Goal: Information Seeking & Learning: Learn about a topic

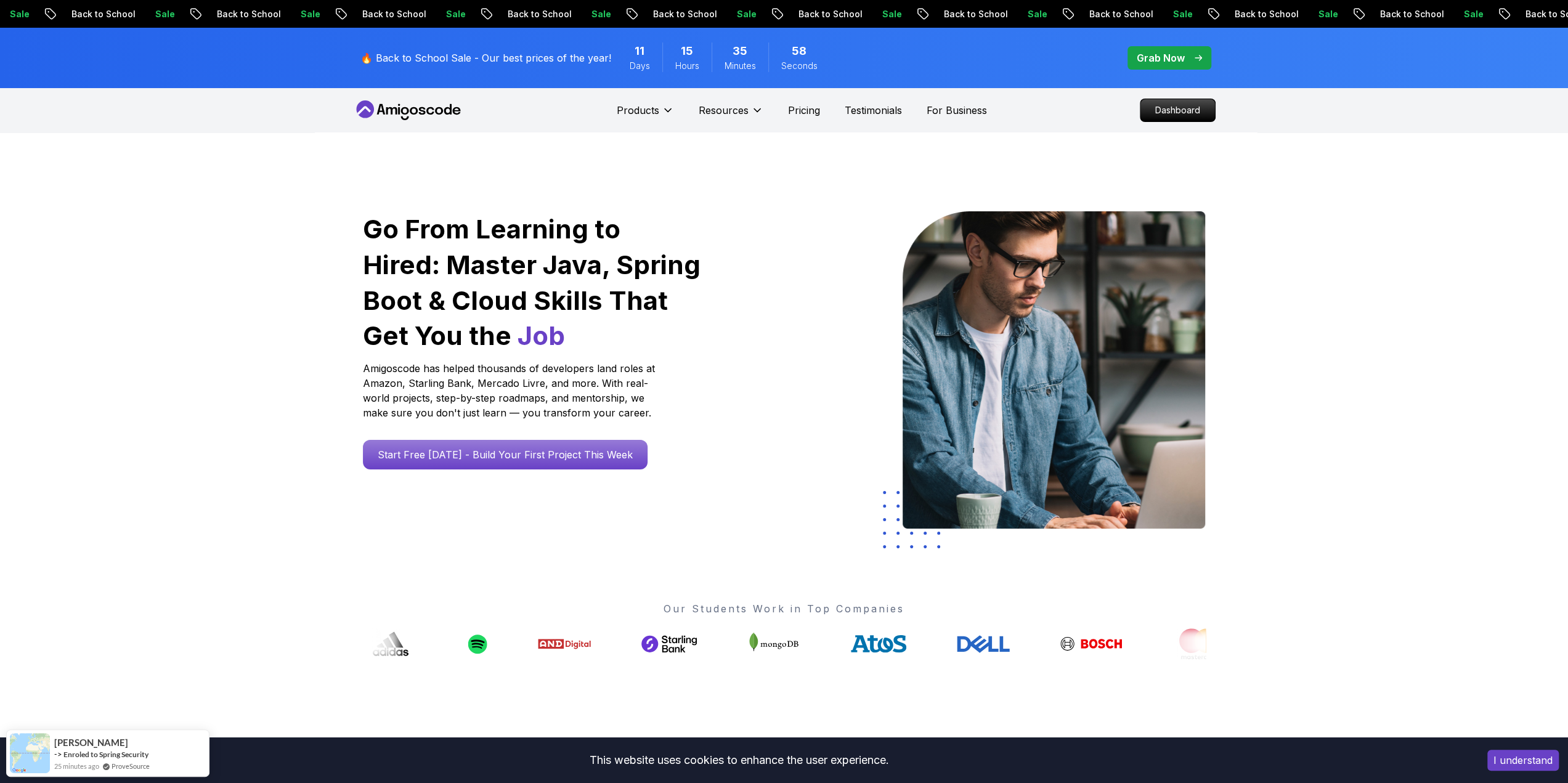
drag, startPoint x: 964, startPoint y: 285, endPoint x: 894, endPoint y: 327, distance: 81.6
click at [494, 452] on p "Start Free [DATE] - Build Your First Project This Week" at bounding box center [506, 454] width 271 height 28
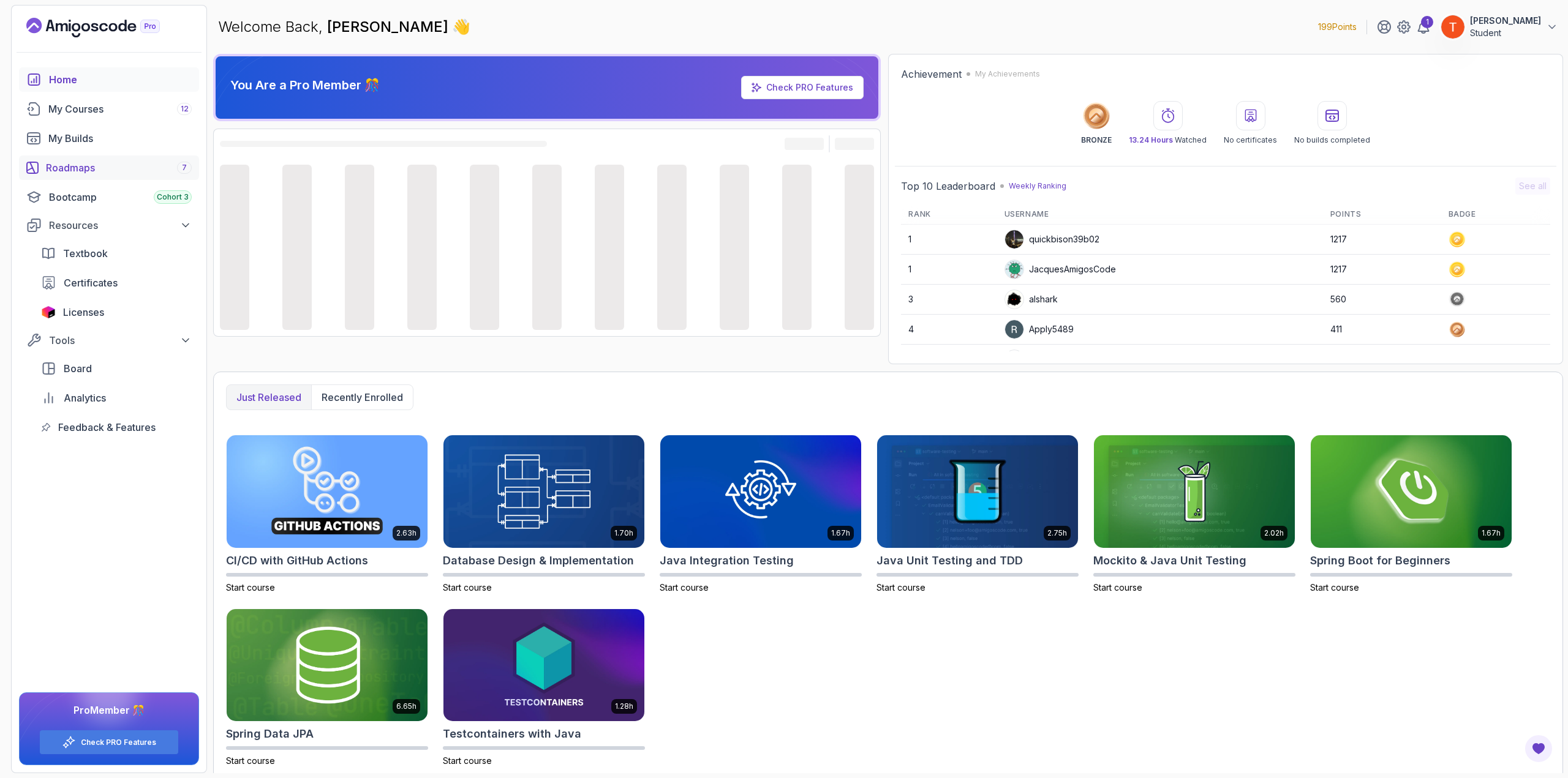
click at [109, 165] on div "Roadmaps 7" at bounding box center [119, 168] width 146 height 14
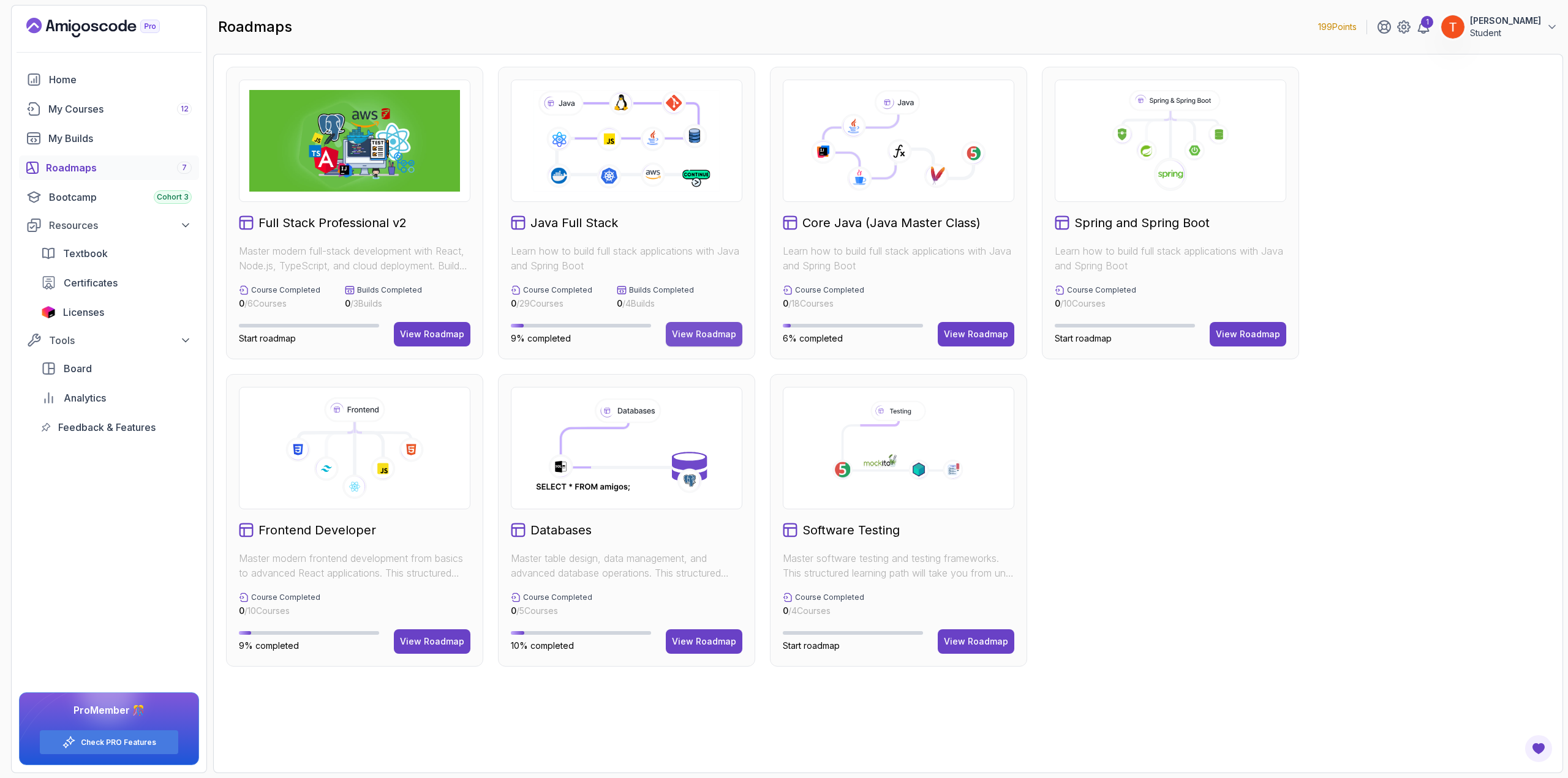
click at [696, 330] on div "View Roadmap" at bounding box center [703, 334] width 64 height 12
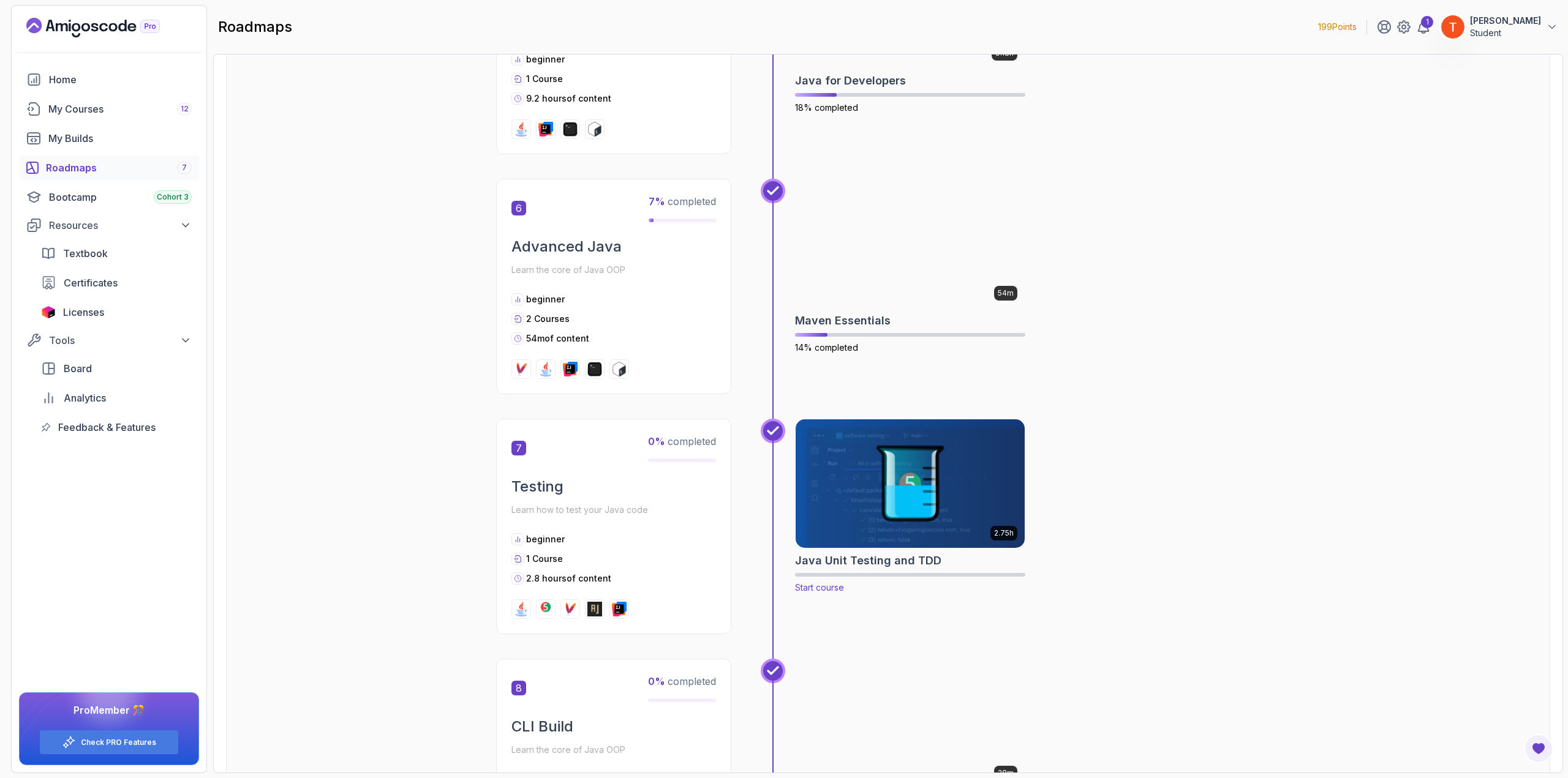
scroll to position [1653, 0]
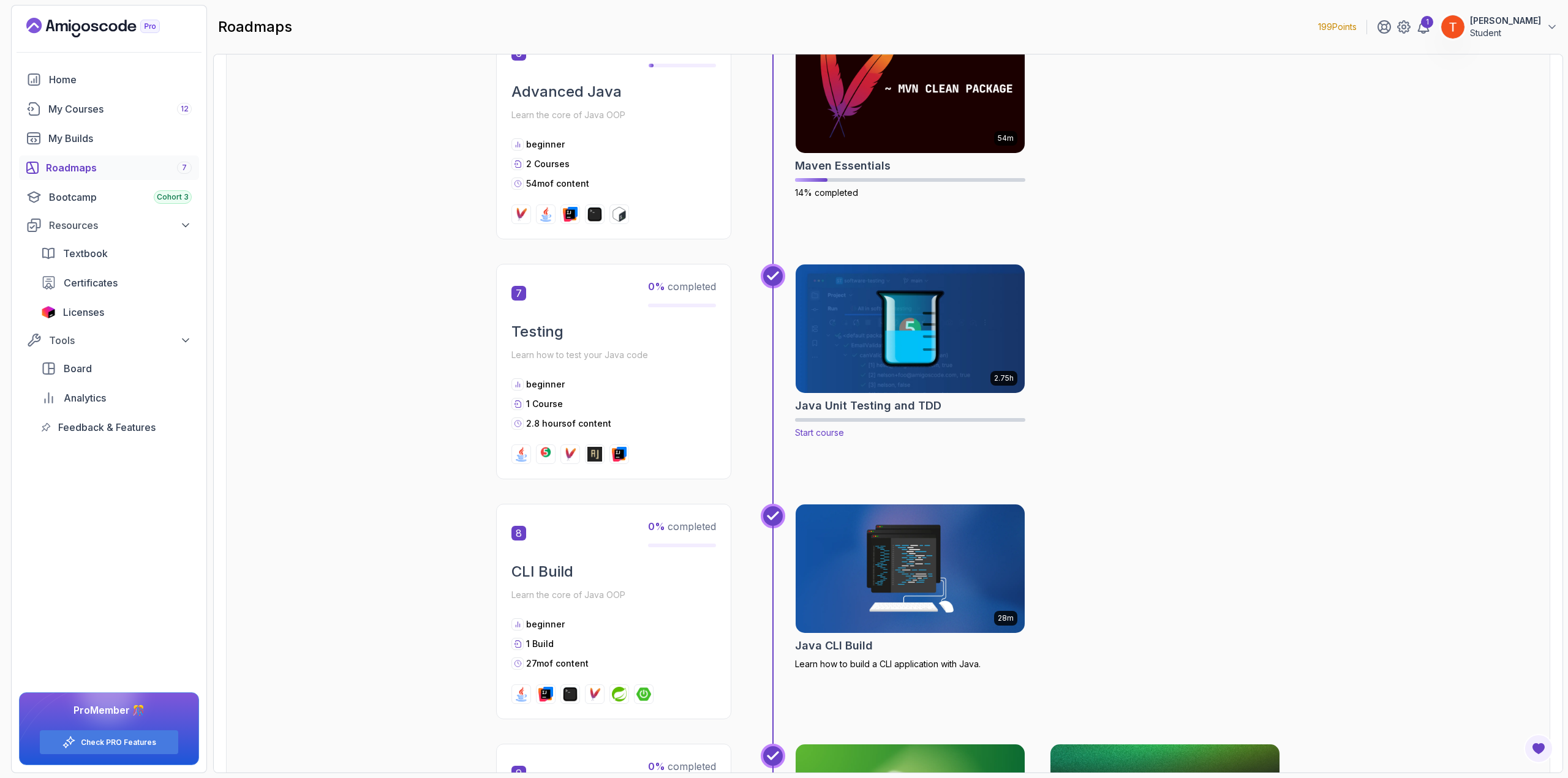
click at [906, 346] on img at bounding box center [911, 328] width 240 height 135
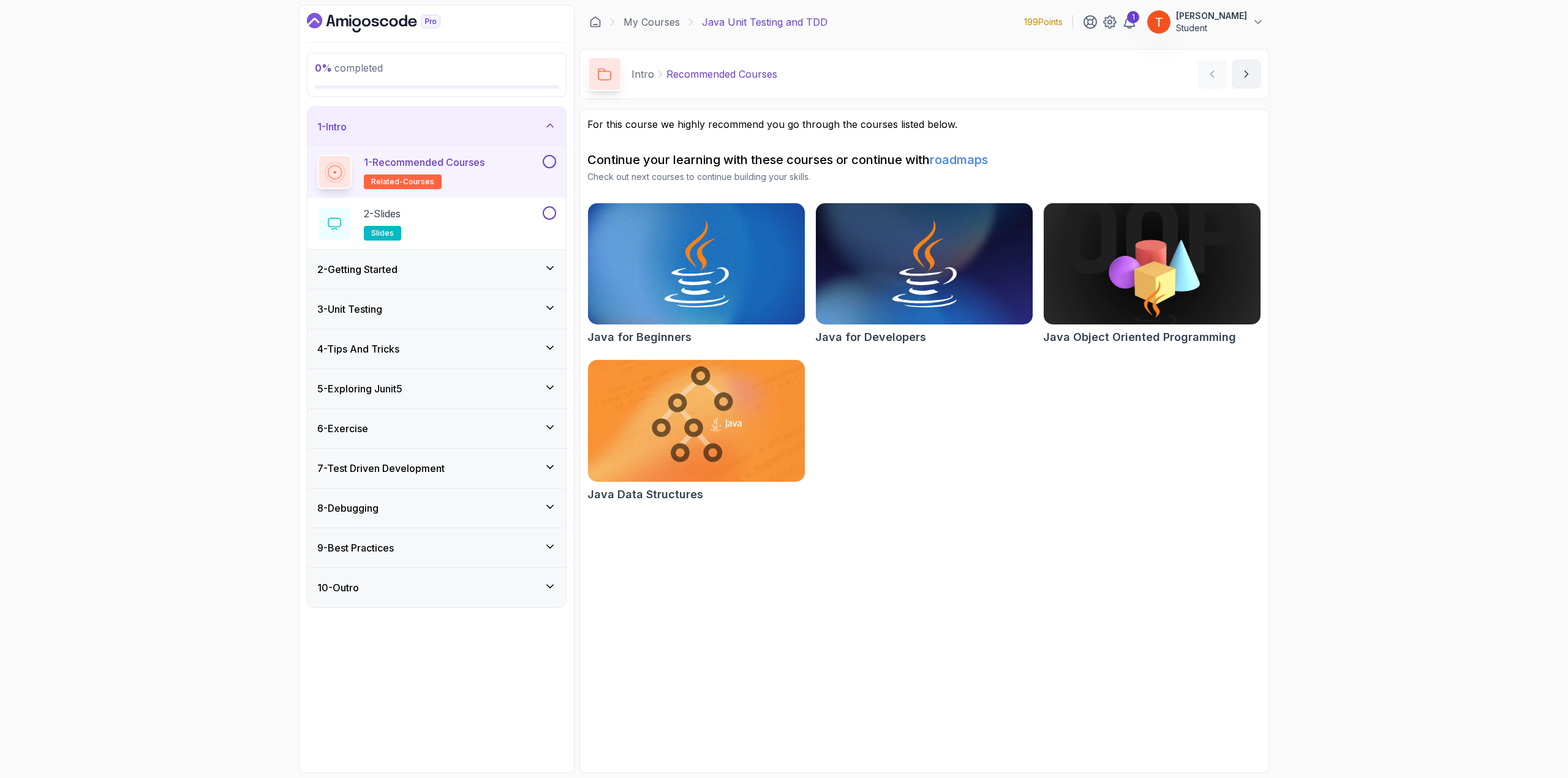
click at [392, 269] on h3 "2 - Getting Started" at bounding box center [357, 269] width 80 height 14
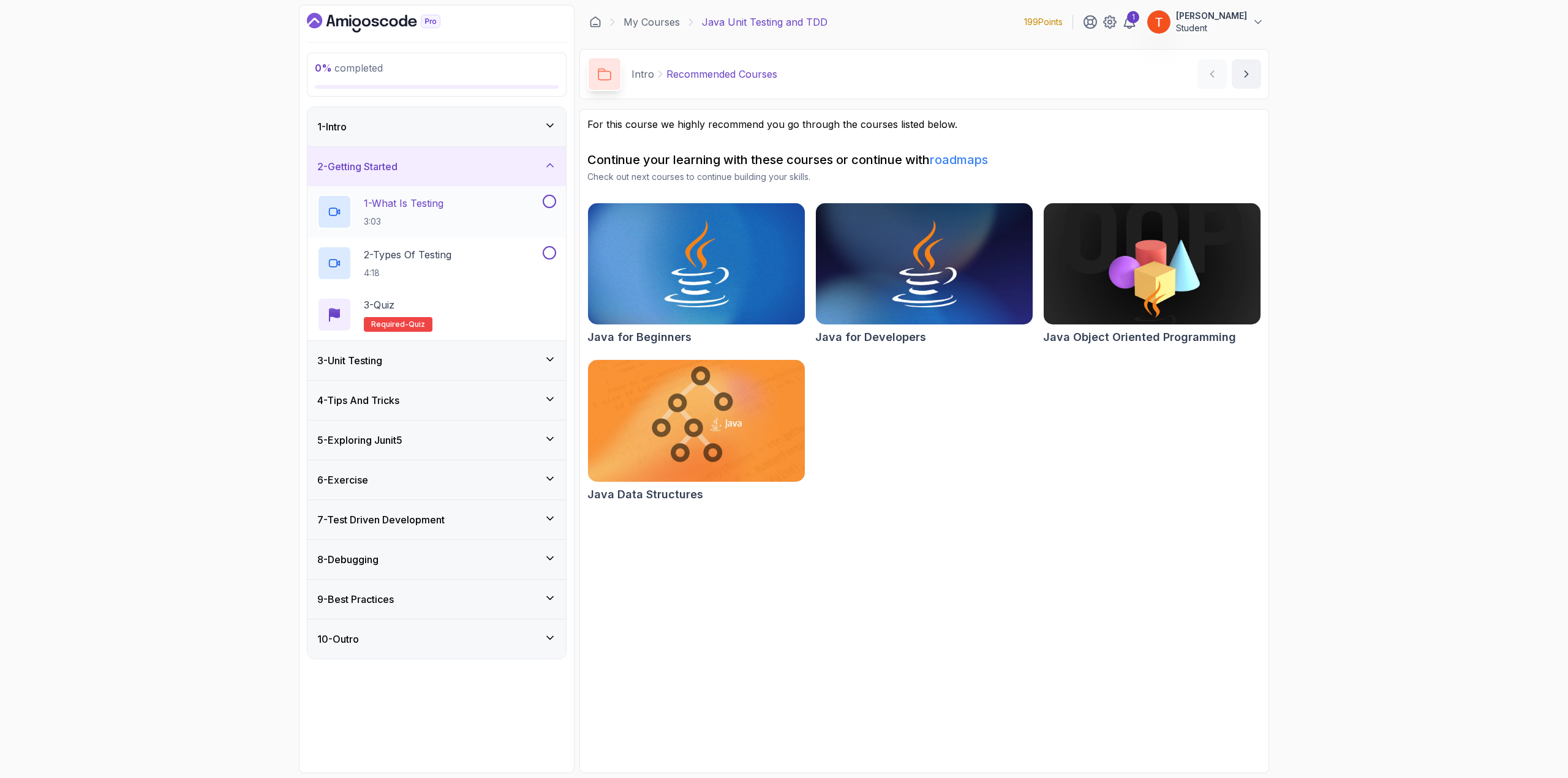
click at [421, 209] on p "1 - What Is Testing" at bounding box center [403, 203] width 80 height 14
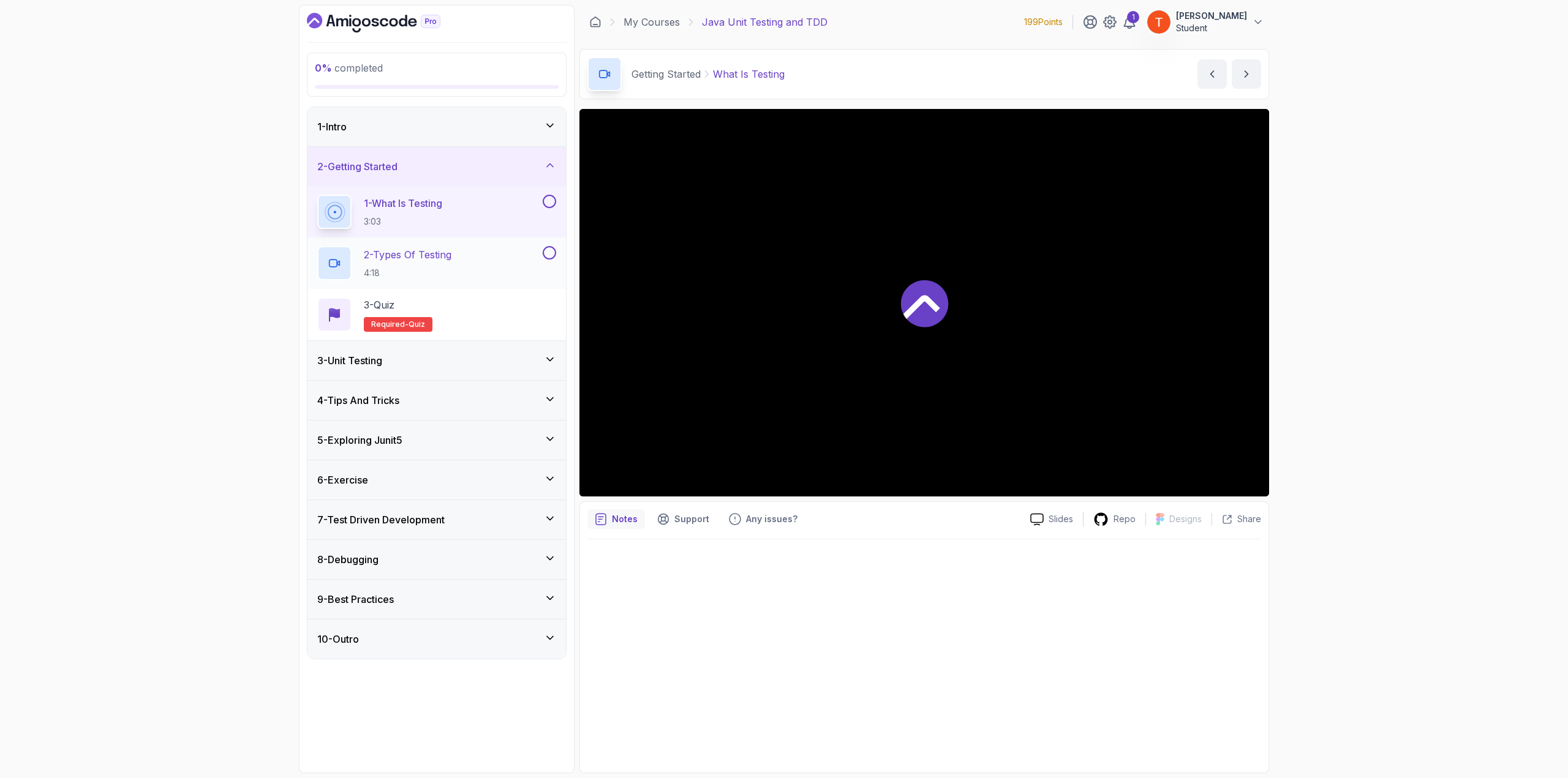
click at [425, 258] on p "2 - Types Of Testing" at bounding box center [407, 255] width 88 height 14
click at [428, 196] on p "1 - What Is Testing" at bounding box center [403, 203] width 80 height 14
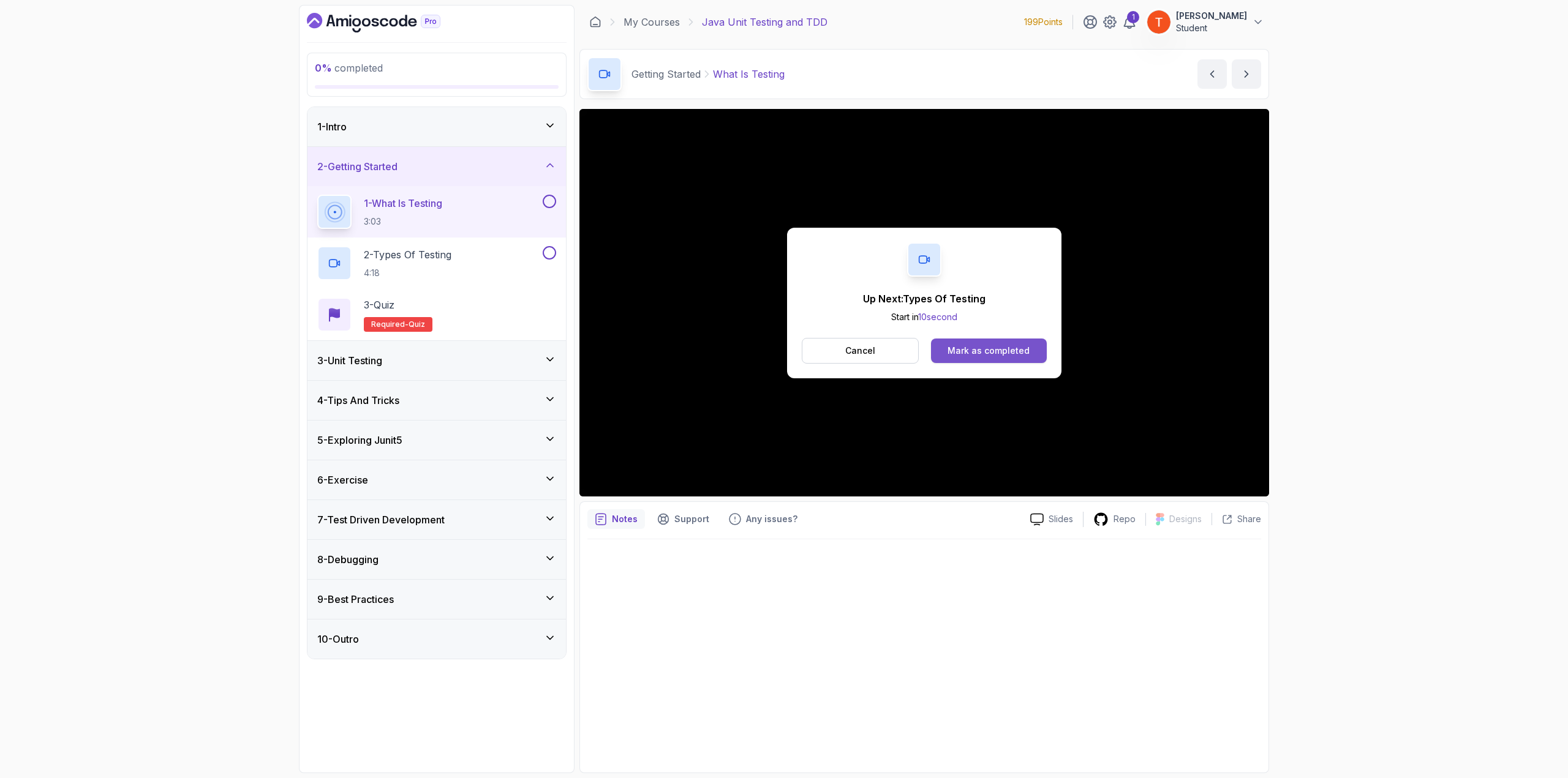
click at [964, 348] on div "Mark as completed" at bounding box center [988, 350] width 82 height 12
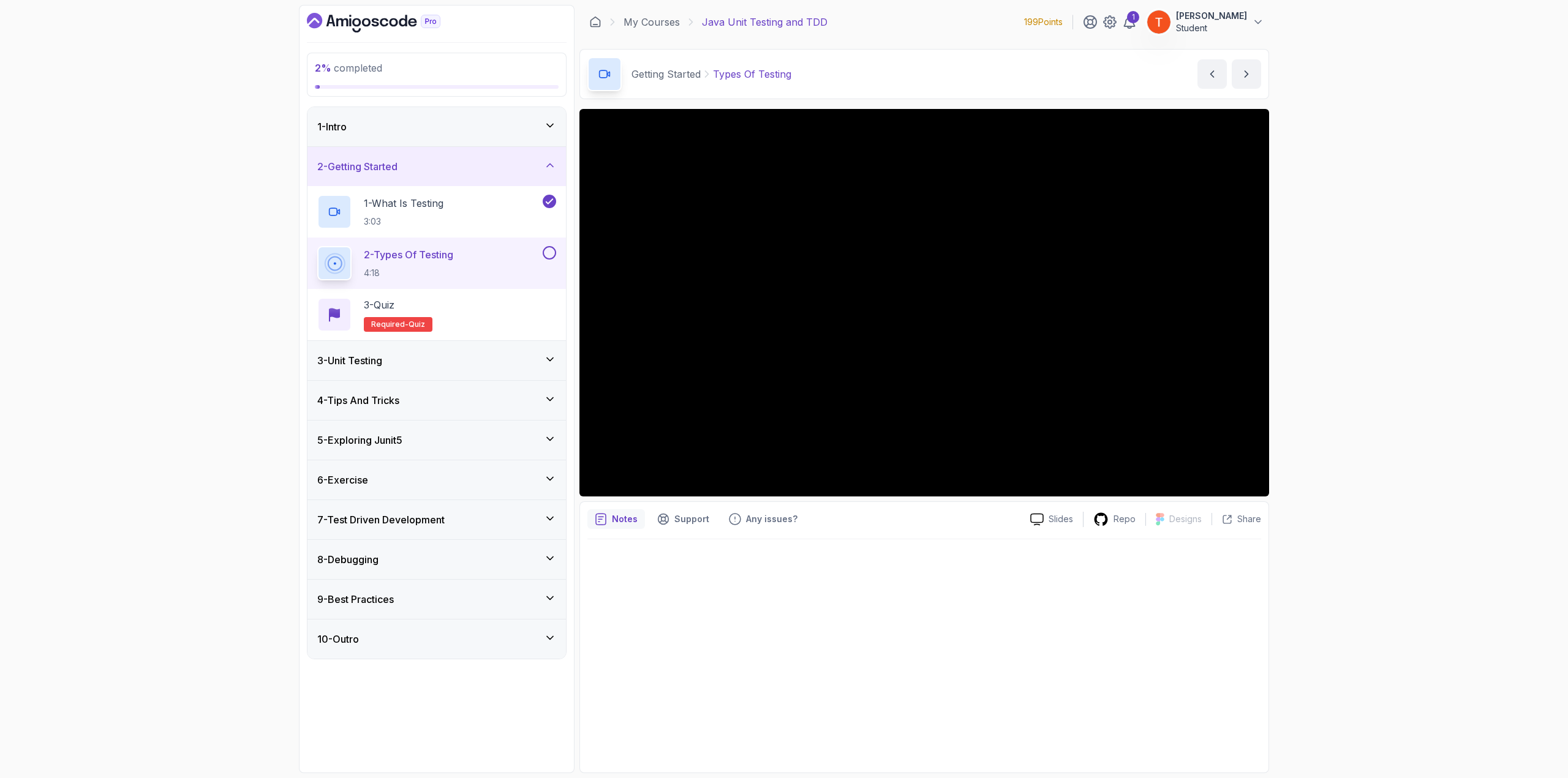
click at [438, 356] on div "3 - Unit Testing" at bounding box center [437, 361] width 239 height 14
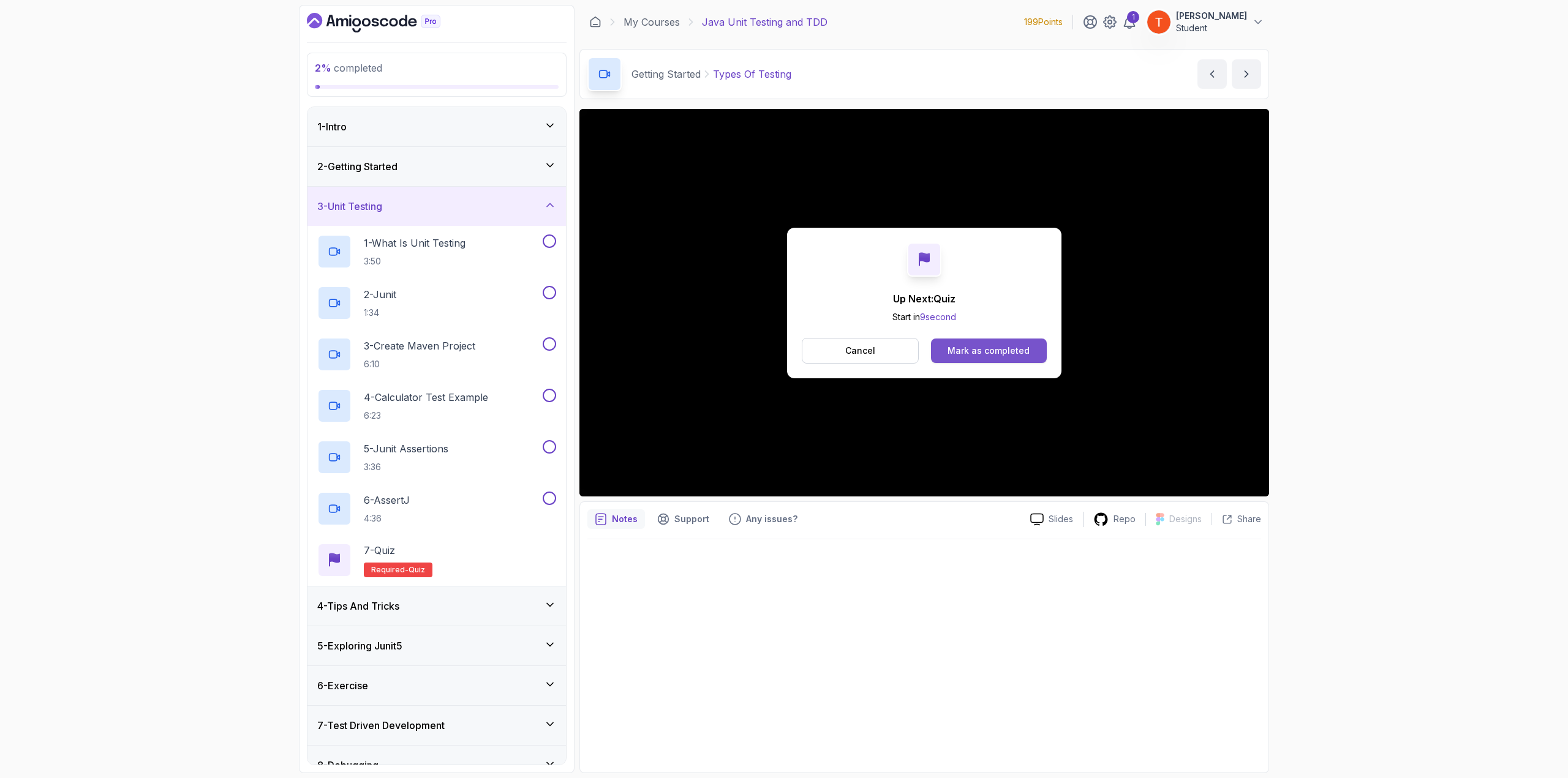
click at [988, 347] on div "Mark as completed" at bounding box center [988, 350] width 82 height 12
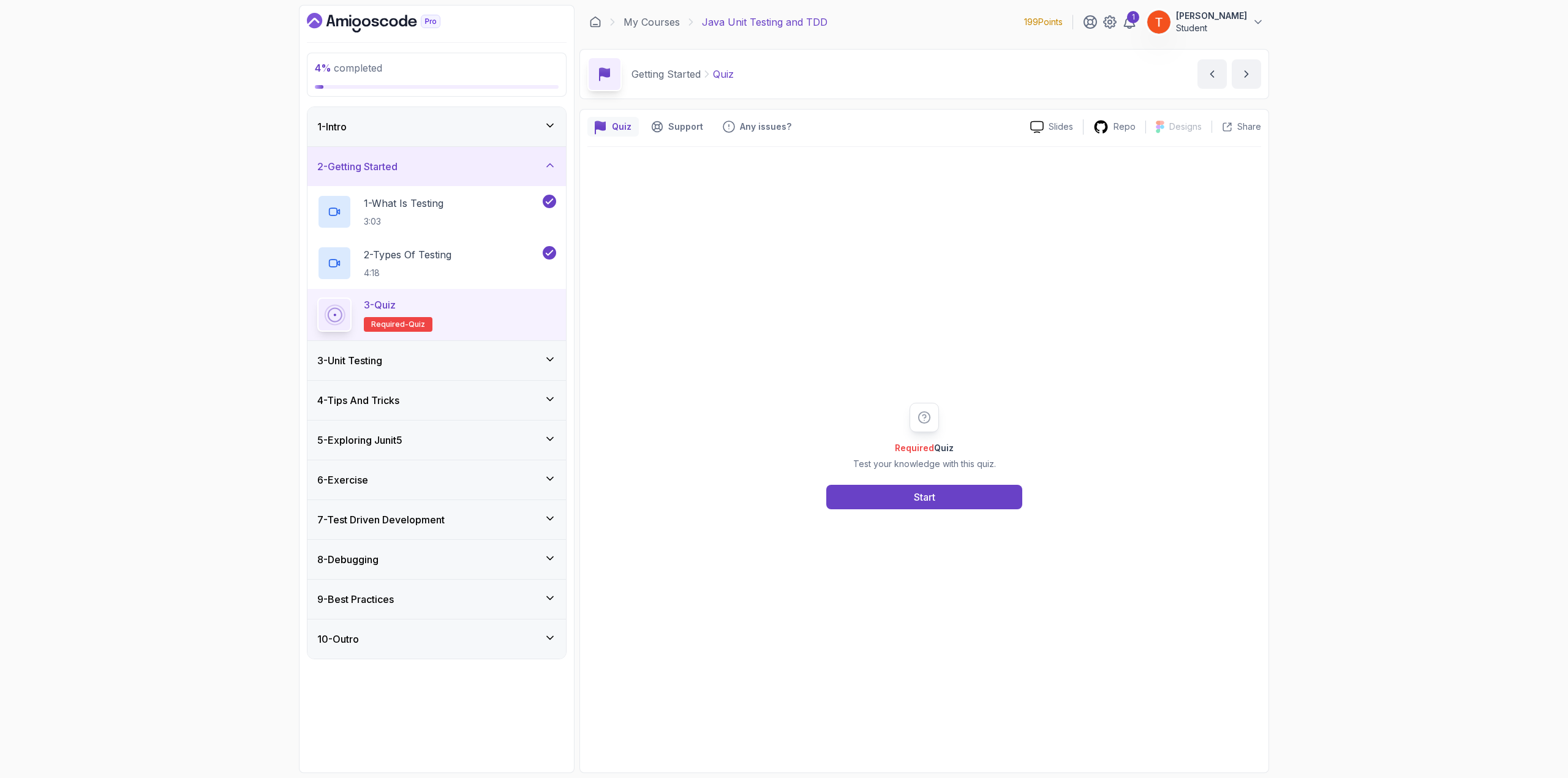
click at [539, 363] on div "3 - Unit Testing" at bounding box center [437, 361] width 239 height 14
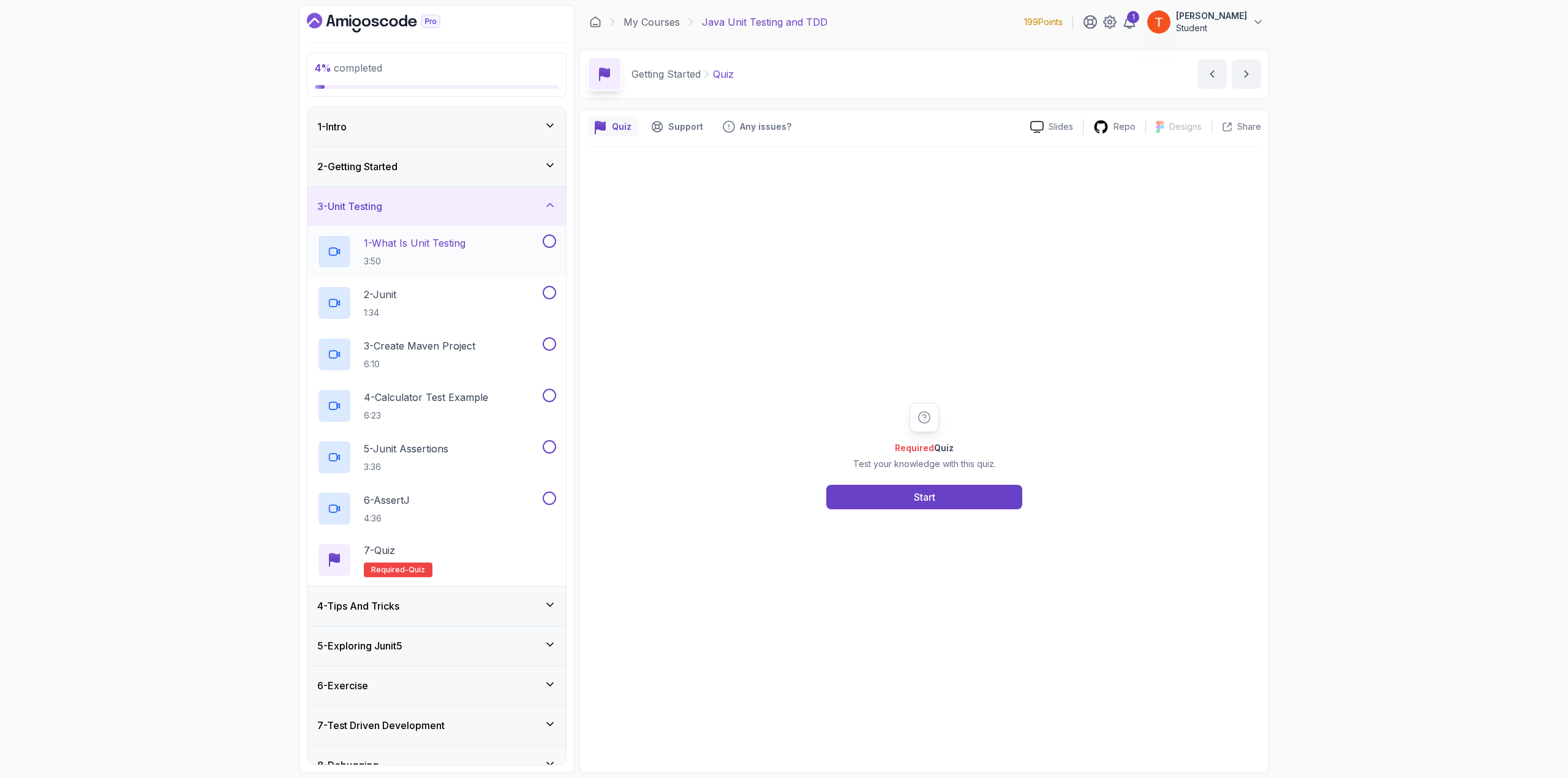
click at [454, 248] on p "1 - What Is Unit Testing" at bounding box center [414, 243] width 102 height 14
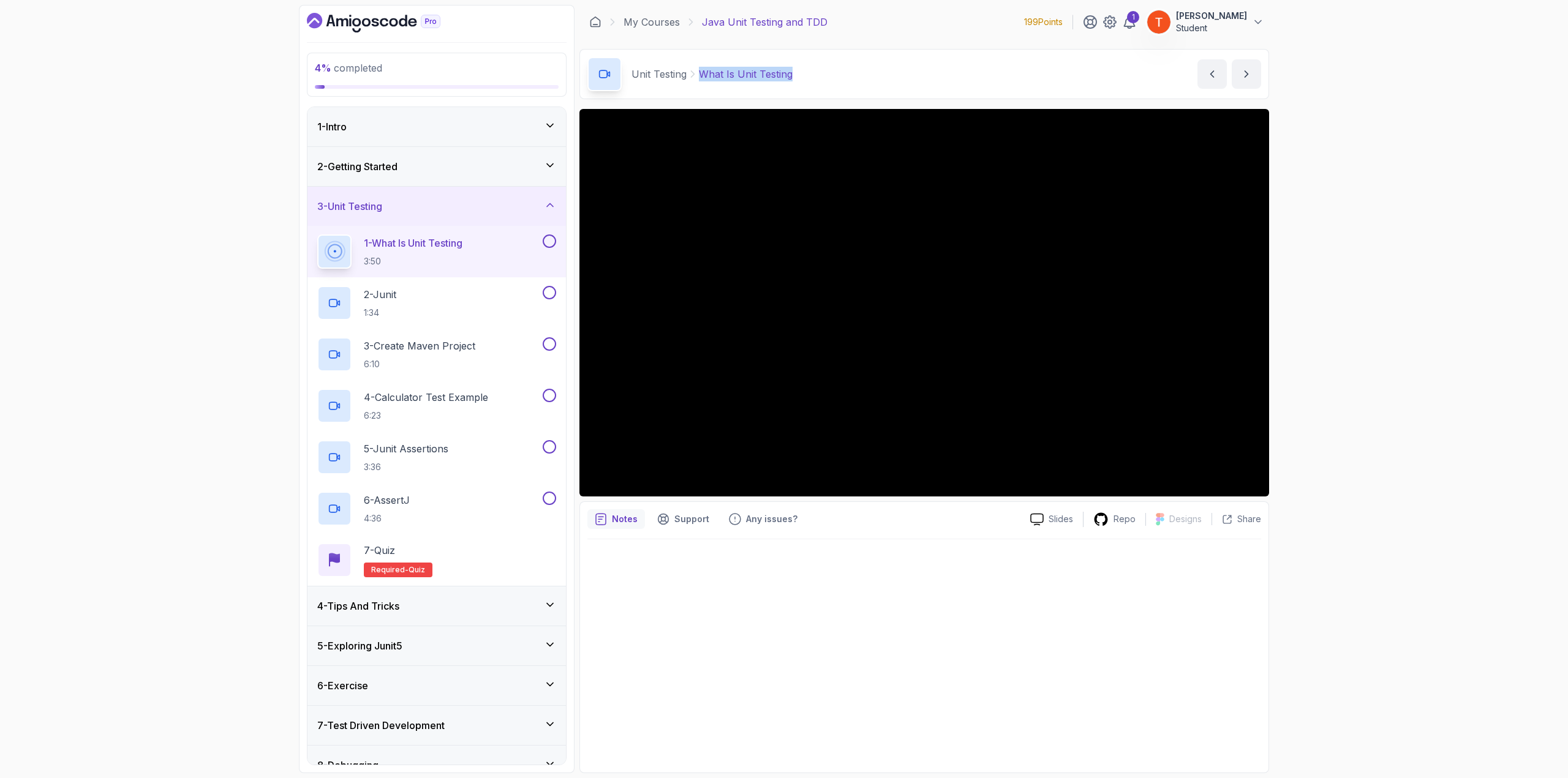
copy p "What Is Unit Testing"
drag, startPoint x: 700, startPoint y: 68, endPoint x: 811, endPoint y: 68, distance: 111.0
click at [811, 68] on div "Unit Testing What Is Unit Testing What Is Unit Testing by [PERSON_NAME]" at bounding box center [924, 74] width 690 height 50
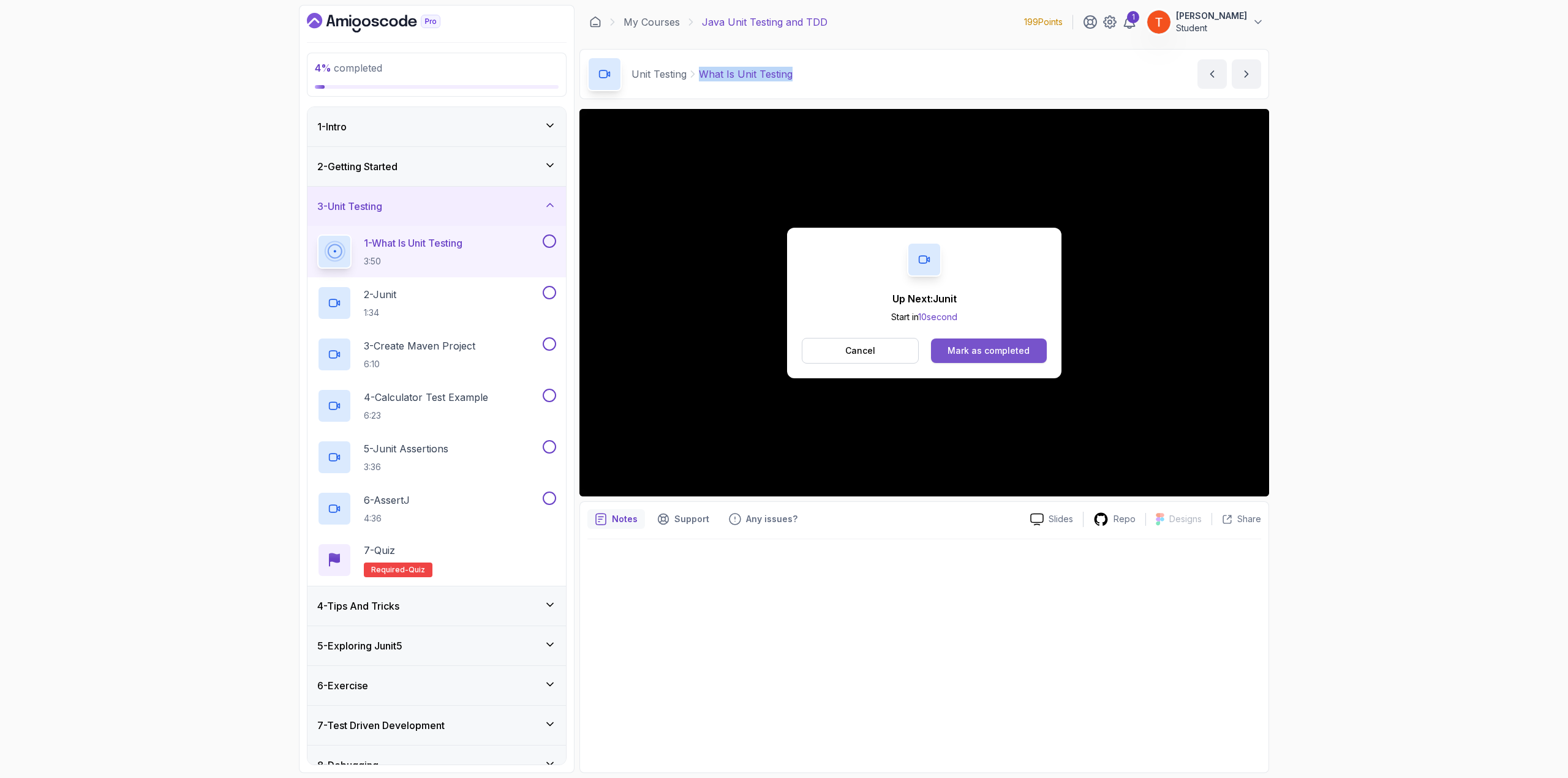
click at [1009, 356] on div "Mark as completed" at bounding box center [988, 350] width 82 height 12
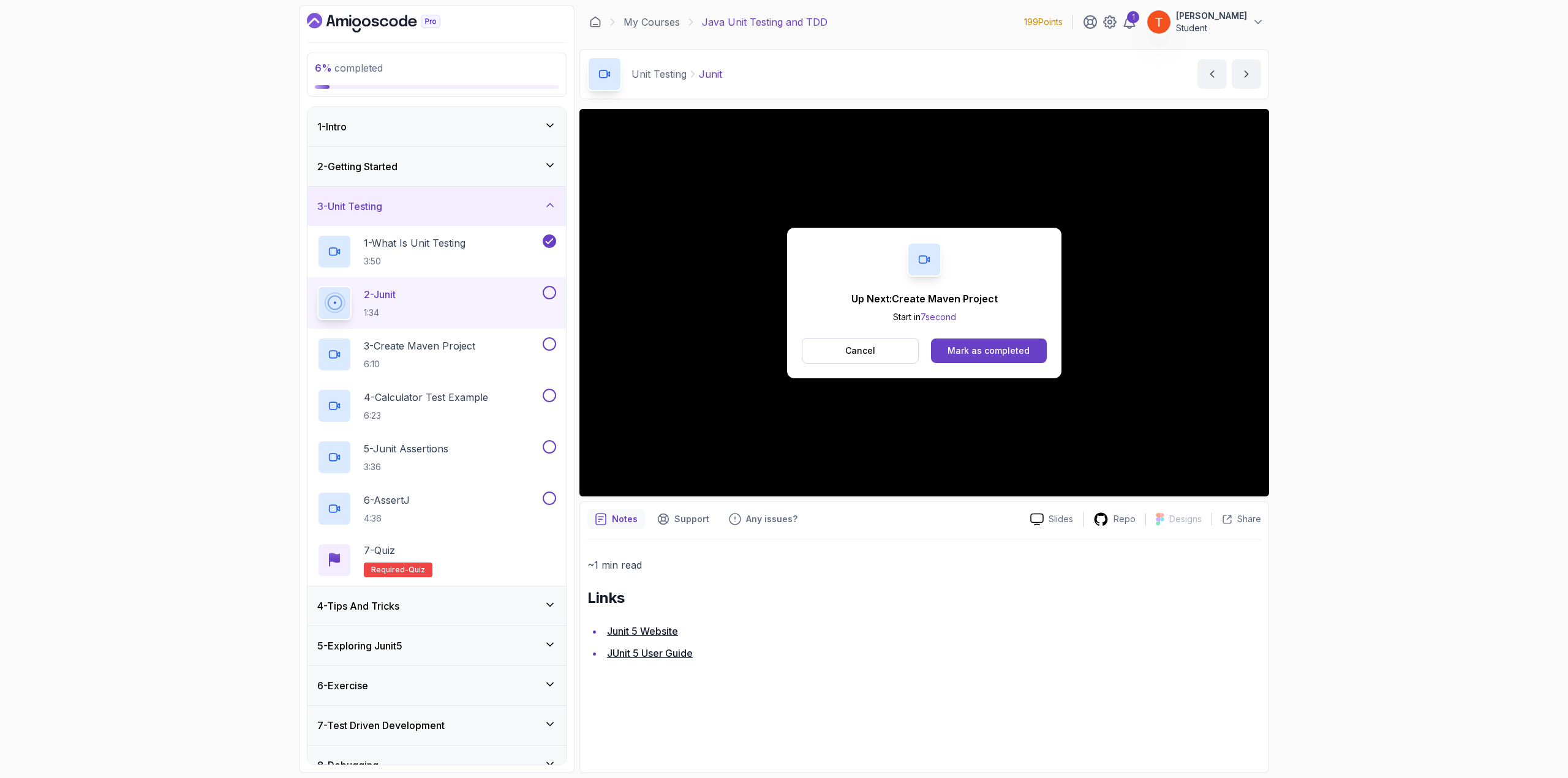
click at [648, 631] on link "Junit 5 Website" at bounding box center [642, 631] width 71 height 12
click at [963, 353] on div "Mark as completed" at bounding box center [988, 350] width 82 height 12
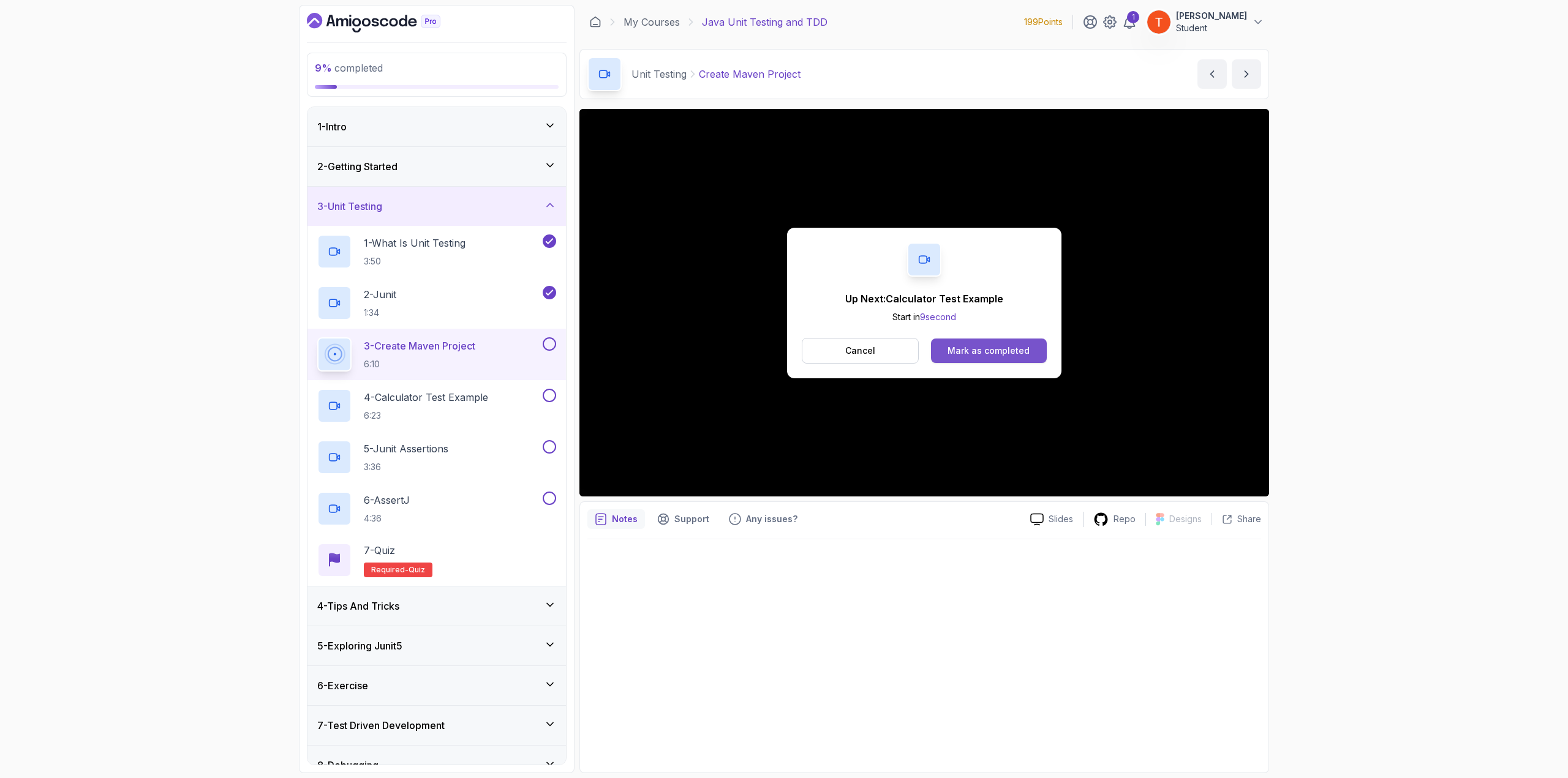
click at [998, 352] on div "Mark as completed" at bounding box center [988, 350] width 82 height 12
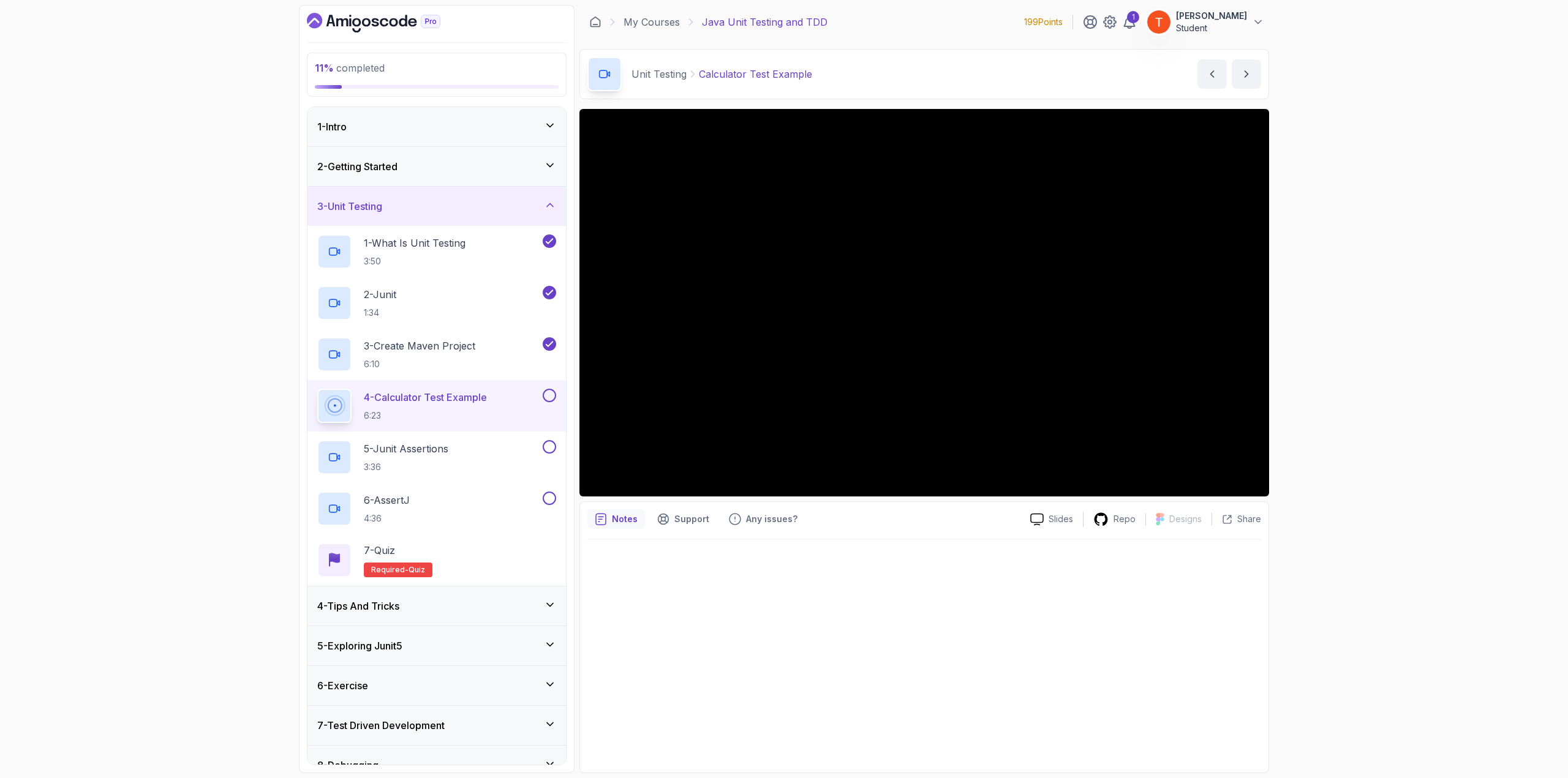
click at [406, 613] on div "4 - Tips And Tricks" at bounding box center [436, 606] width 258 height 39
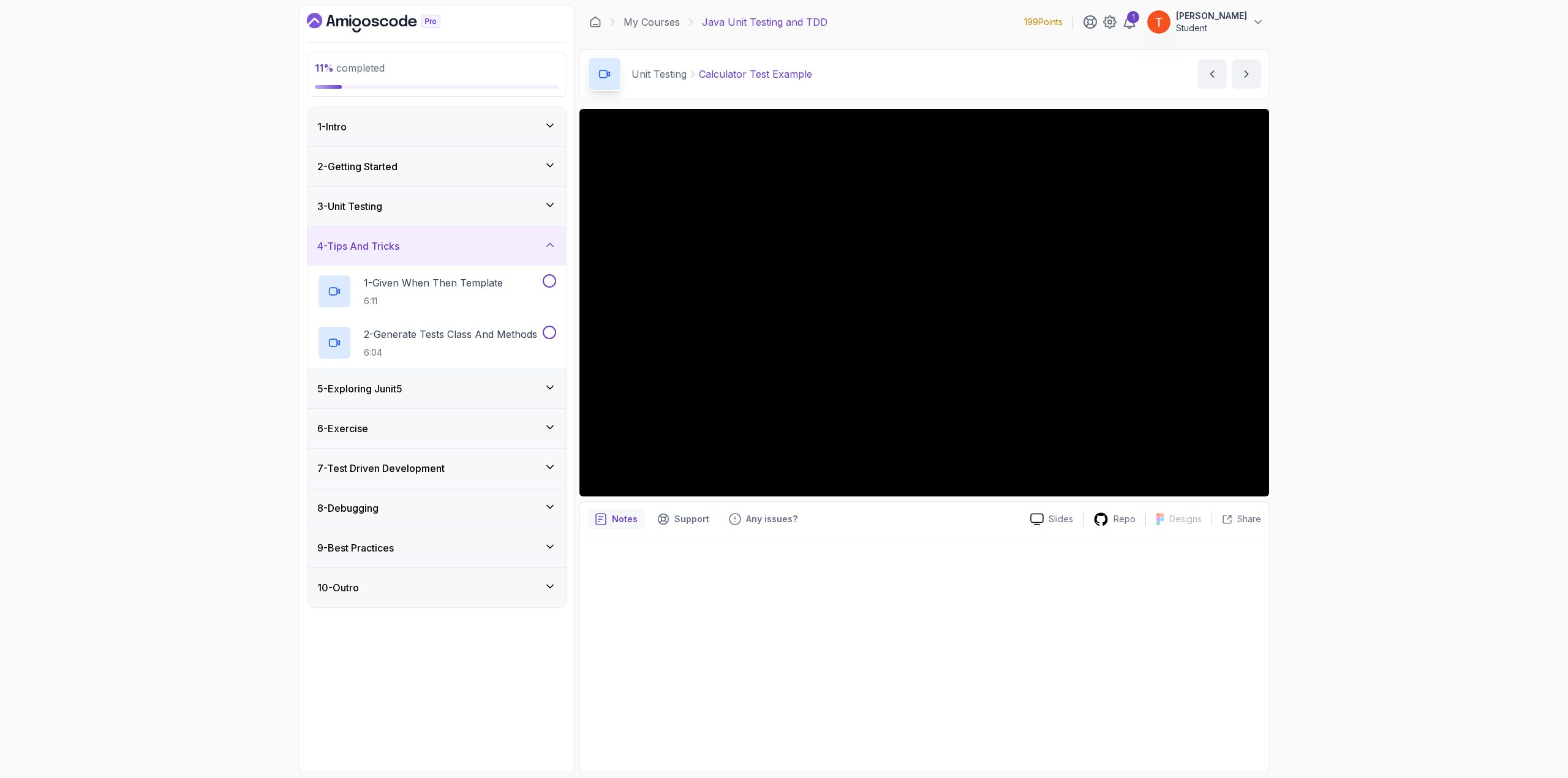
click at [436, 387] on div "5 - Exploring Junit5" at bounding box center [437, 389] width 239 height 14
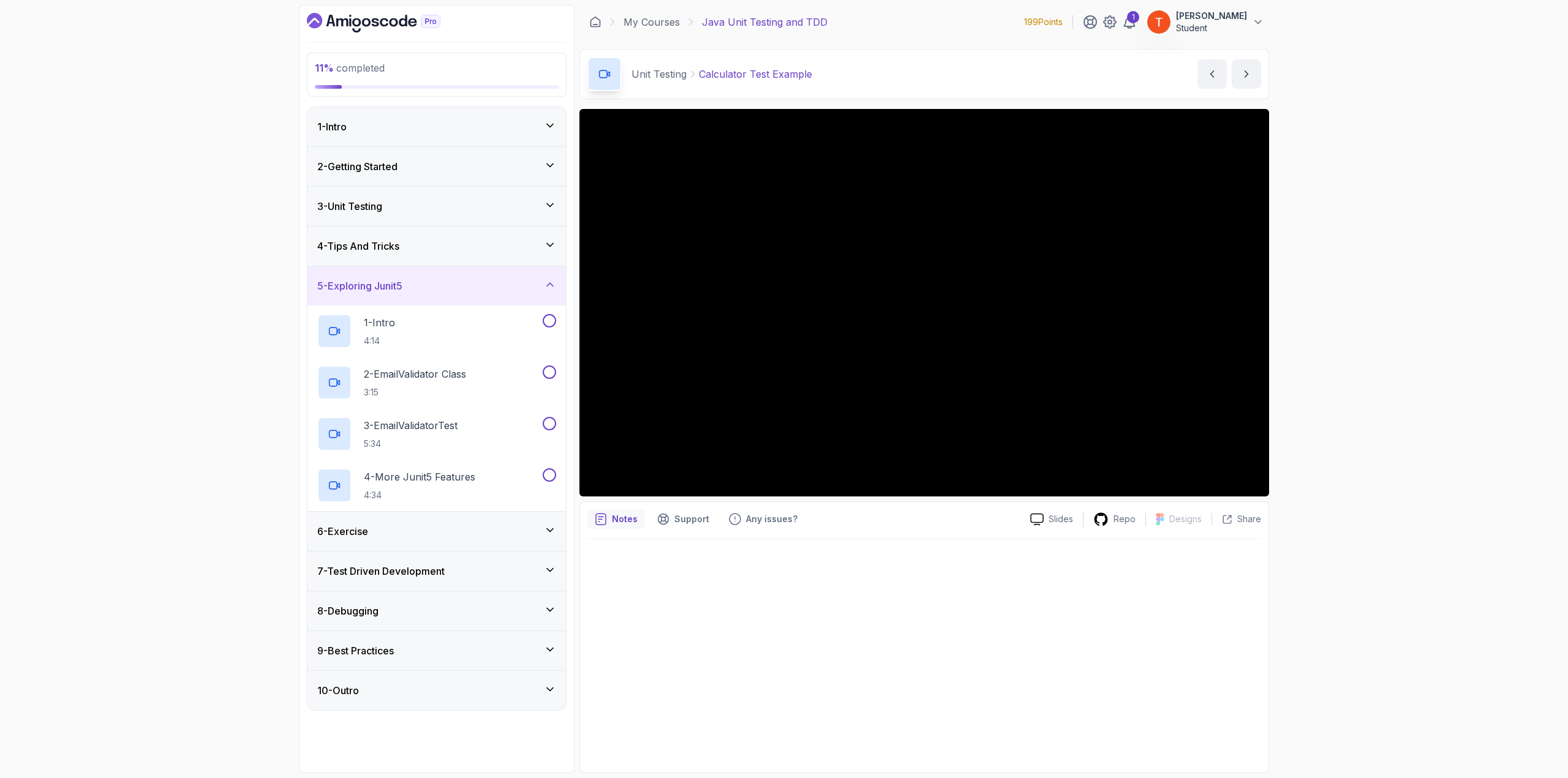
click at [432, 528] on div "6 - Exercise" at bounding box center [437, 531] width 239 height 14
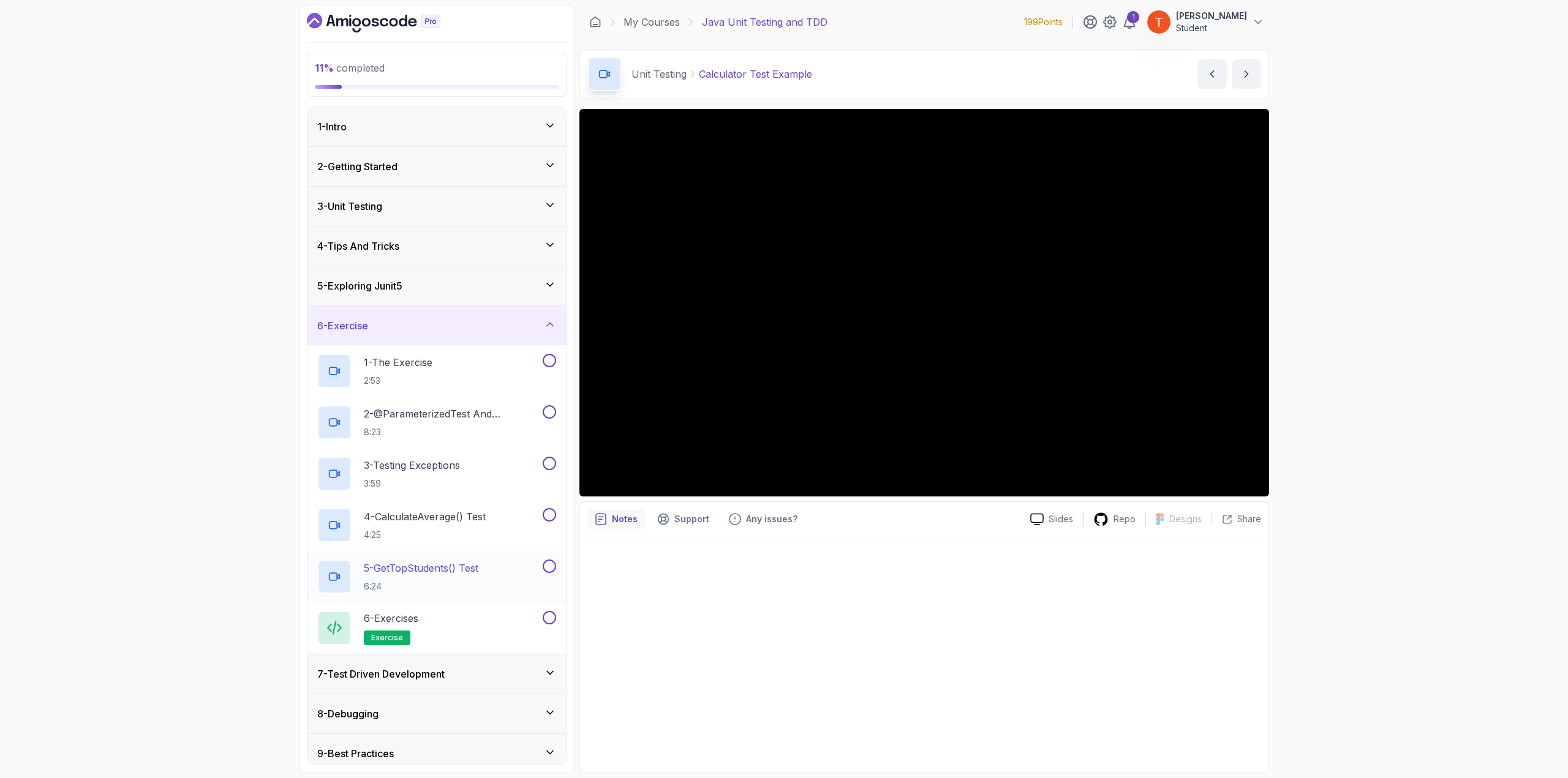
scroll to position [45, 0]
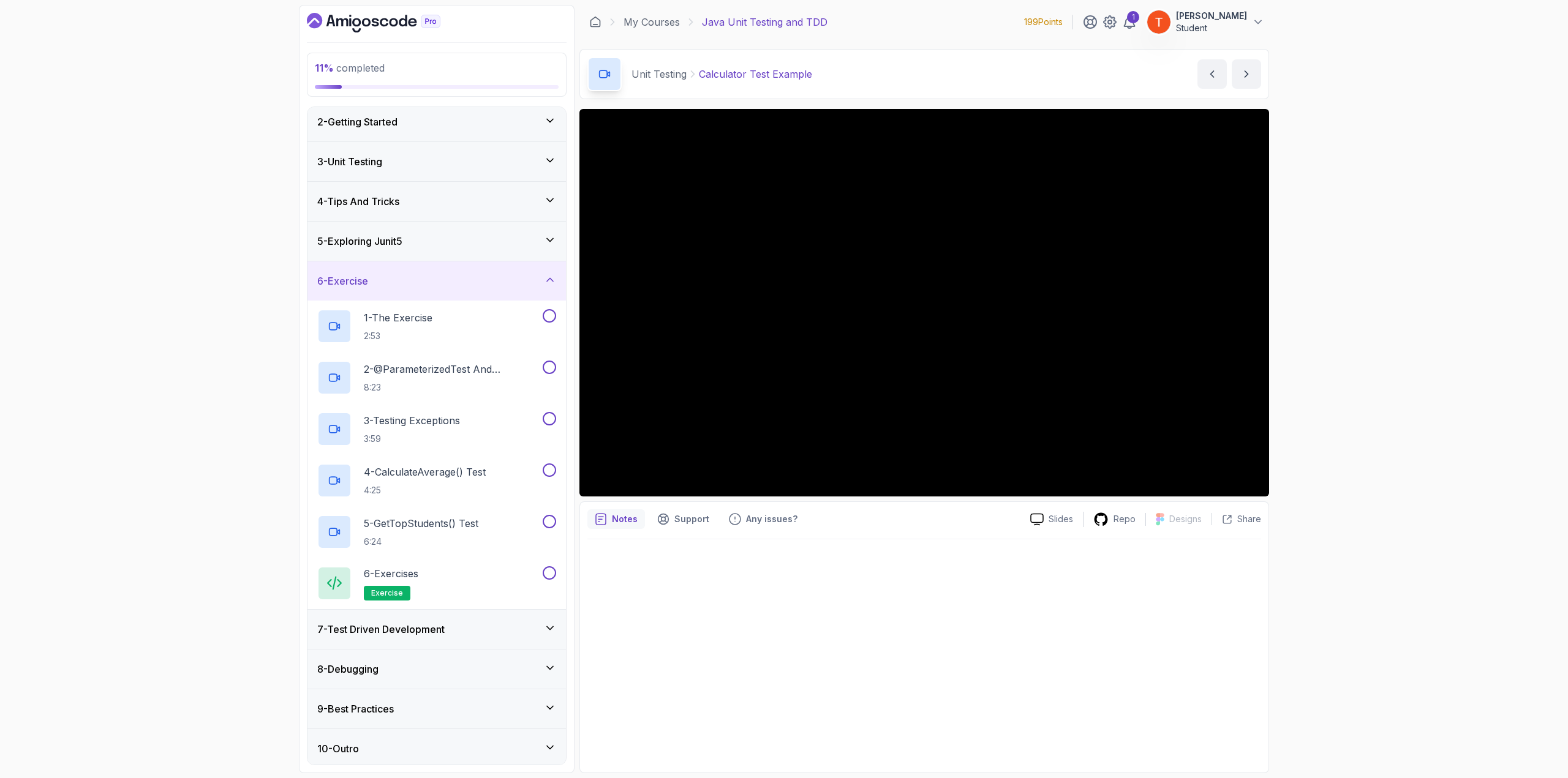
click at [405, 630] on h3 "7 - Test Driven Development" at bounding box center [381, 629] width 127 height 14
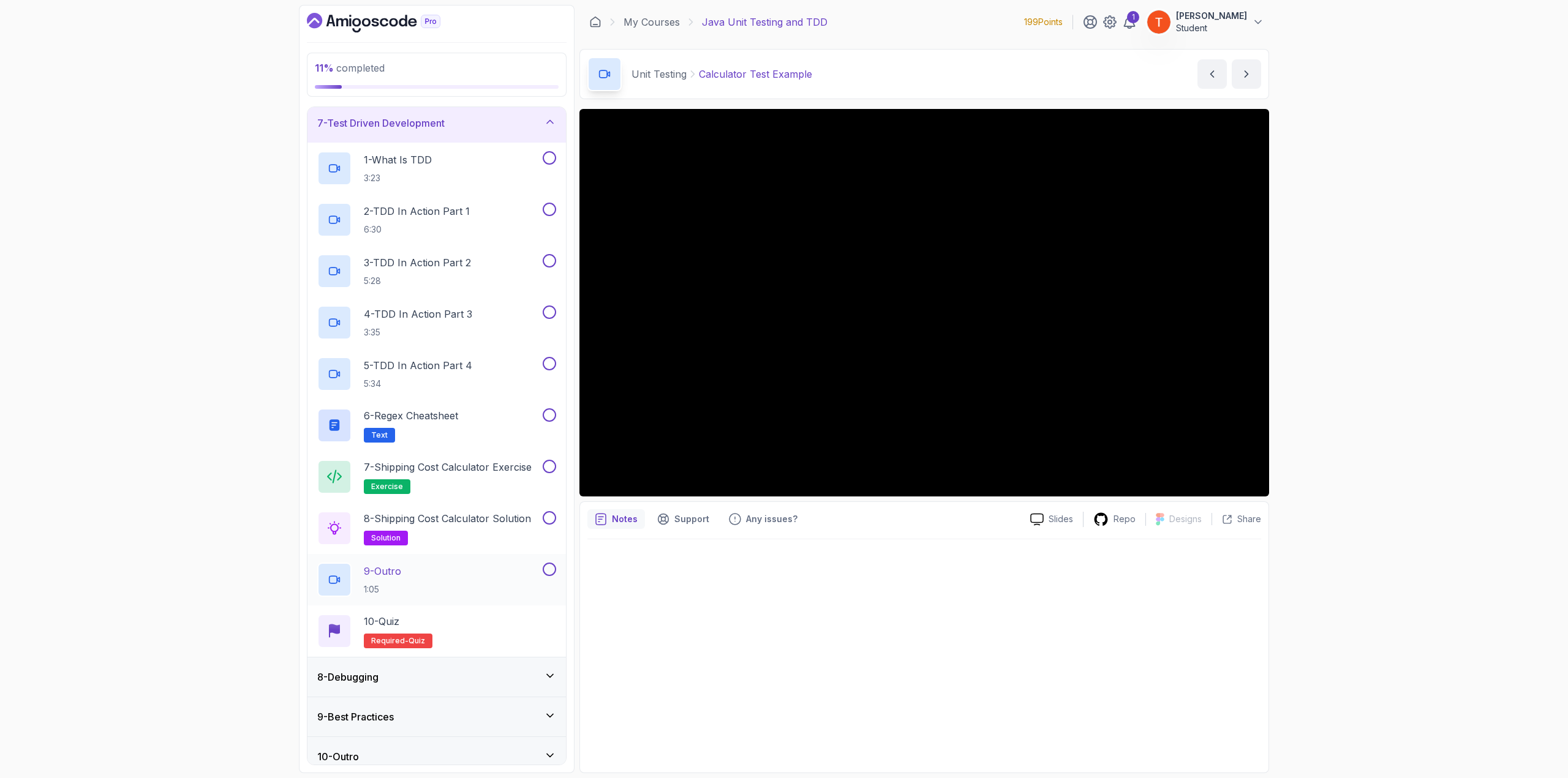
scroll to position [250, 0]
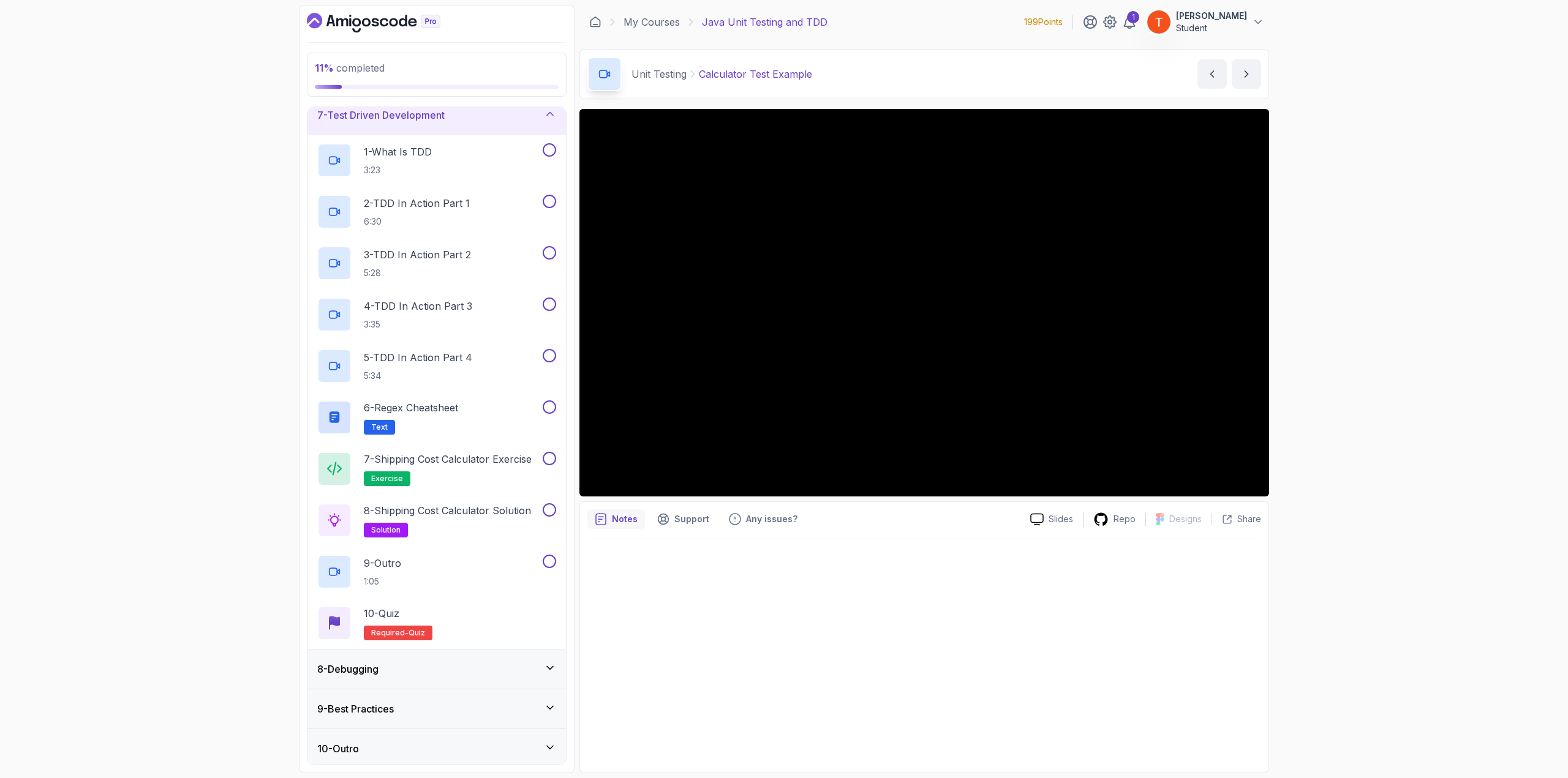
click at [402, 663] on div "8 - Debugging" at bounding box center [437, 669] width 239 height 14
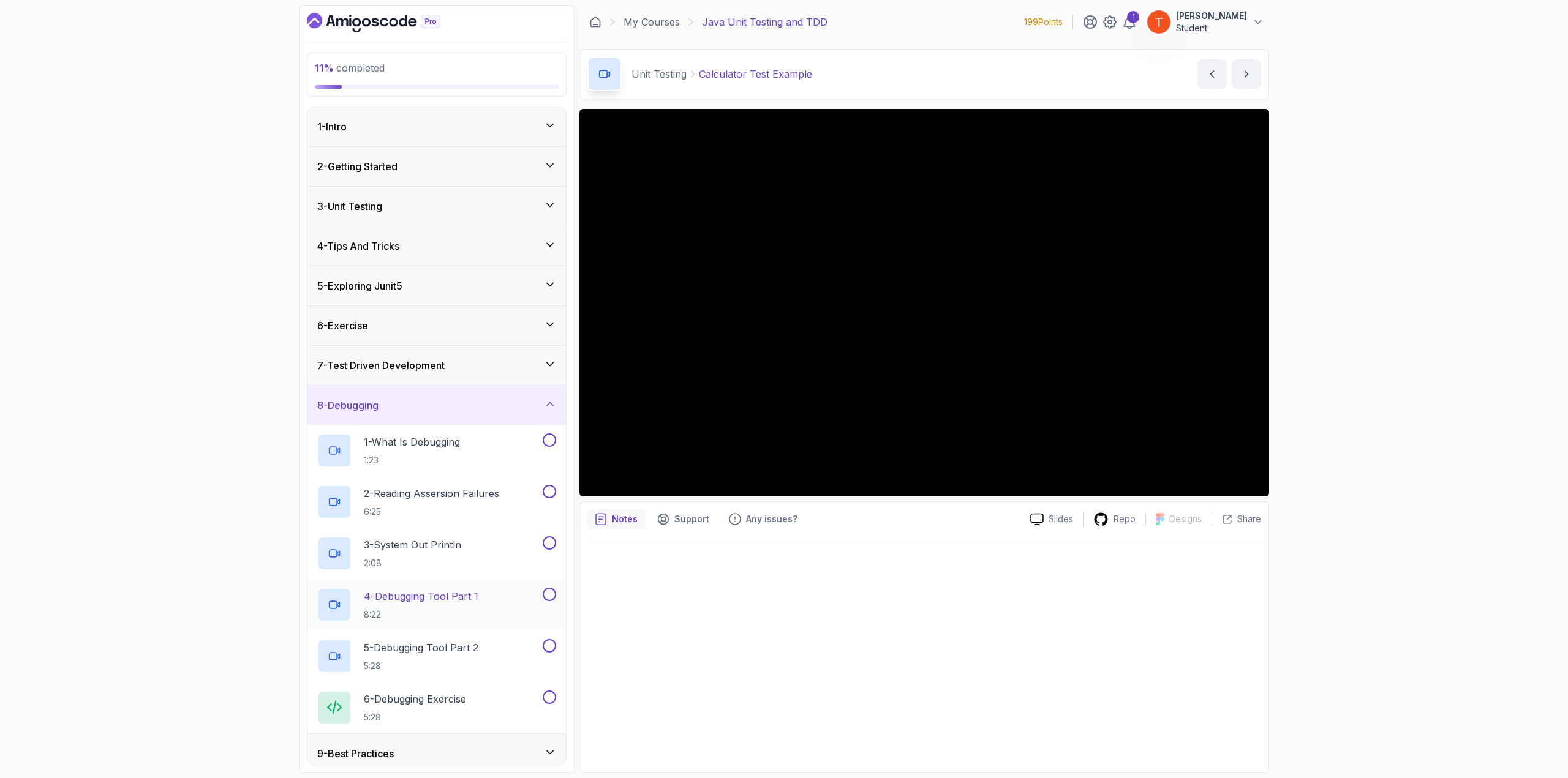
scroll to position [45, 0]
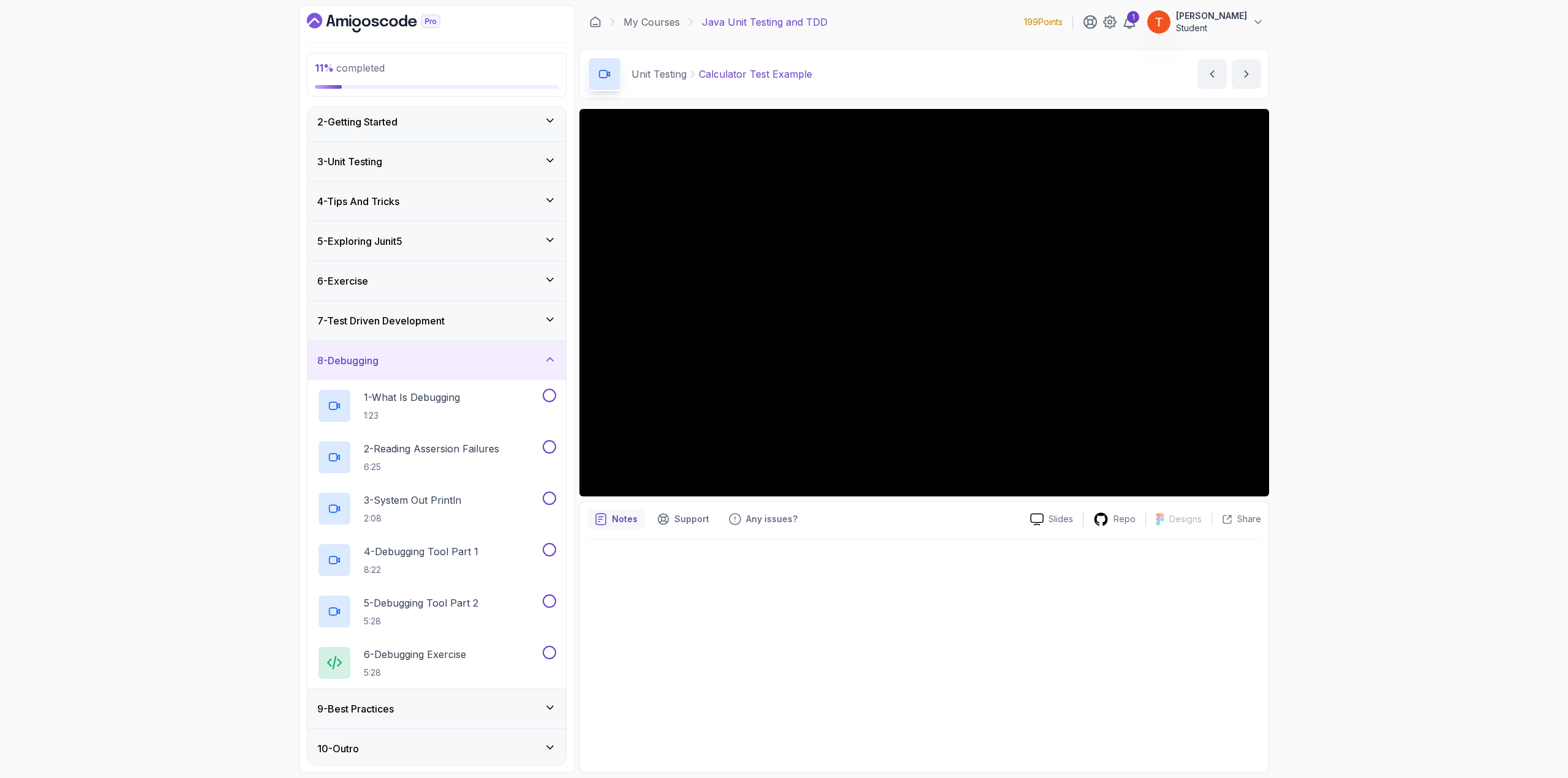
click at [425, 706] on div "9 - Best Practices" at bounding box center [437, 709] width 239 height 14
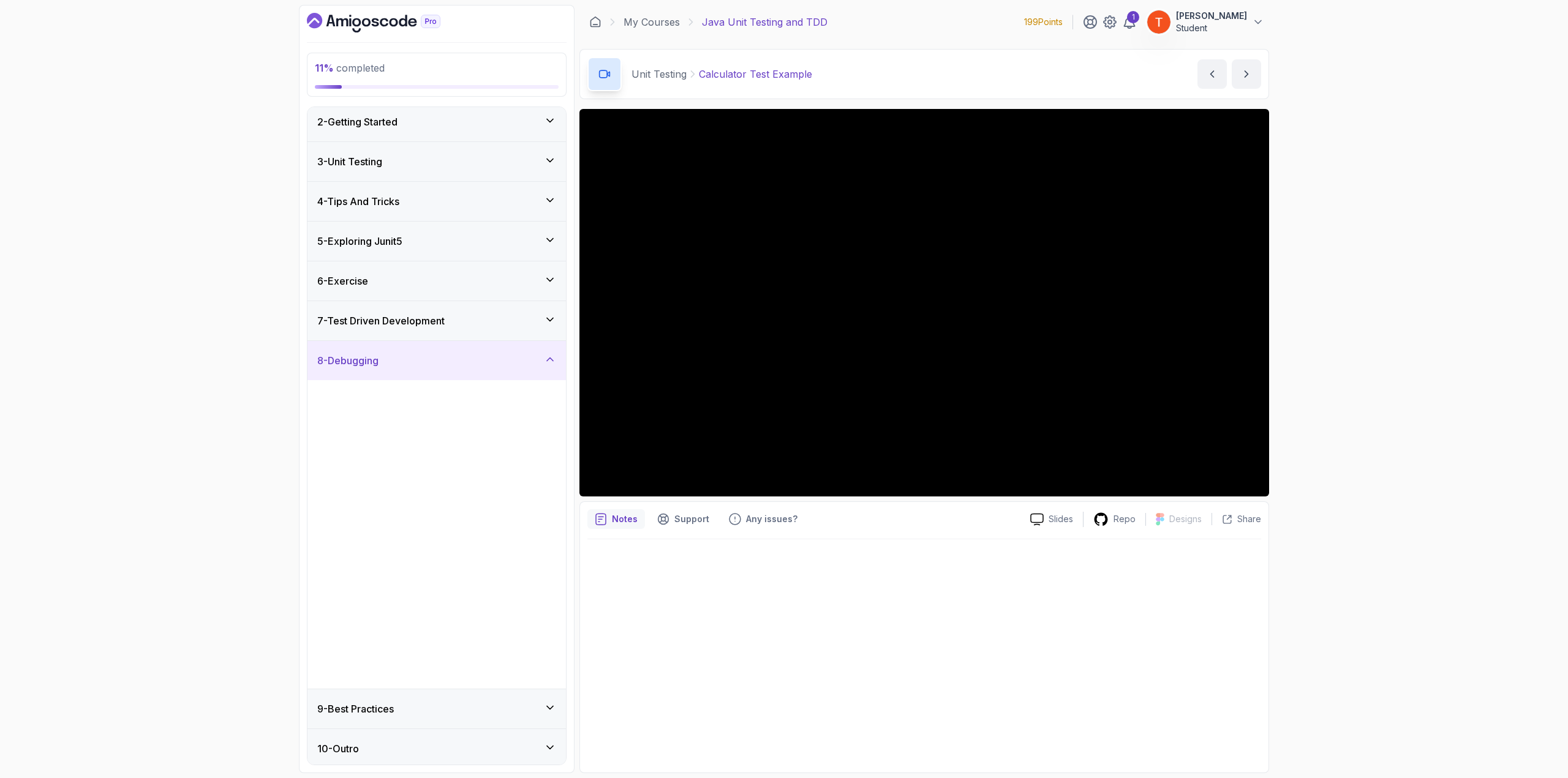
scroll to position [0, 0]
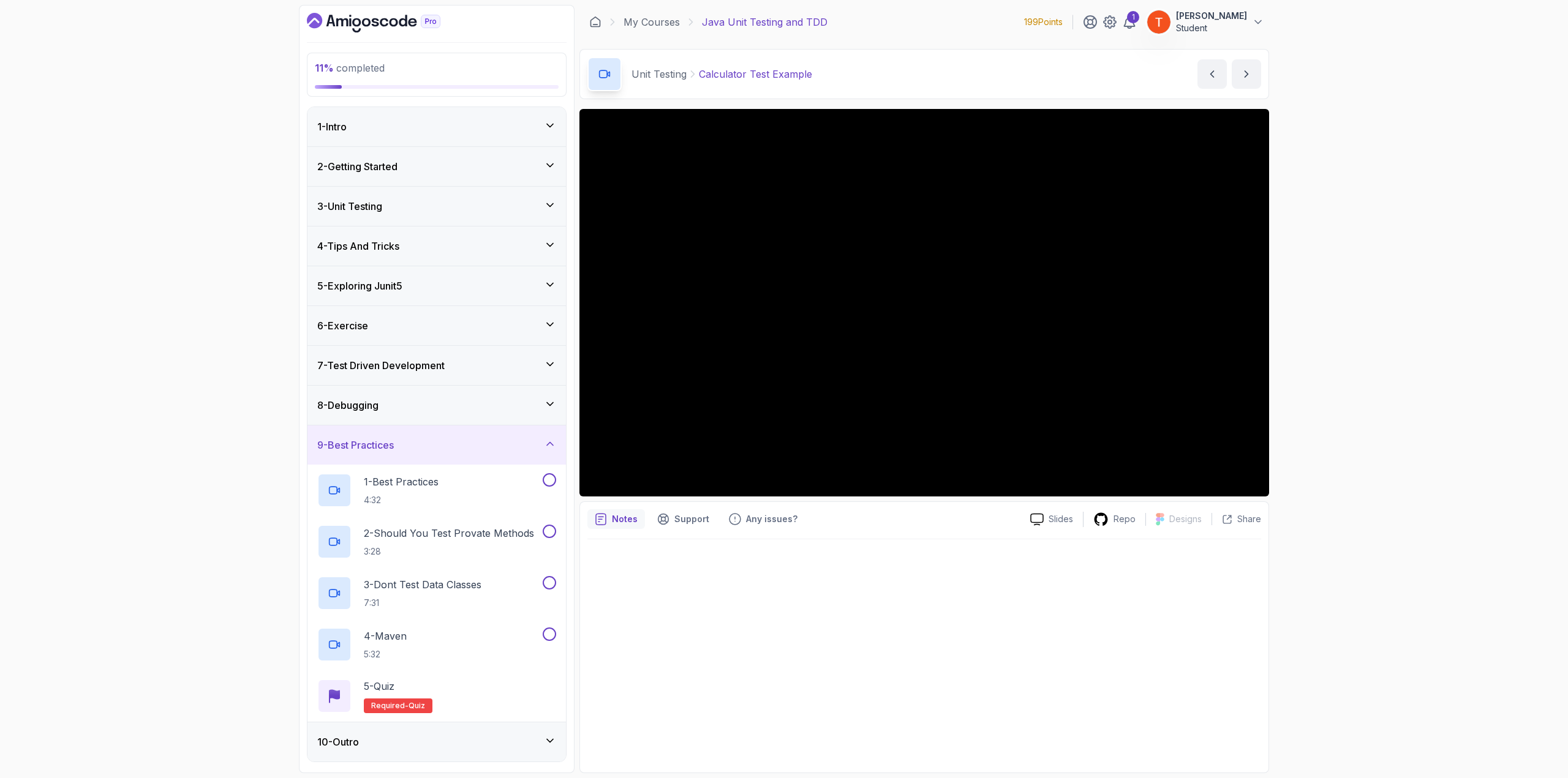
click at [409, 741] on div "10 - Outro" at bounding box center [437, 742] width 239 height 14
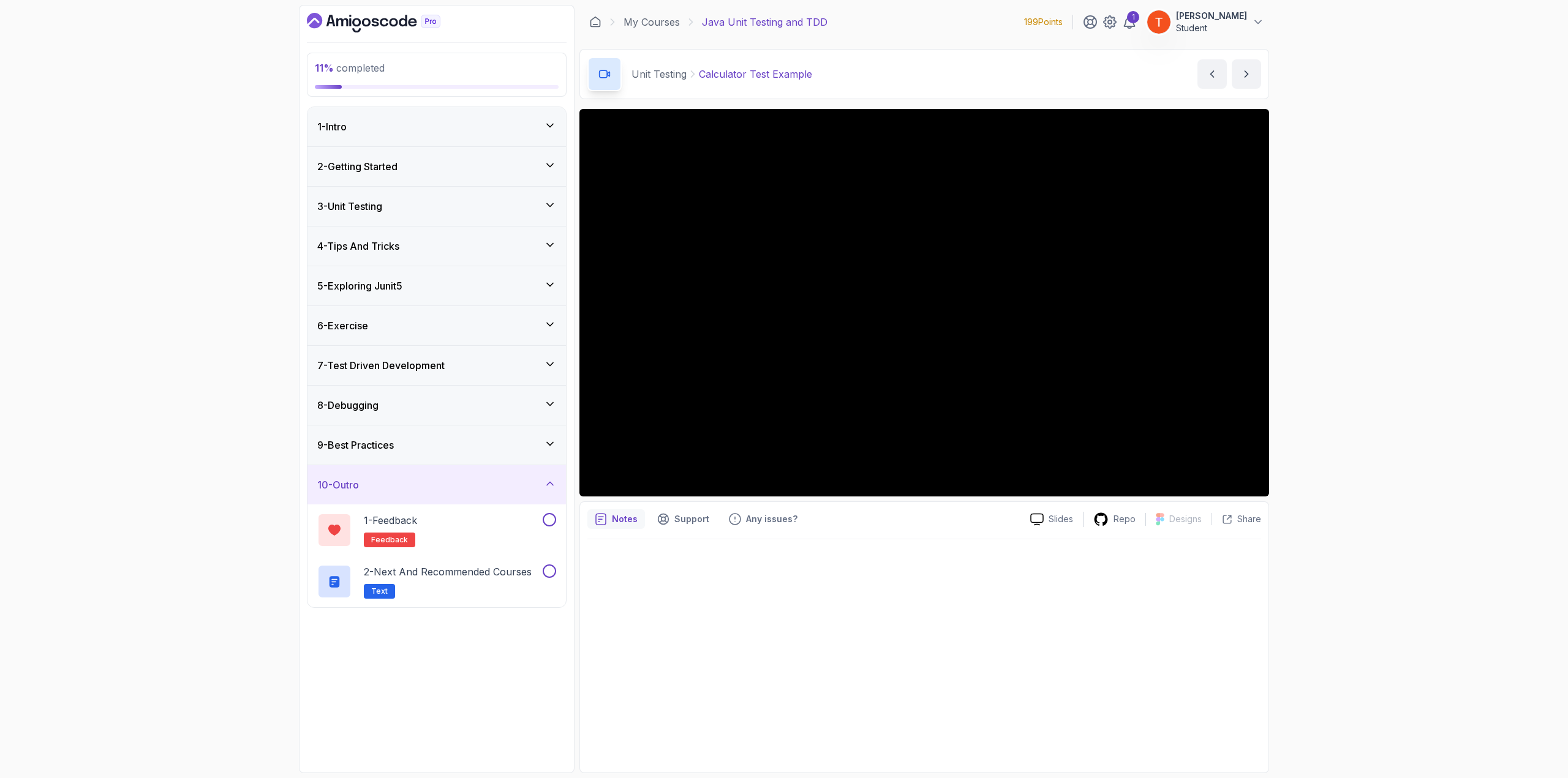
click at [430, 174] on div "2 - Getting Started" at bounding box center [436, 166] width 258 height 39
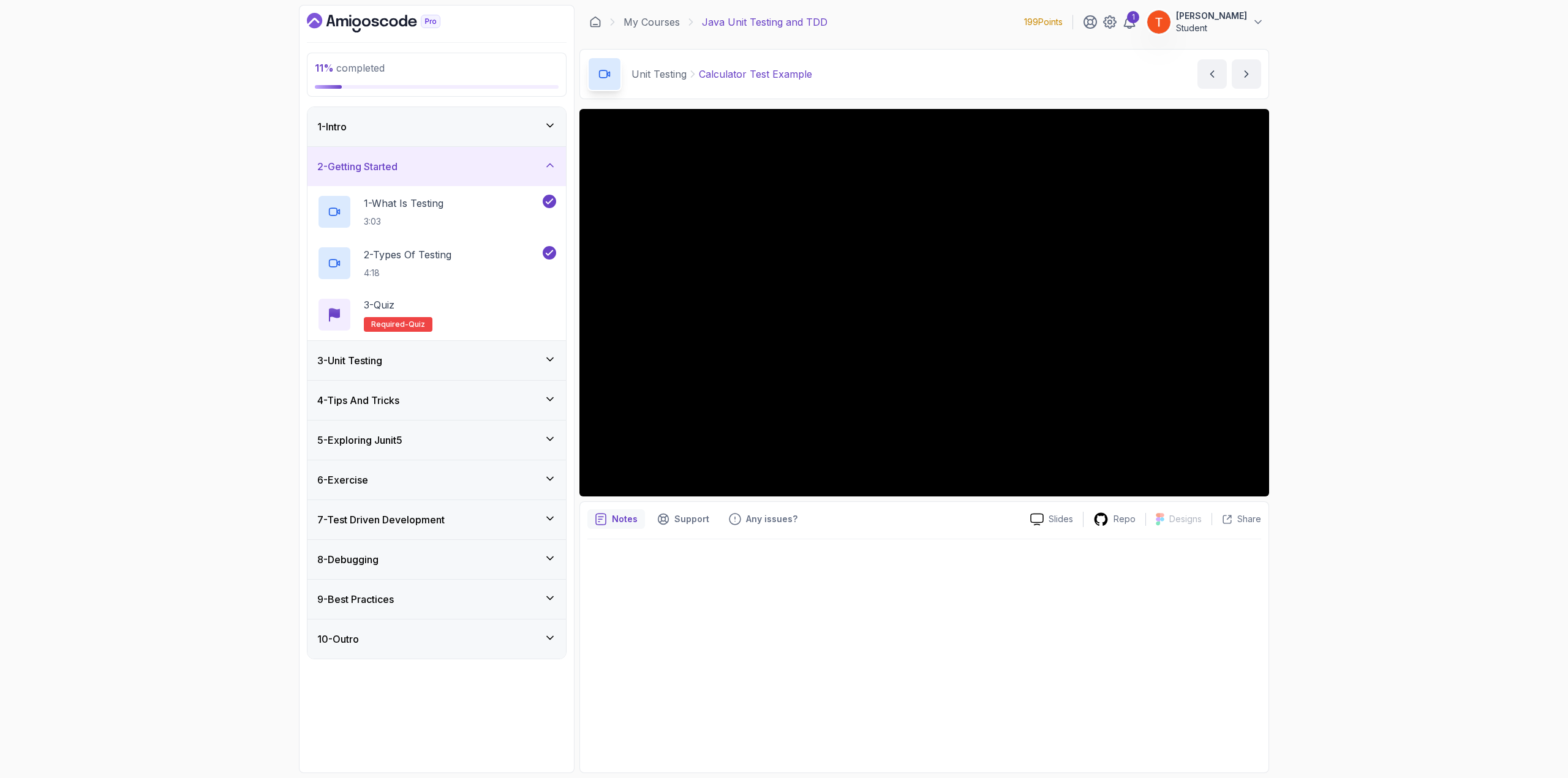
click at [402, 361] on div "3 - Unit Testing" at bounding box center [437, 361] width 239 height 14
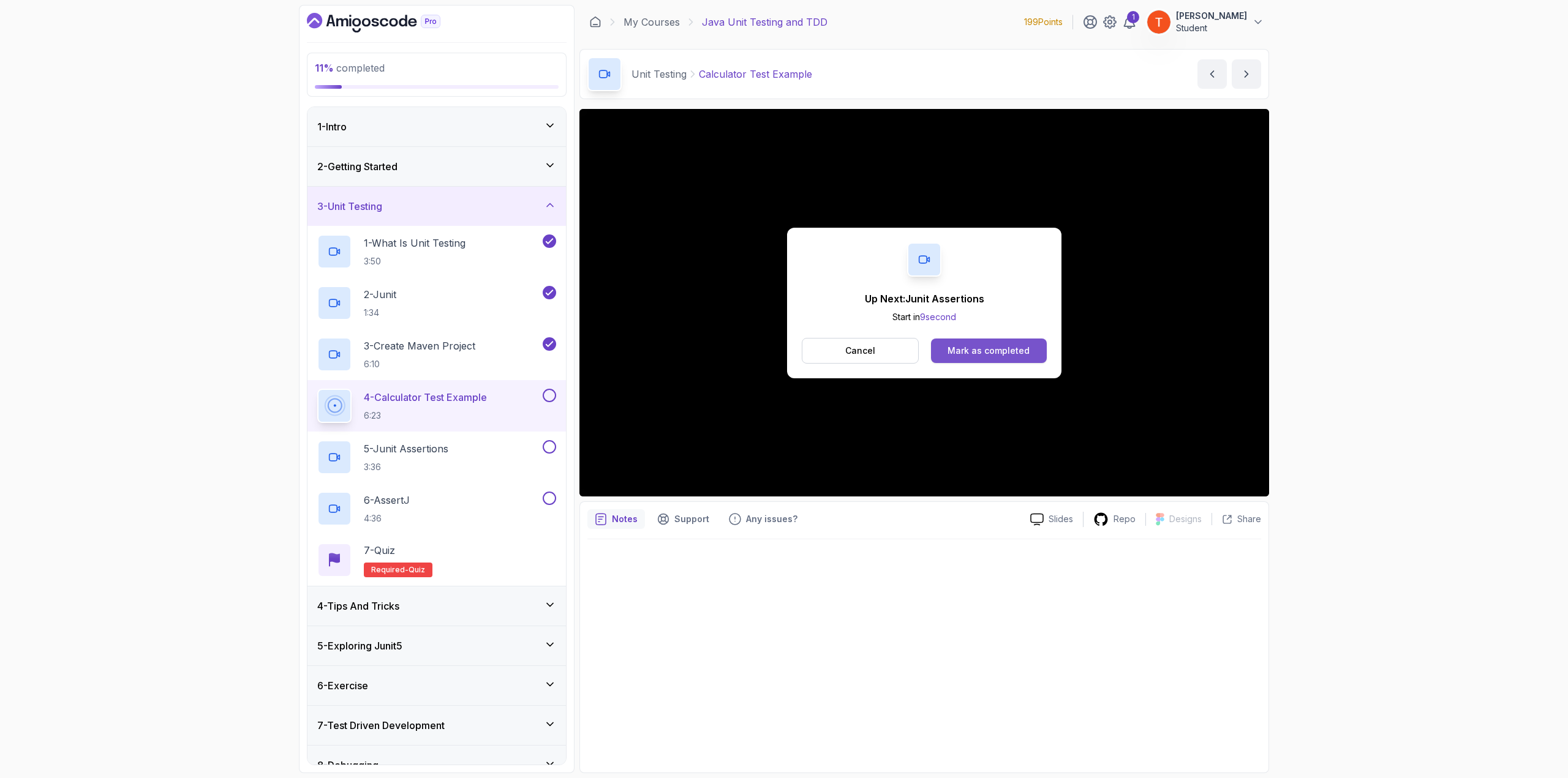
click at [976, 351] on div "Mark as completed" at bounding box center [988, 350] width 82 height 12
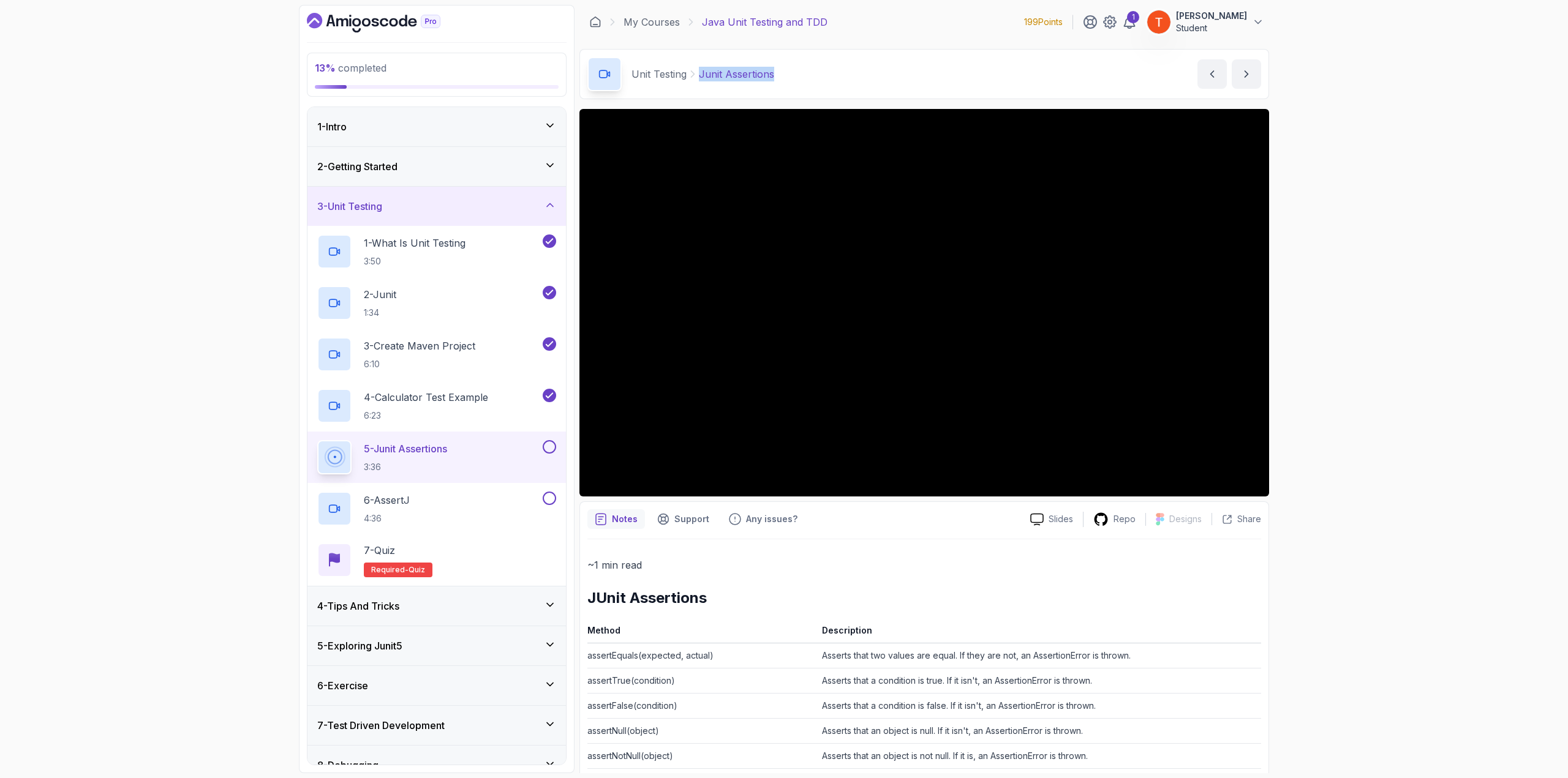
drag, startPoint x: 700, startPoint y: 71, endPoint x: 802, endPoint y: 78, distance: 102.2
click at [802, 78] on div "Unit Testing Junit Assertions Junit Assertions by [PERSON_NAME]" at bounding box center [924, 74] width 690 height 50
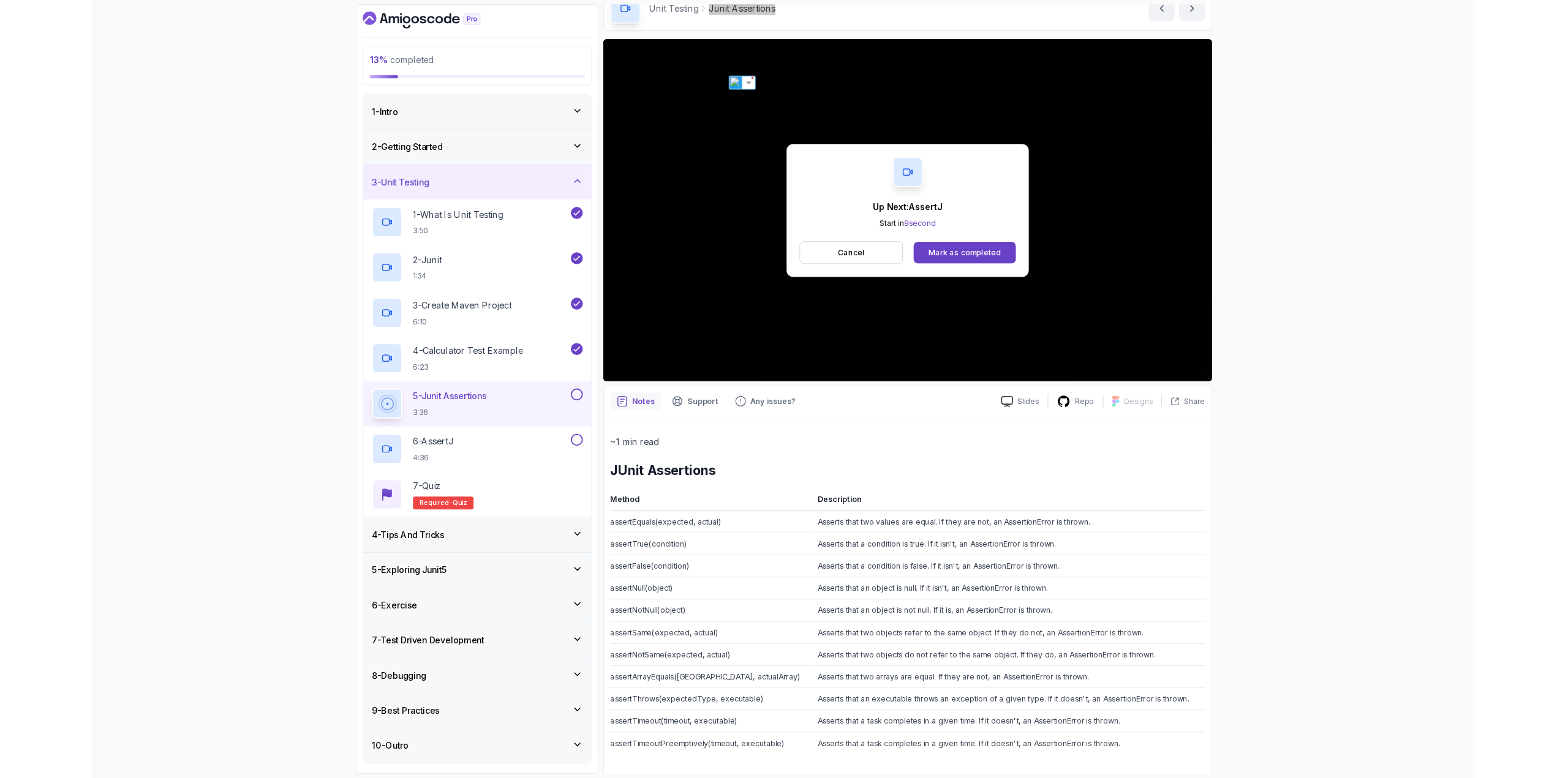
scroll to position [168, 0]
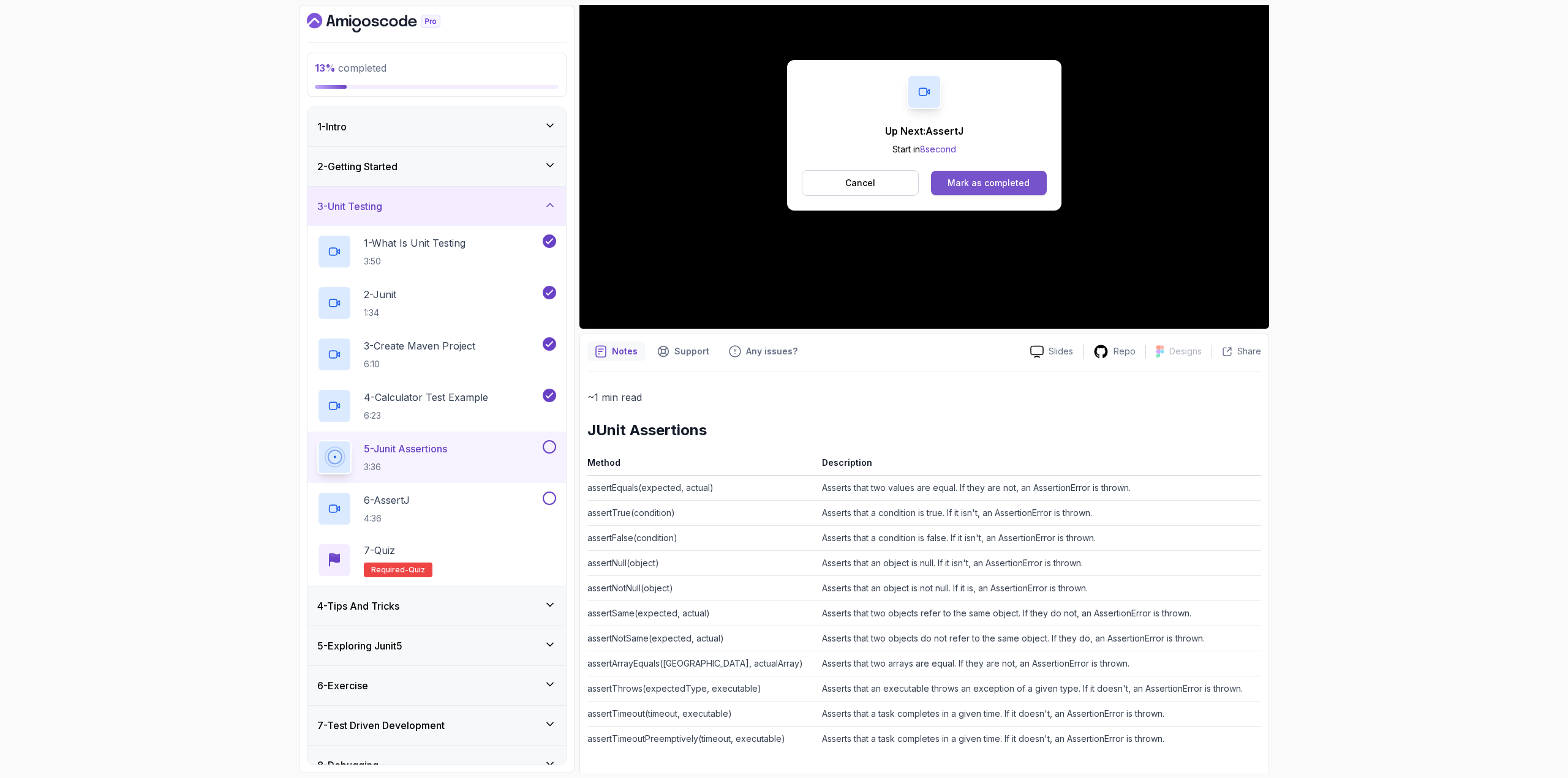
click at [989, 181] on div "Mark as completed" at bounding box center [988, 183] width 82 height 12
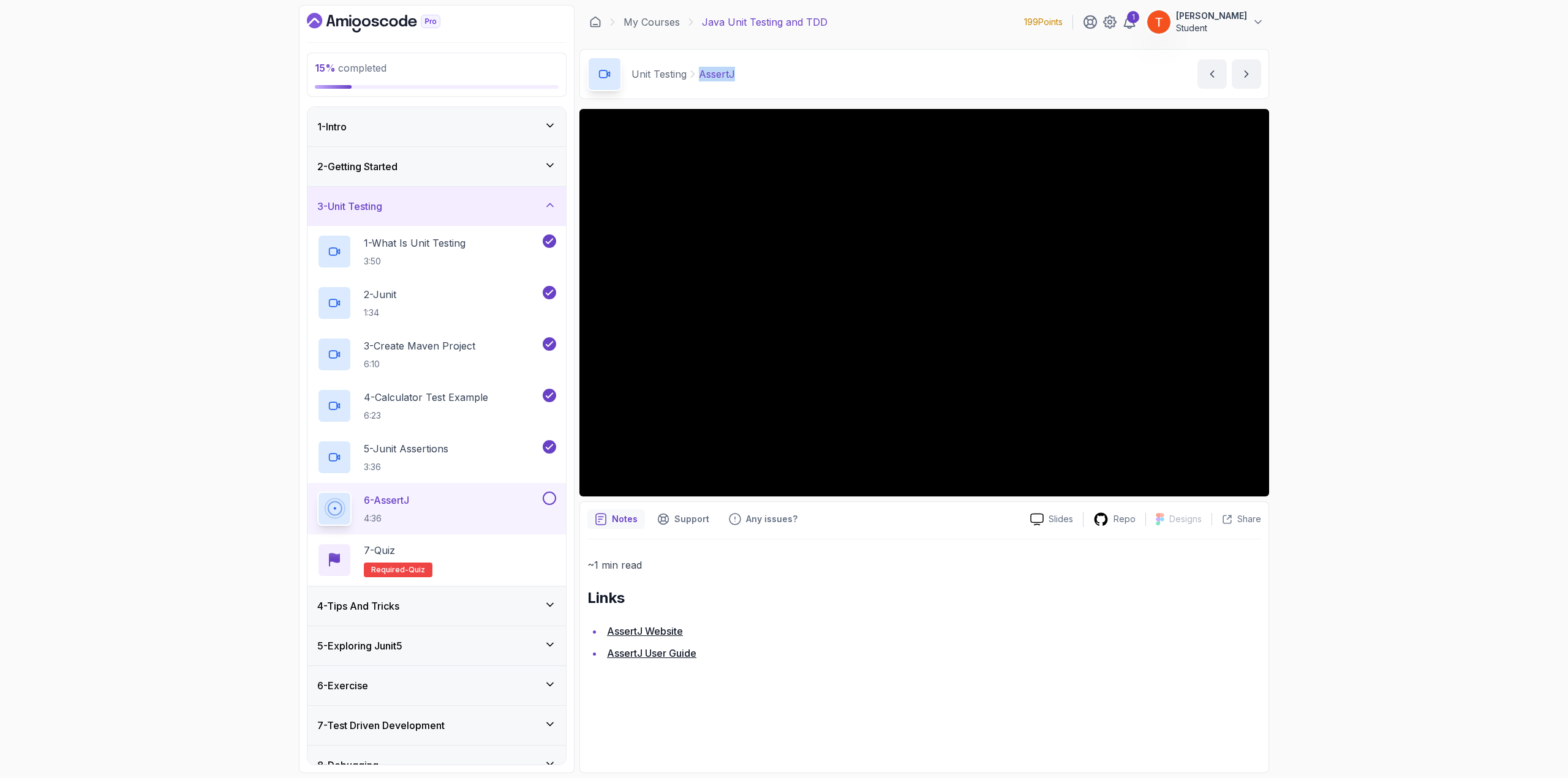
copy p "AssertJ"
drag, startPoint x: 700, startPoint y: 71, endPoint x: 742, endPoint y: 86, distance: 44.6
click at [742, 86] on div "Unit Testing AssertJ AssertJ by [PERSON_NAME]" at bounding box center [924, 74] width 690 height 50
click at [425, 608] on div "4 - Tips And Tricks" at bounding box center [437, 606] width 239 height 14
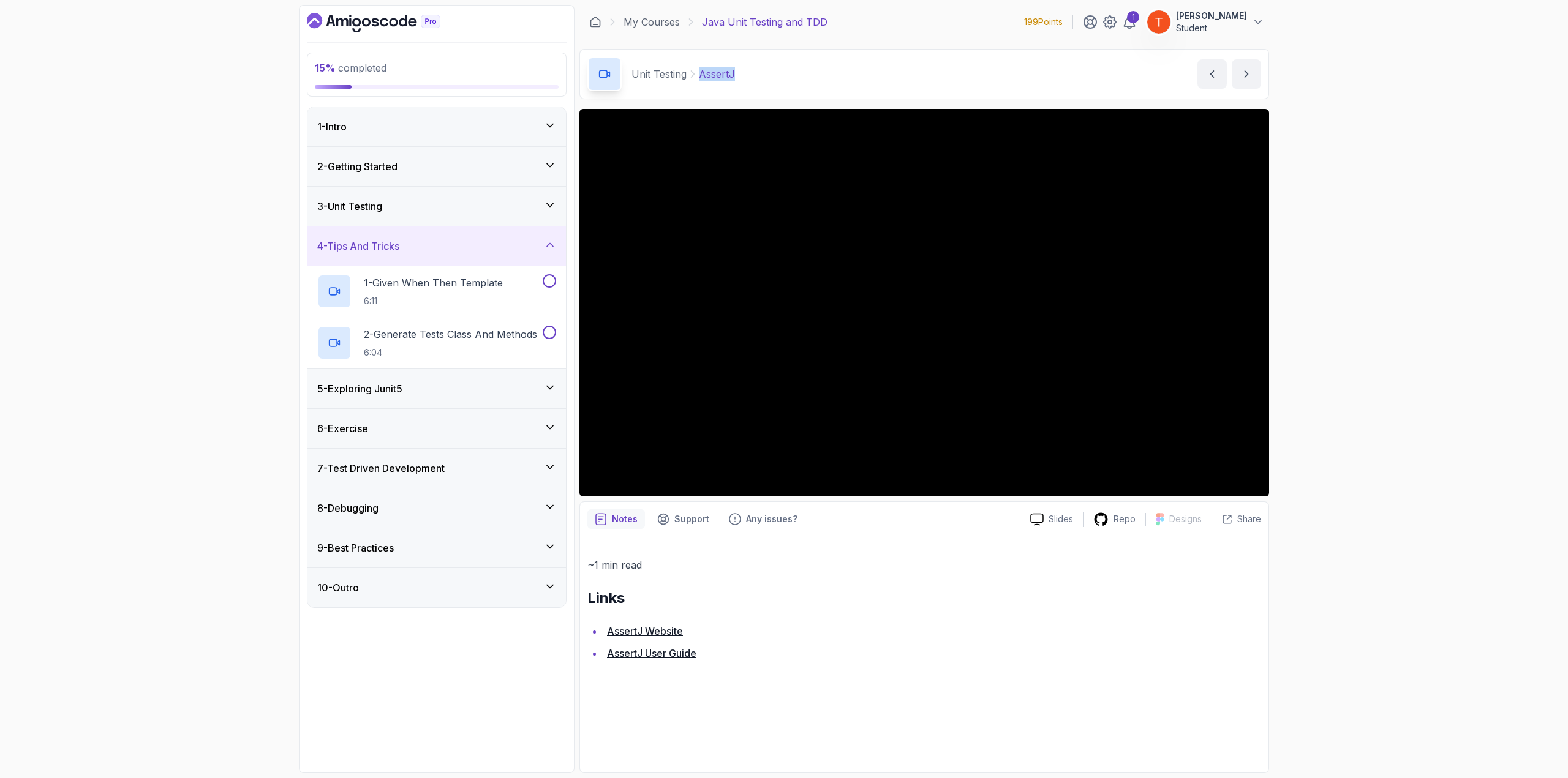
click at [454, 392] on div "5 - Exploring Junit5" at bounding box center [437, 389] width 239 height 14
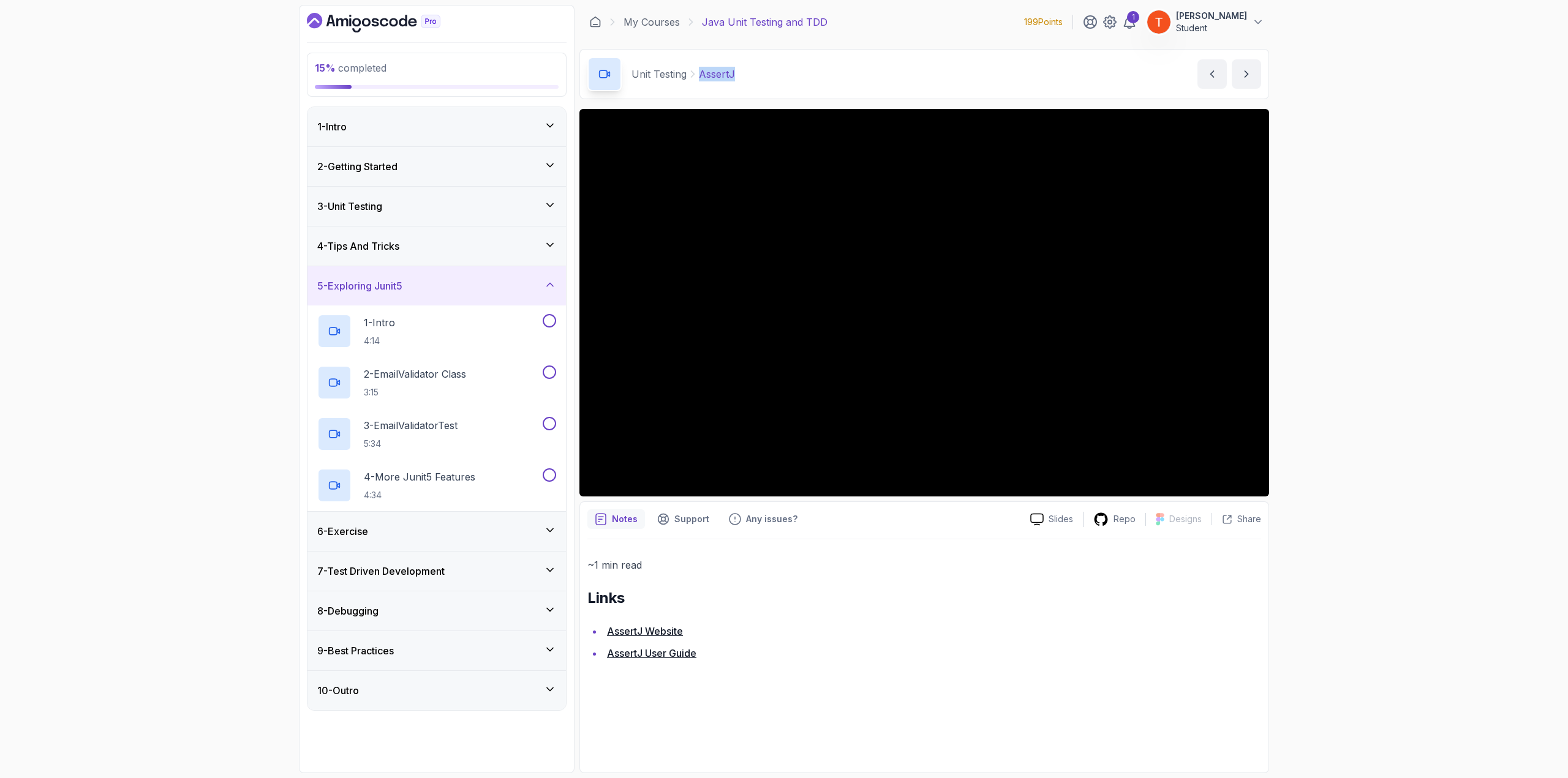
click at [467, 280] on div "5 - Exploring Junit5" at bounding box center [437, 286] width 239 height 14
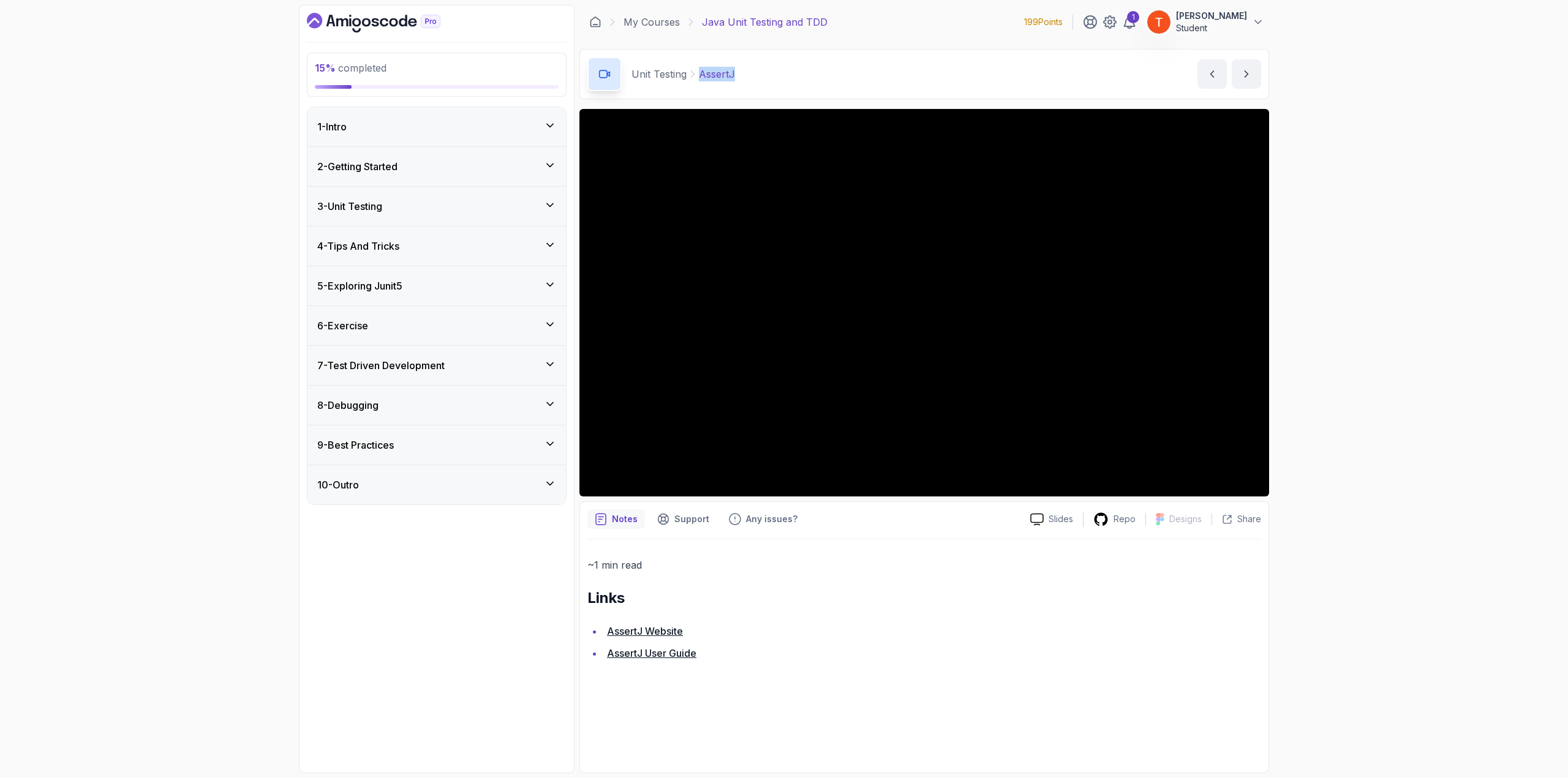
click at [435, 200] on div "3 - Unit Testing" at bounding box center [437, 207] width 239 height 14
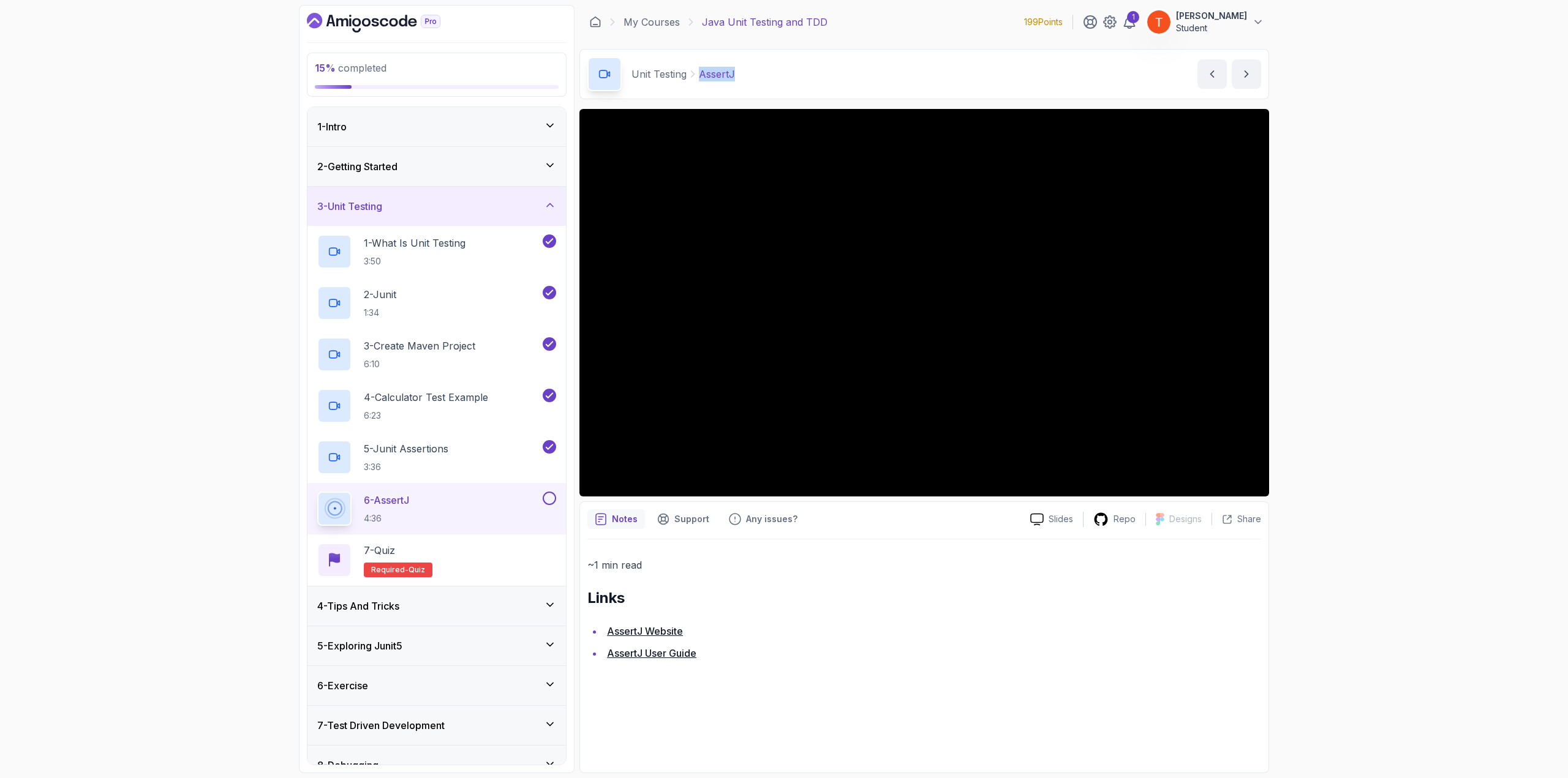
click at [464, 610] on div "4 - Tips And Tricks" at bounding box center [437, 606] width 239 height 14
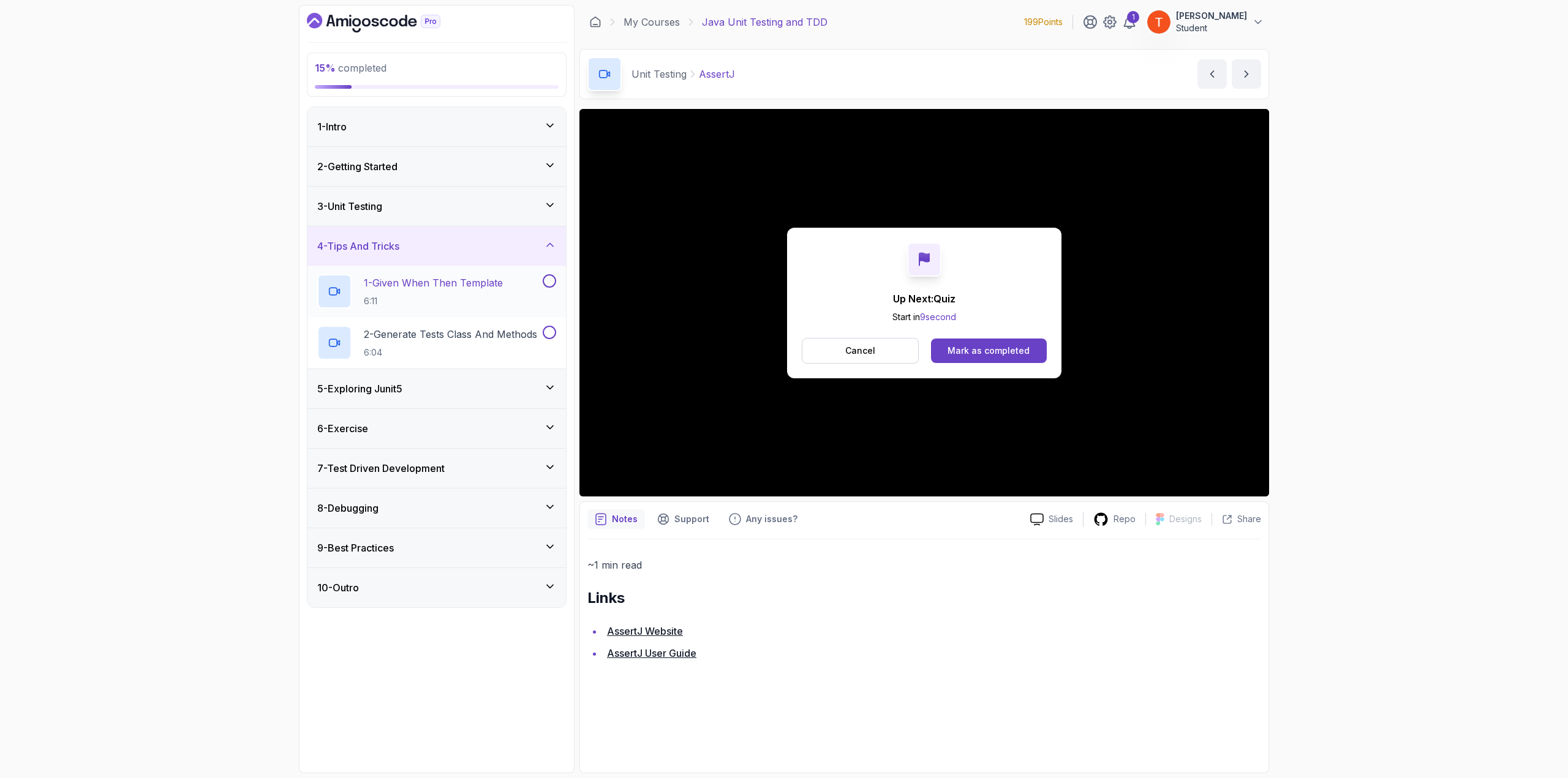
click at [458, 267] on div "1 - Given When Then Template 6:11" at bounding box center [436, 291] width 258 height 51
click at [457, 281] on p "1 - Given When Then Template" at bounding box center [433, 283] width 139 height 14
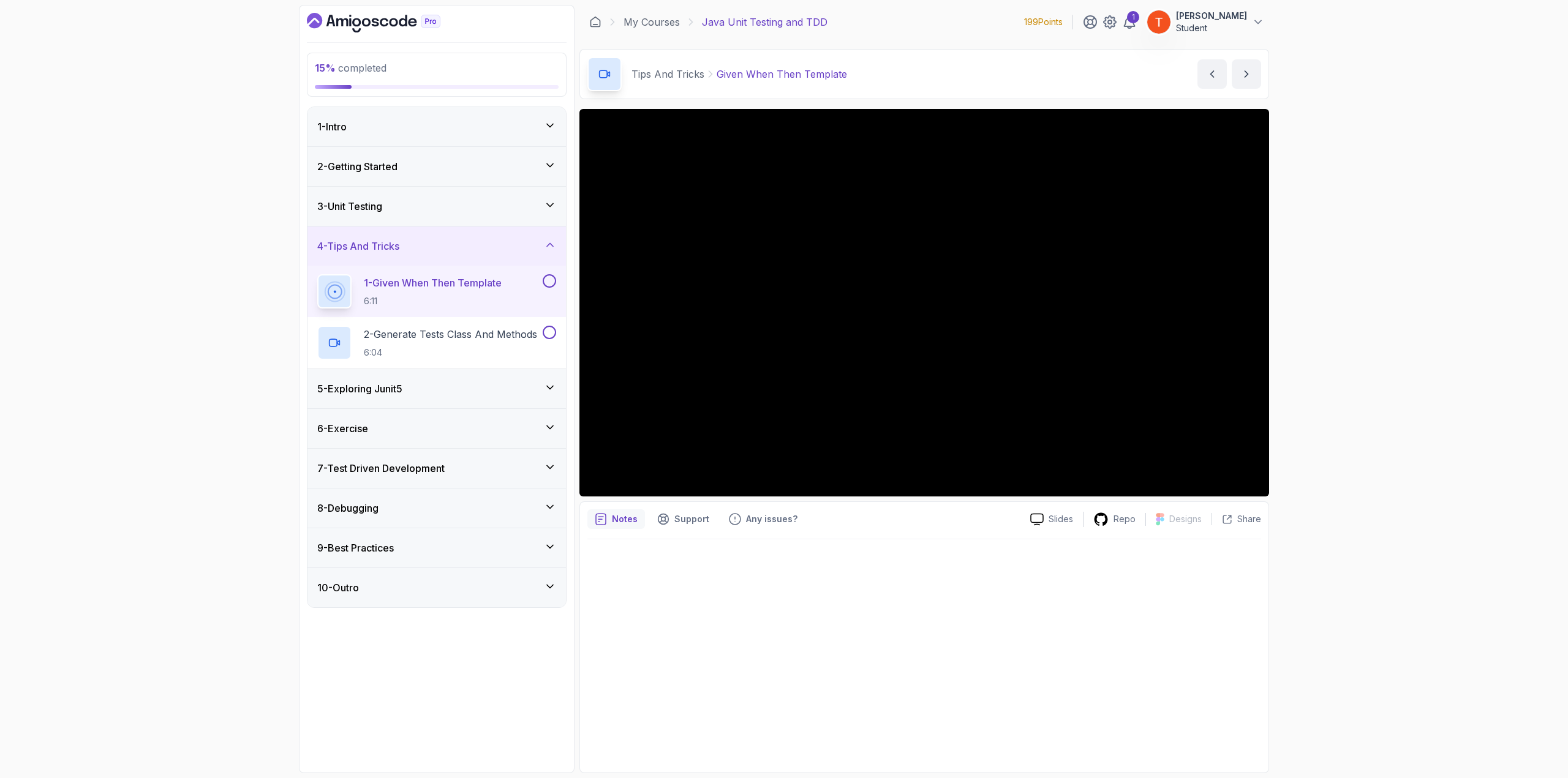
click at [384, 389] on h3 "5 - Exploring Junit5" at bounding box center [360, 389] width 85 height 14
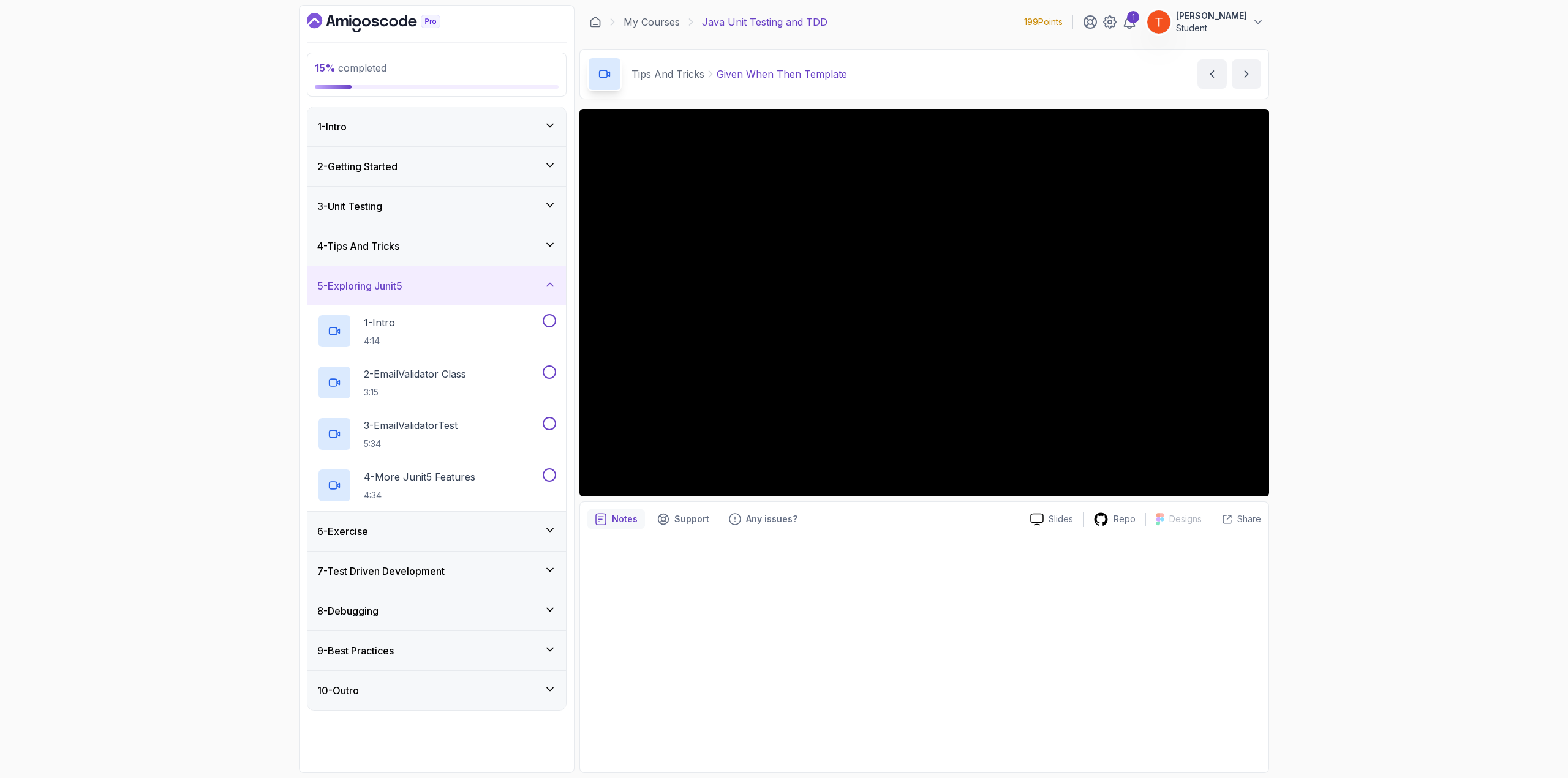
click at [484, 294] on div "5 - Exploring Junit5" at bounding box center [436, 286] width 258 height 39
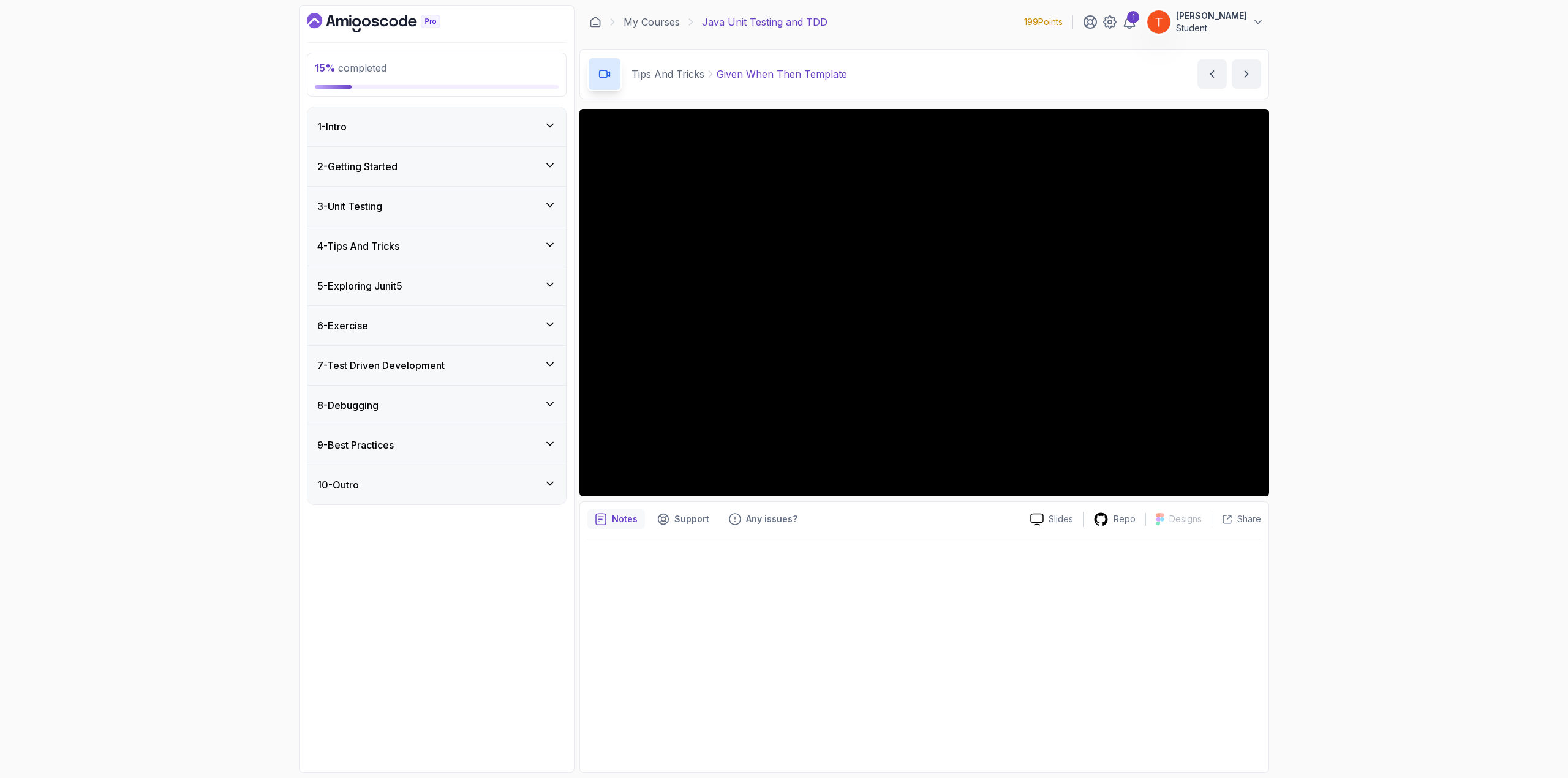
click at [379, 202] on h3 "3 - Unit Testing" at bounding box center [350, 207] width 65 height 14
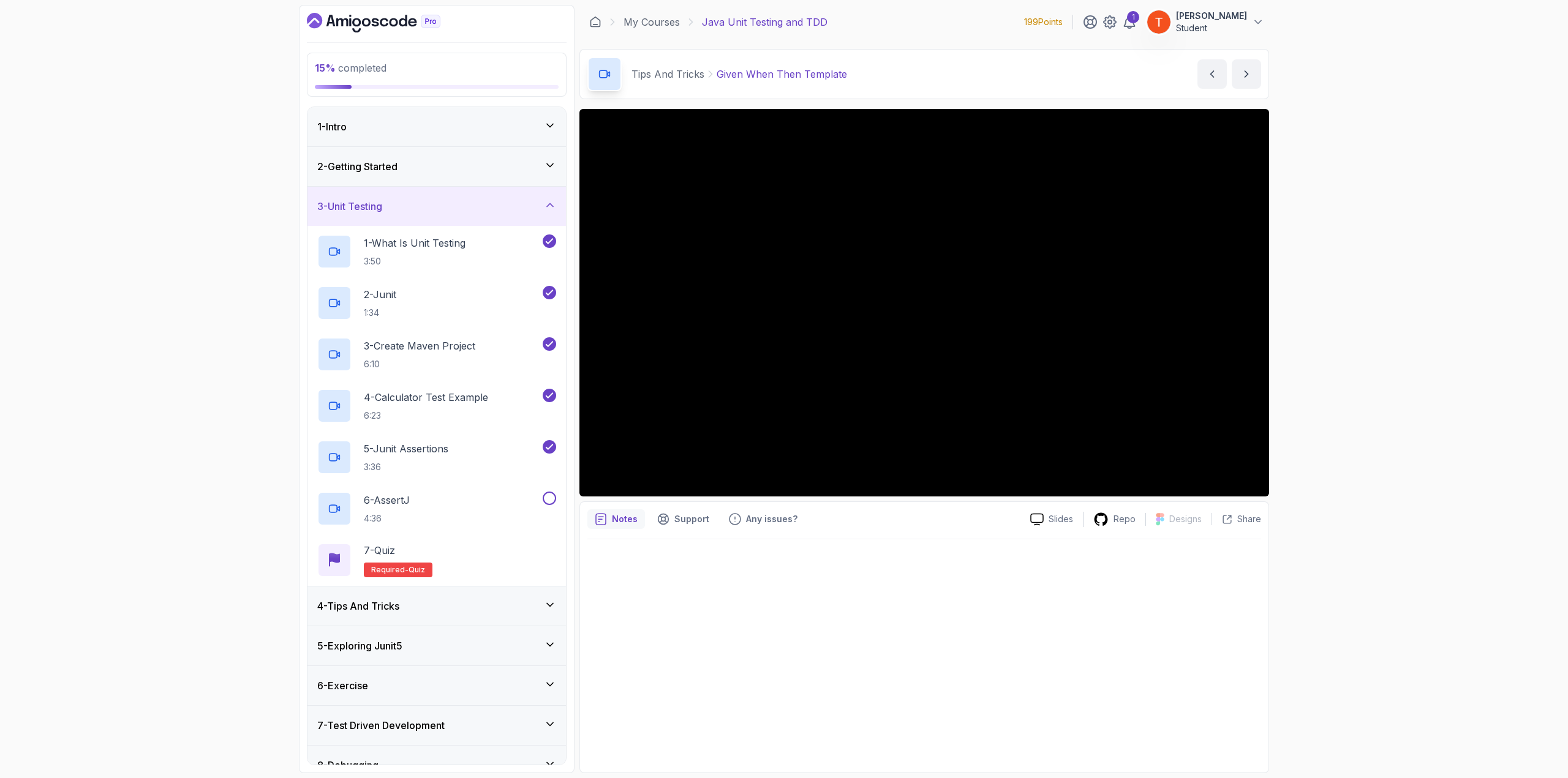
click at [467, 599] on div "4 - Tips And Tricks" at bounding box center [437, 606] width 239 height 14
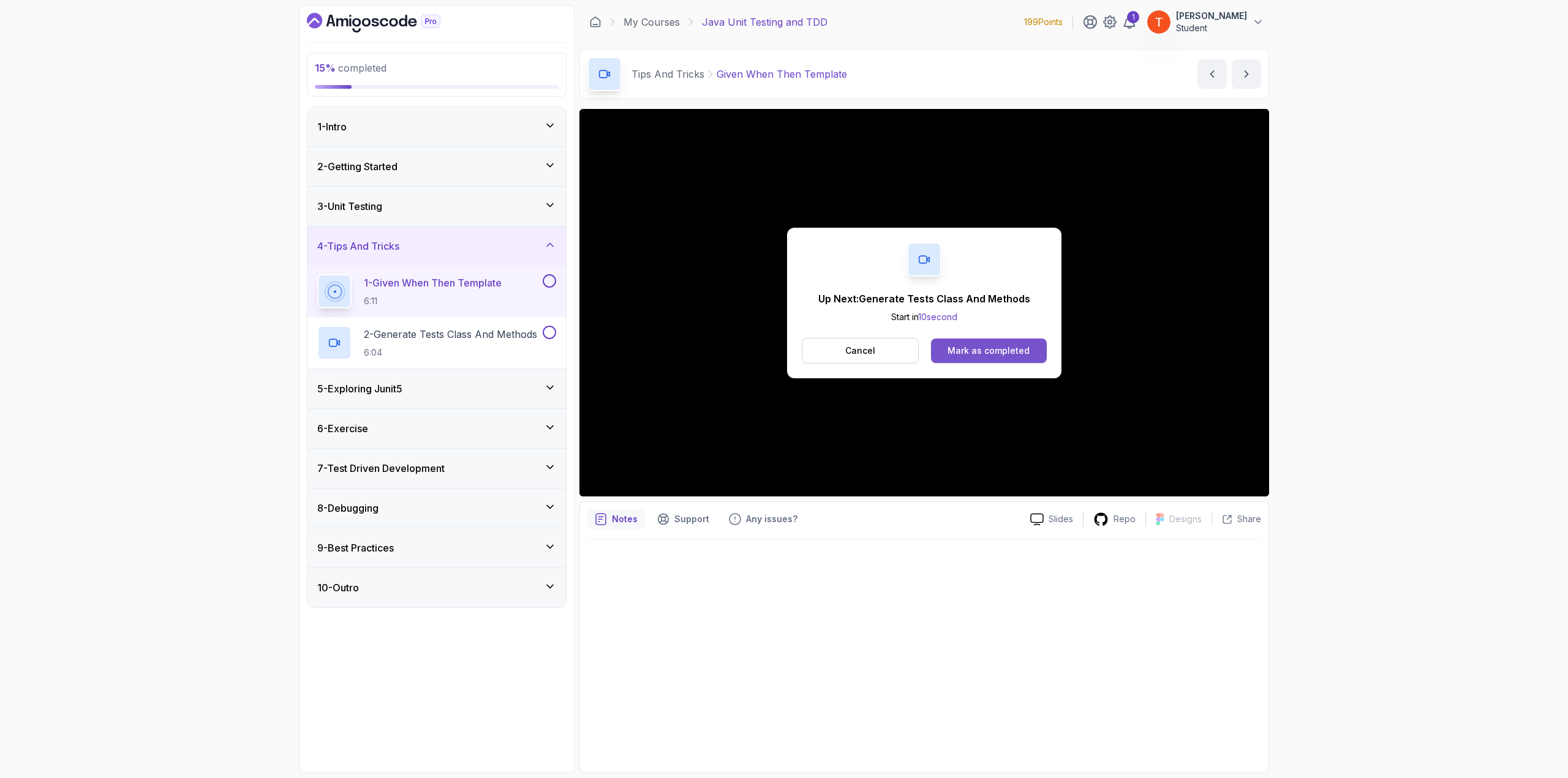
click at [955, 340] on button "Mark as completed" at bounding box center [988, 351] width 116 height 24
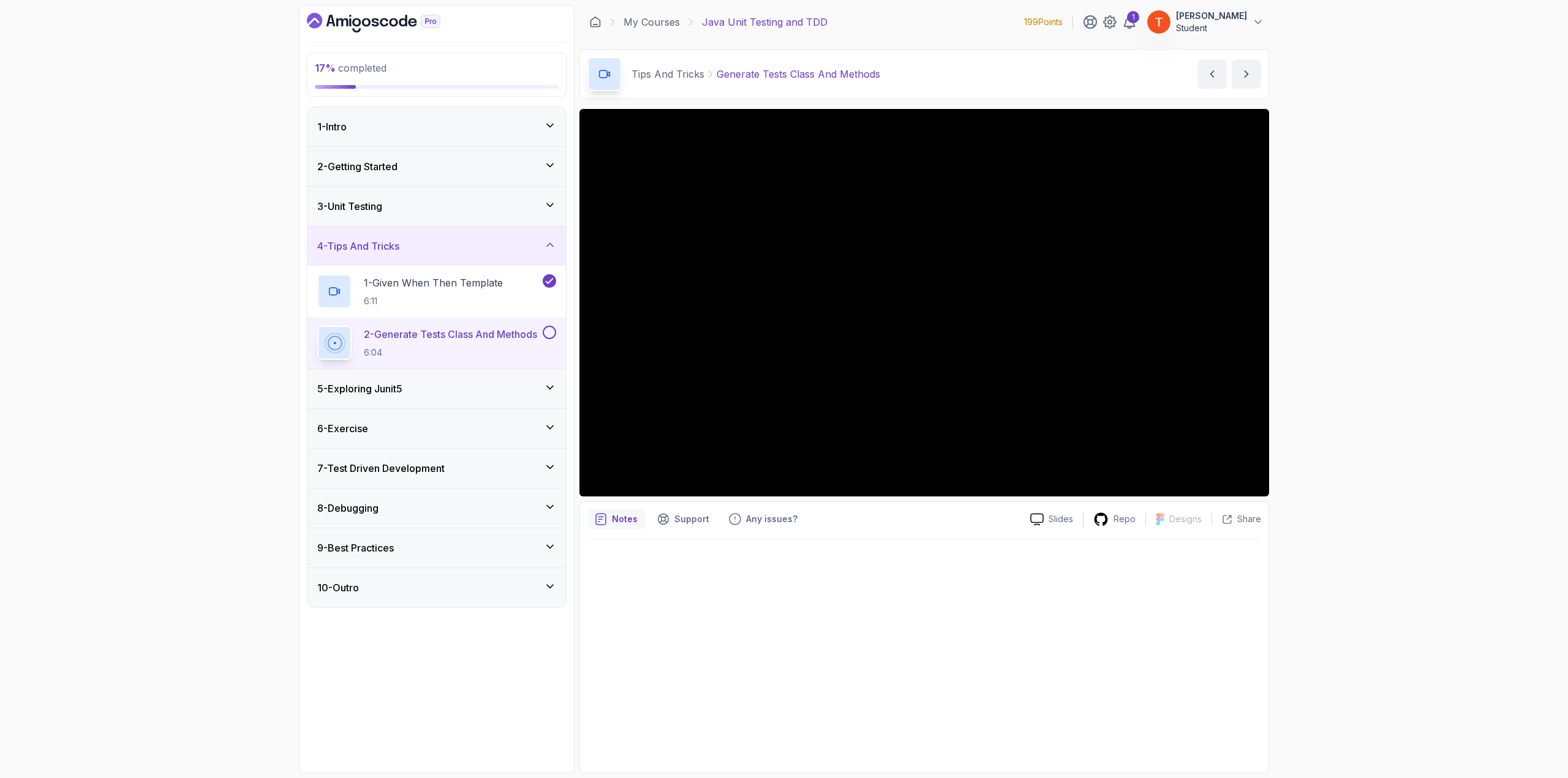
click at [410, 374] on div "5 - Exploring Junit5" at bounding box center [436, 389] width 258 height 39
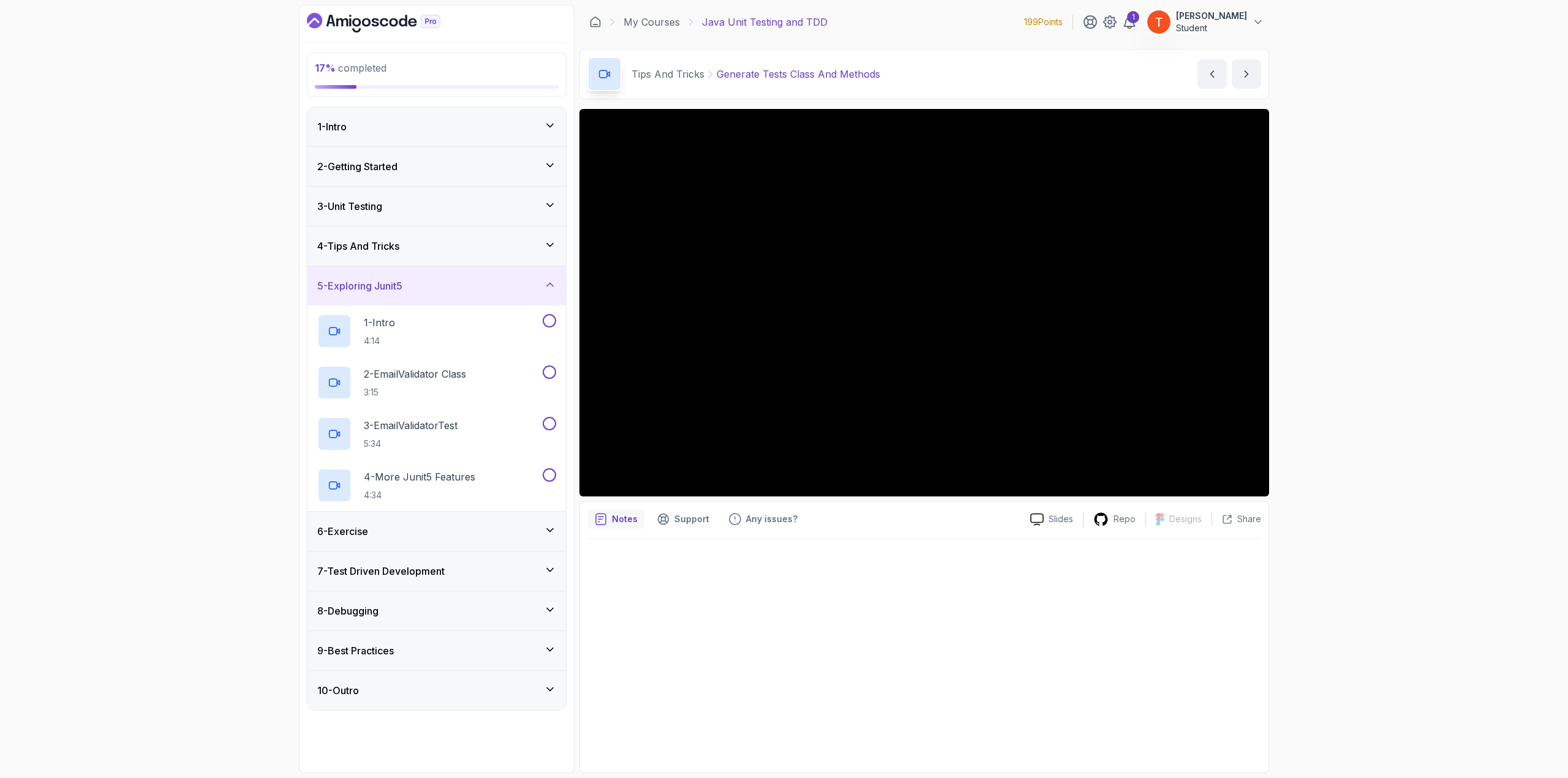
click at [486, 279] on div "5 - Exploring Junit5" at bounding box center [437, 286] width 239 height 14
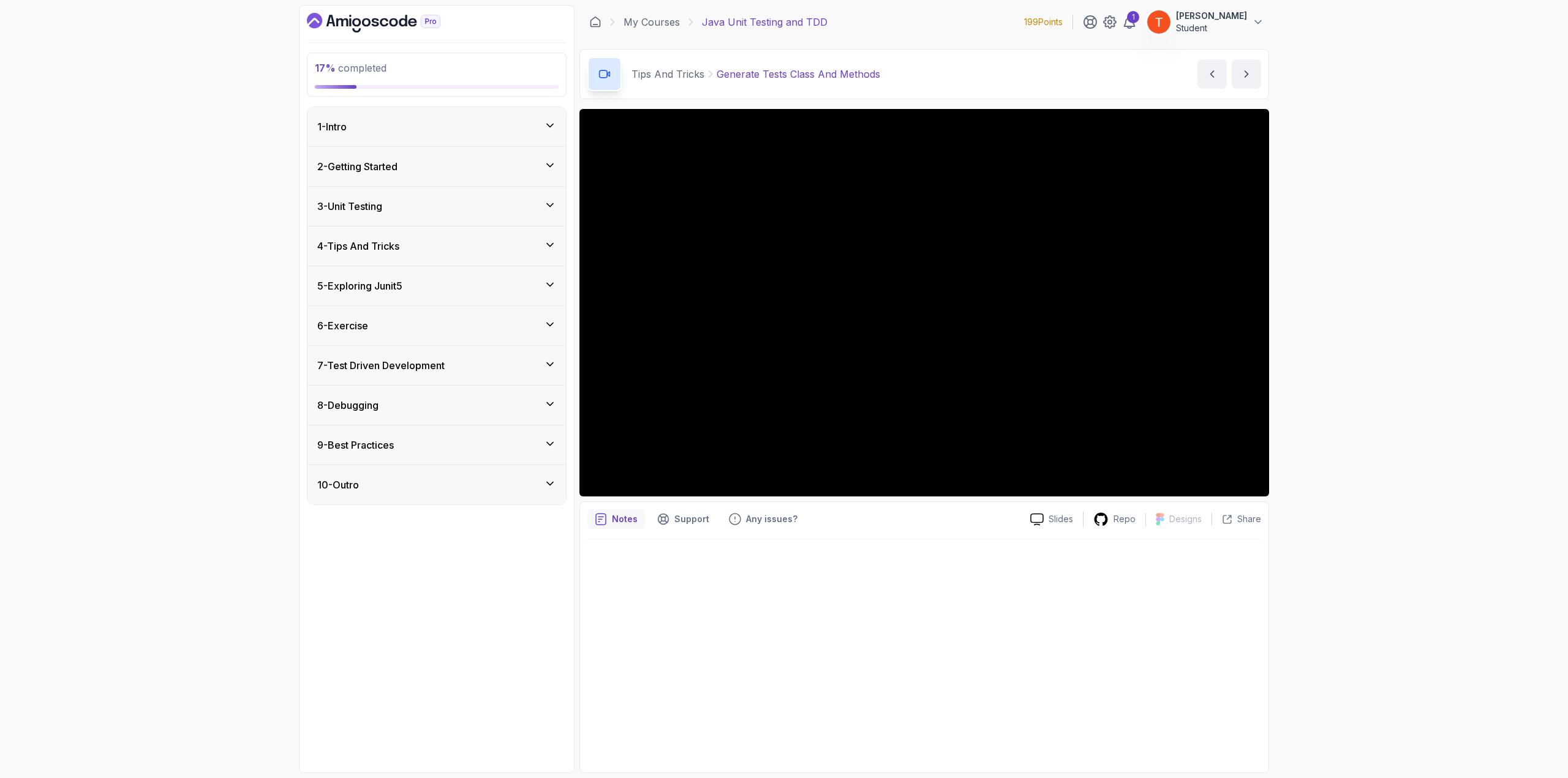
click at [398, 337] on div "6 - Exercise" at bounding box center [436, 325] width 258 height 39
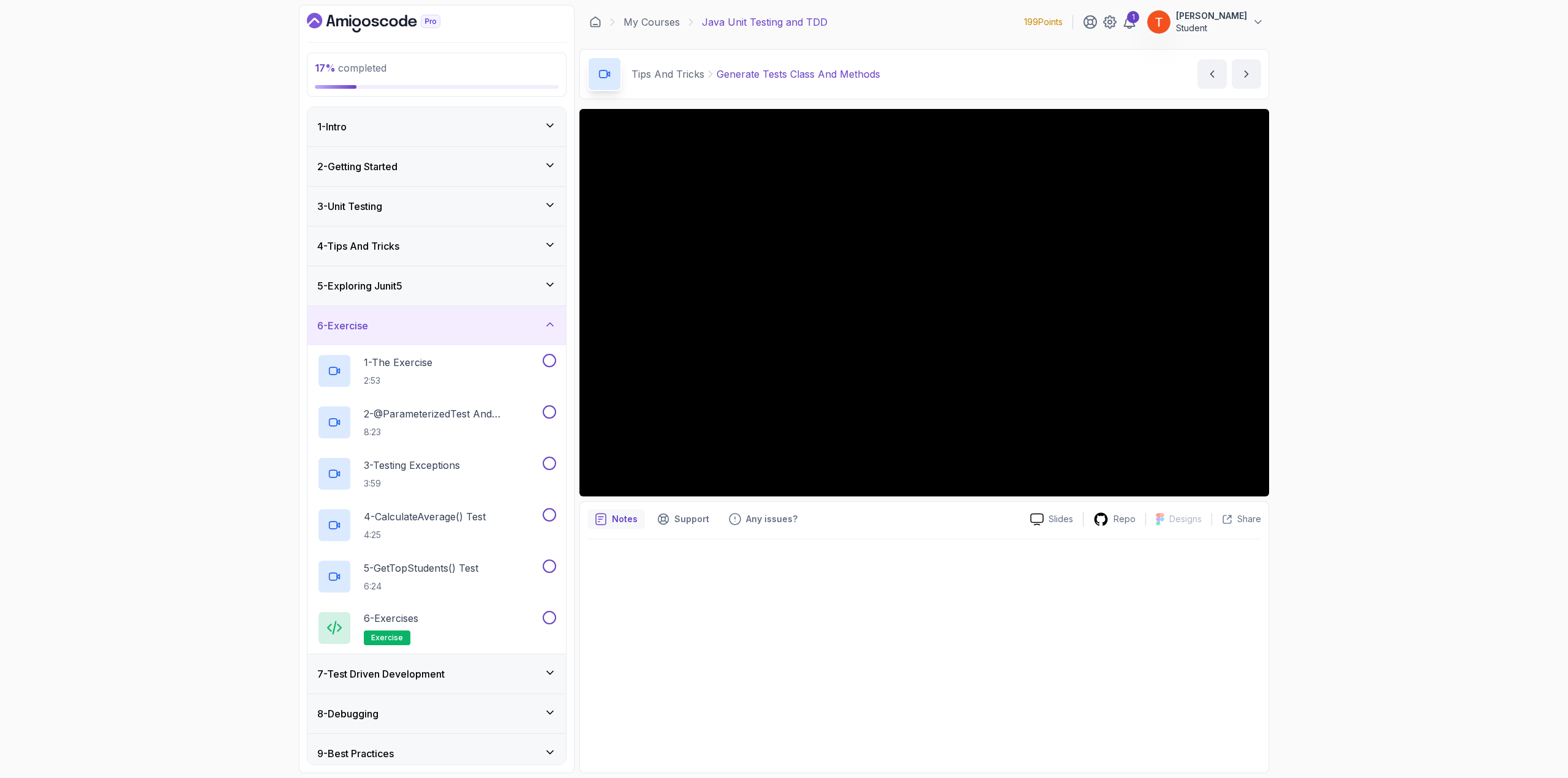
click at [398, 337] on div "6 - Exercise" at bounding box center [436, 325] width 258 height 39
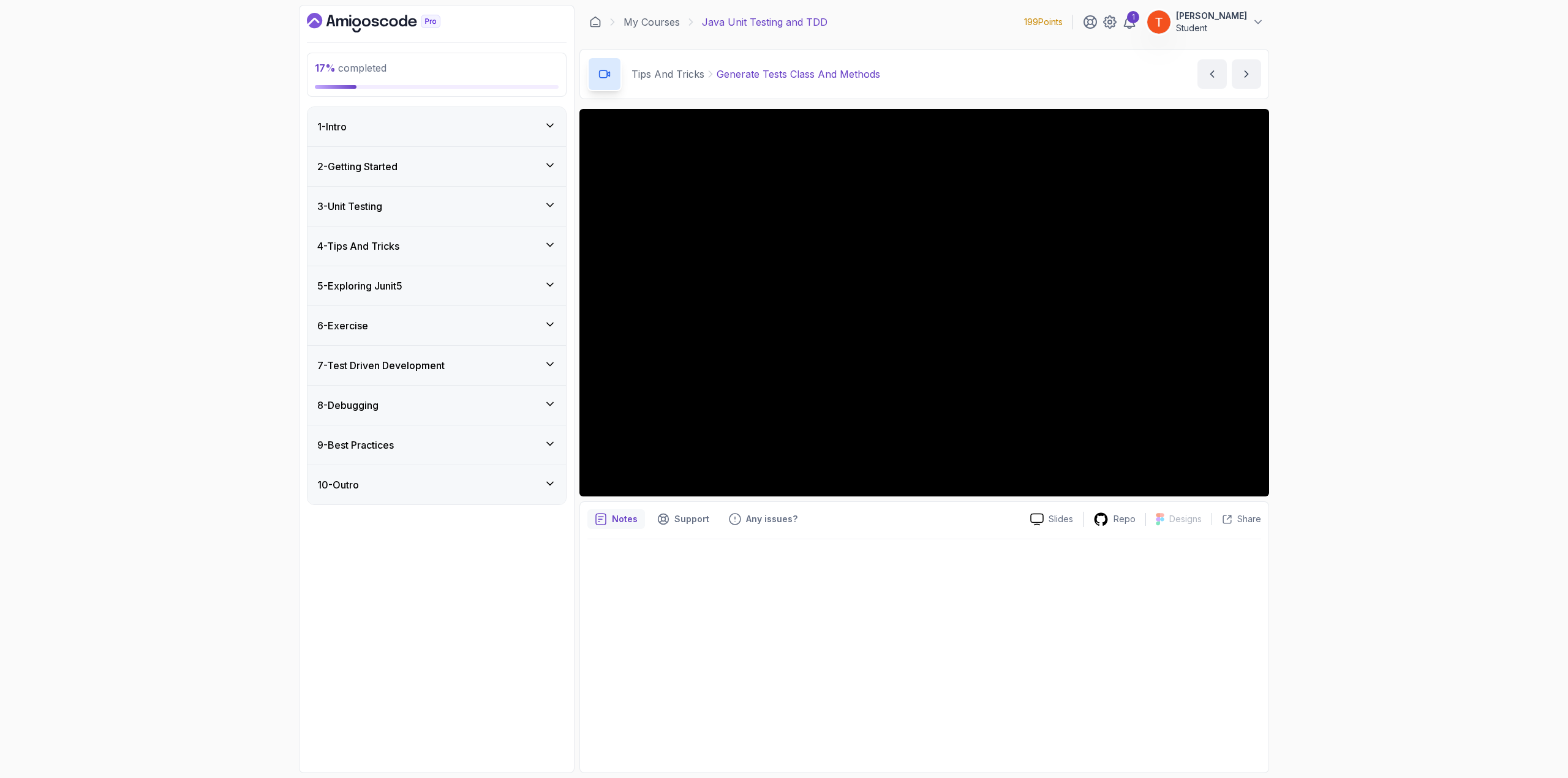
click at [400, 369] on h3 "7 - Test Driven Development" at bounding box center [381, 366] width 127 height 14
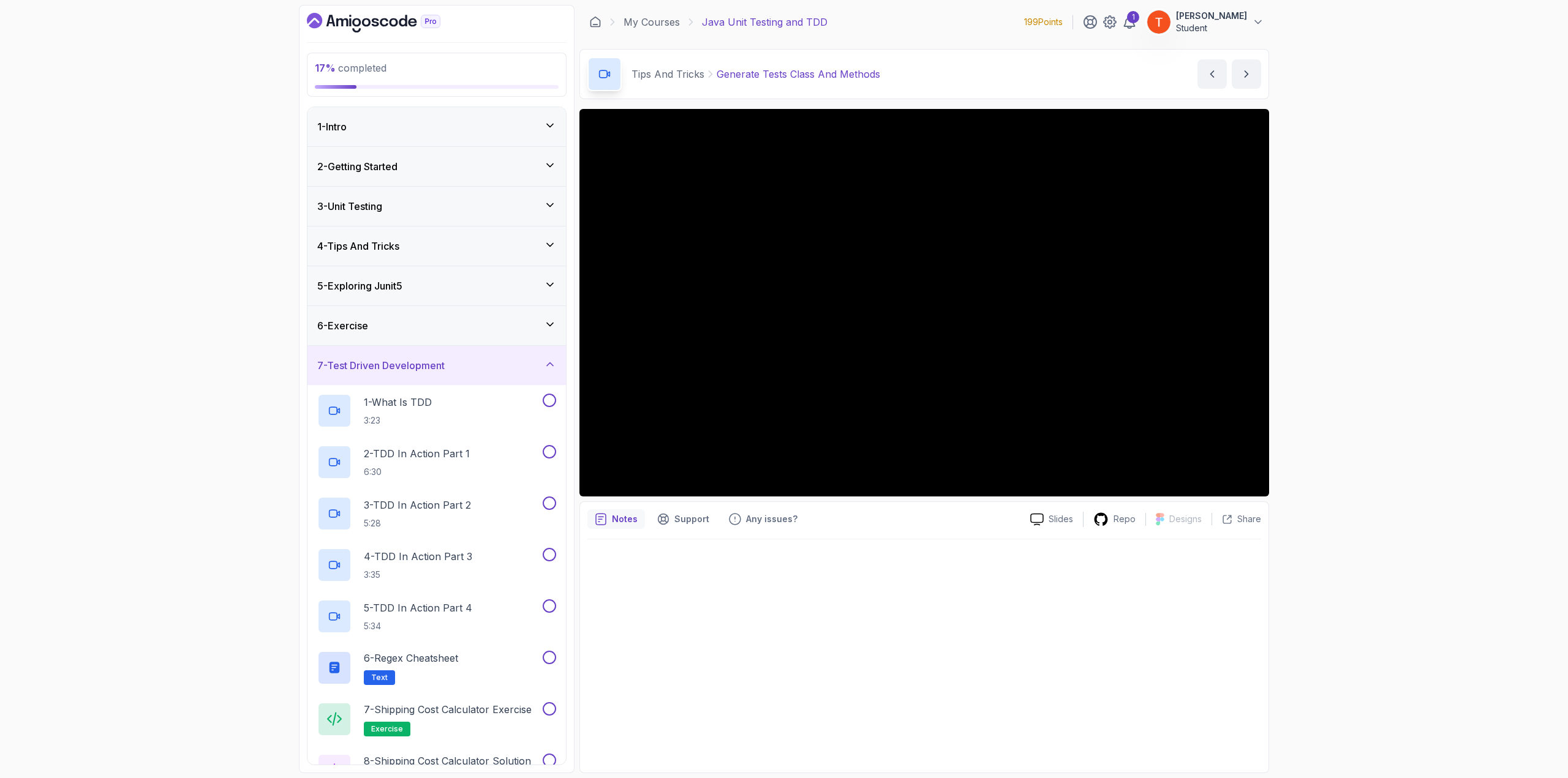
click at [400, 369] on h3 "7 - Test Driven Development" at bounding box center [381, 366] width 127 height 14
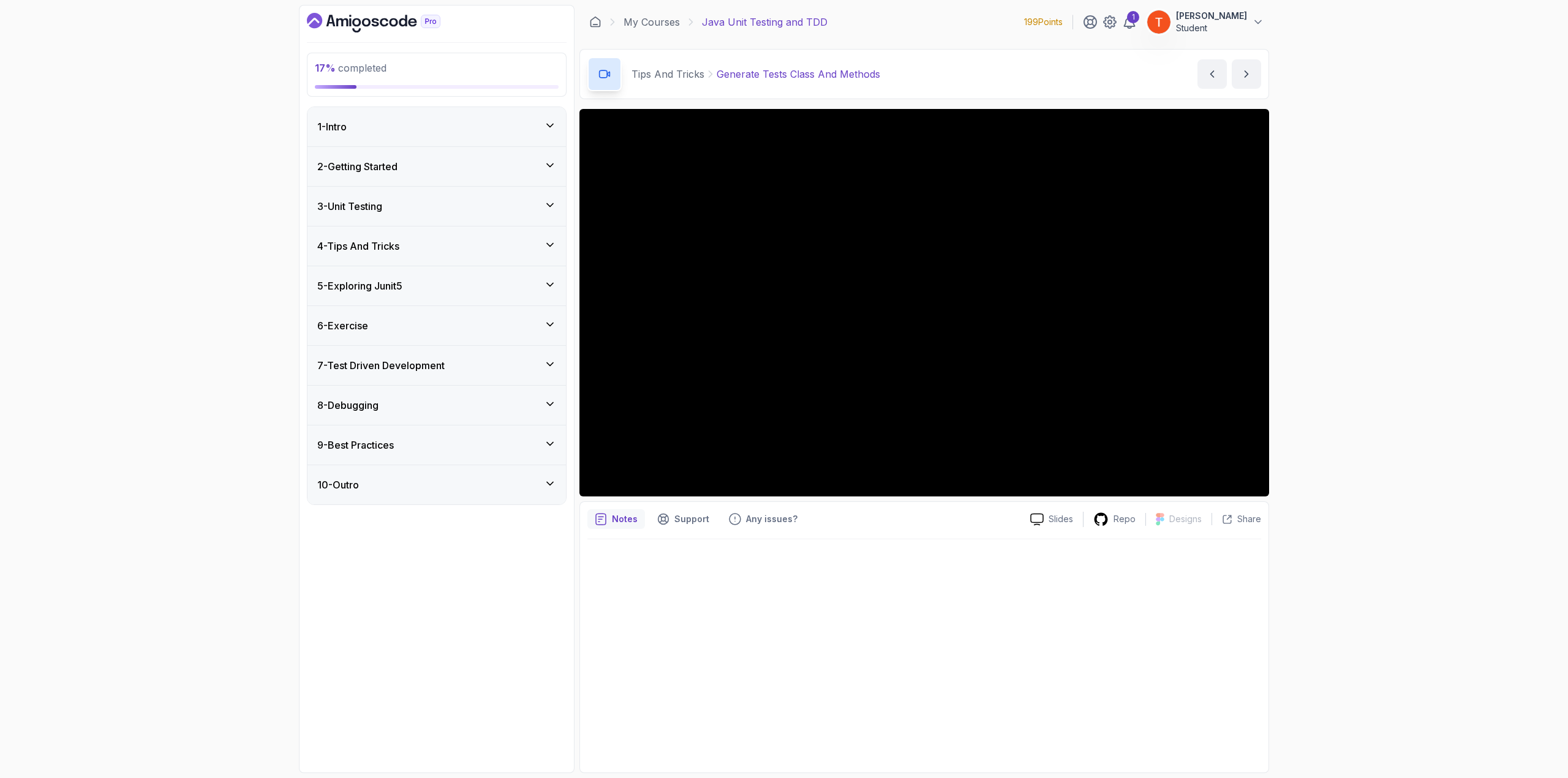
click at [431, 214] on div "3 - Unit Testing" at bounding box center [436, 207] width 258 height 39
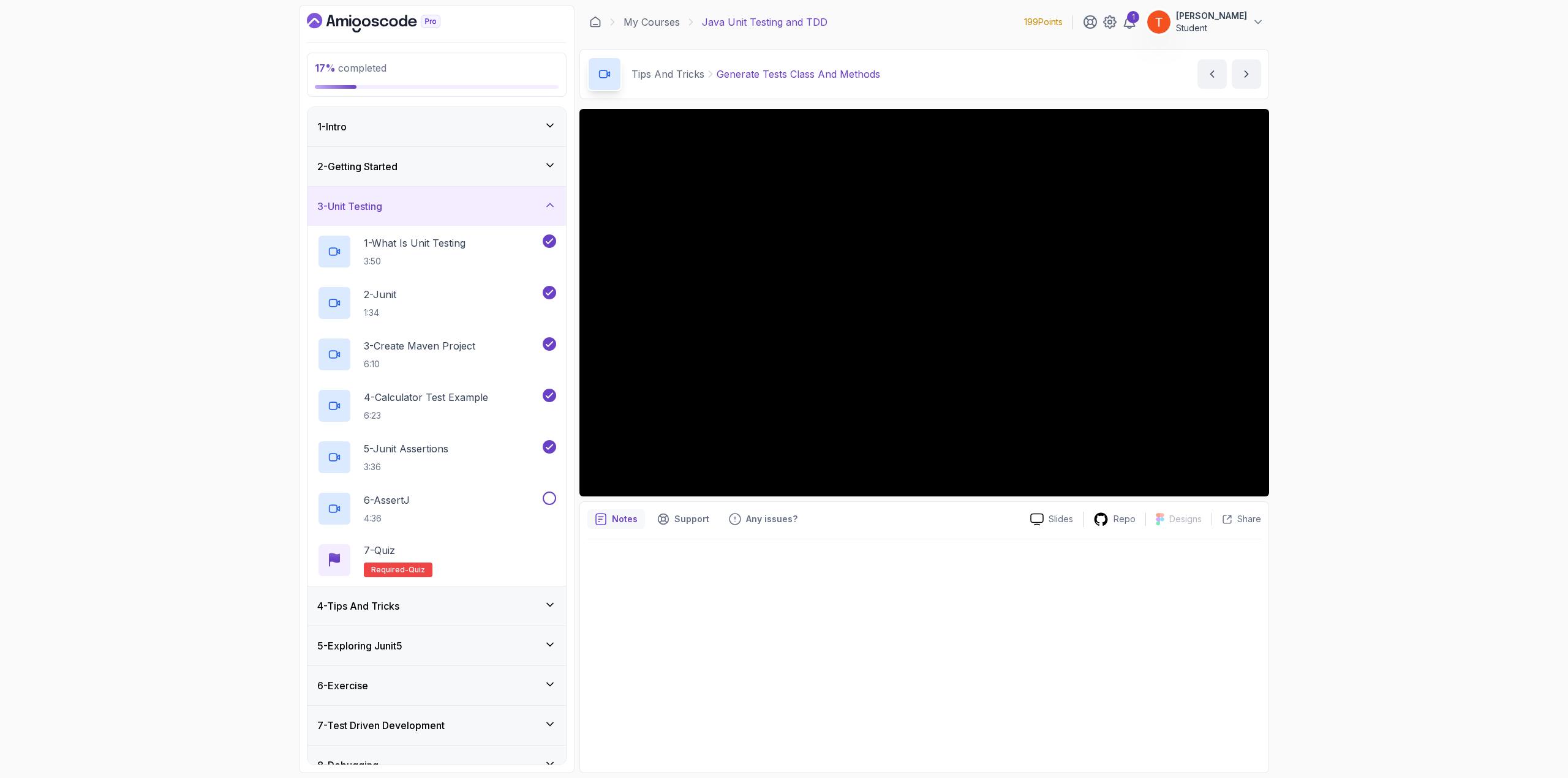
click at [382, 605] on h3 "4 - Tips And Tricks" at bounding box center [359, 606] width 82 height 14
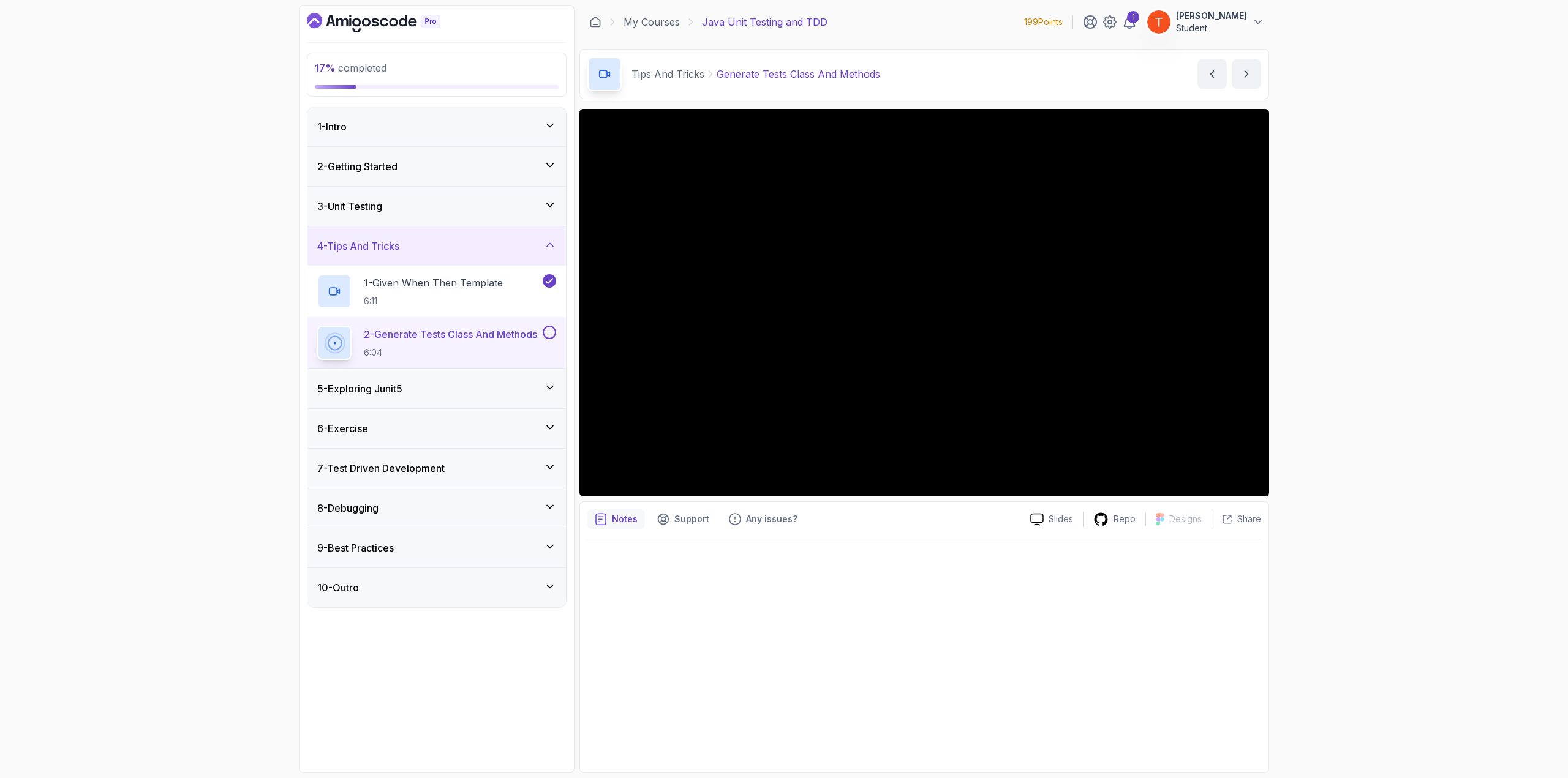
click at [392, 381] on h3 "5 - Exploring Junit5" at bounding box center [360, 389] width 85 height 14
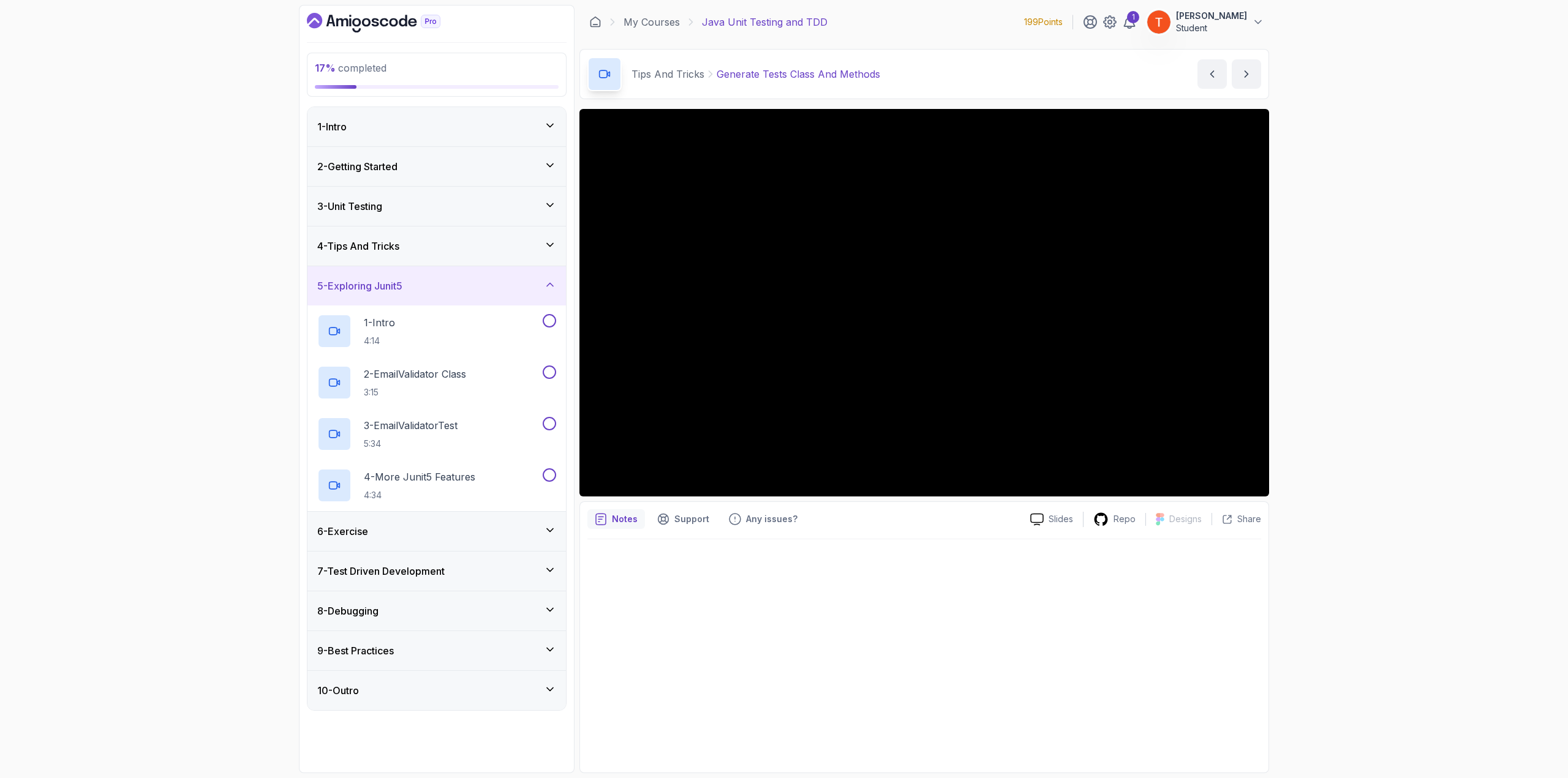
click at [384, 528] on div "6 - Exercise" at bounding box center [437, 531] width 239 height 14
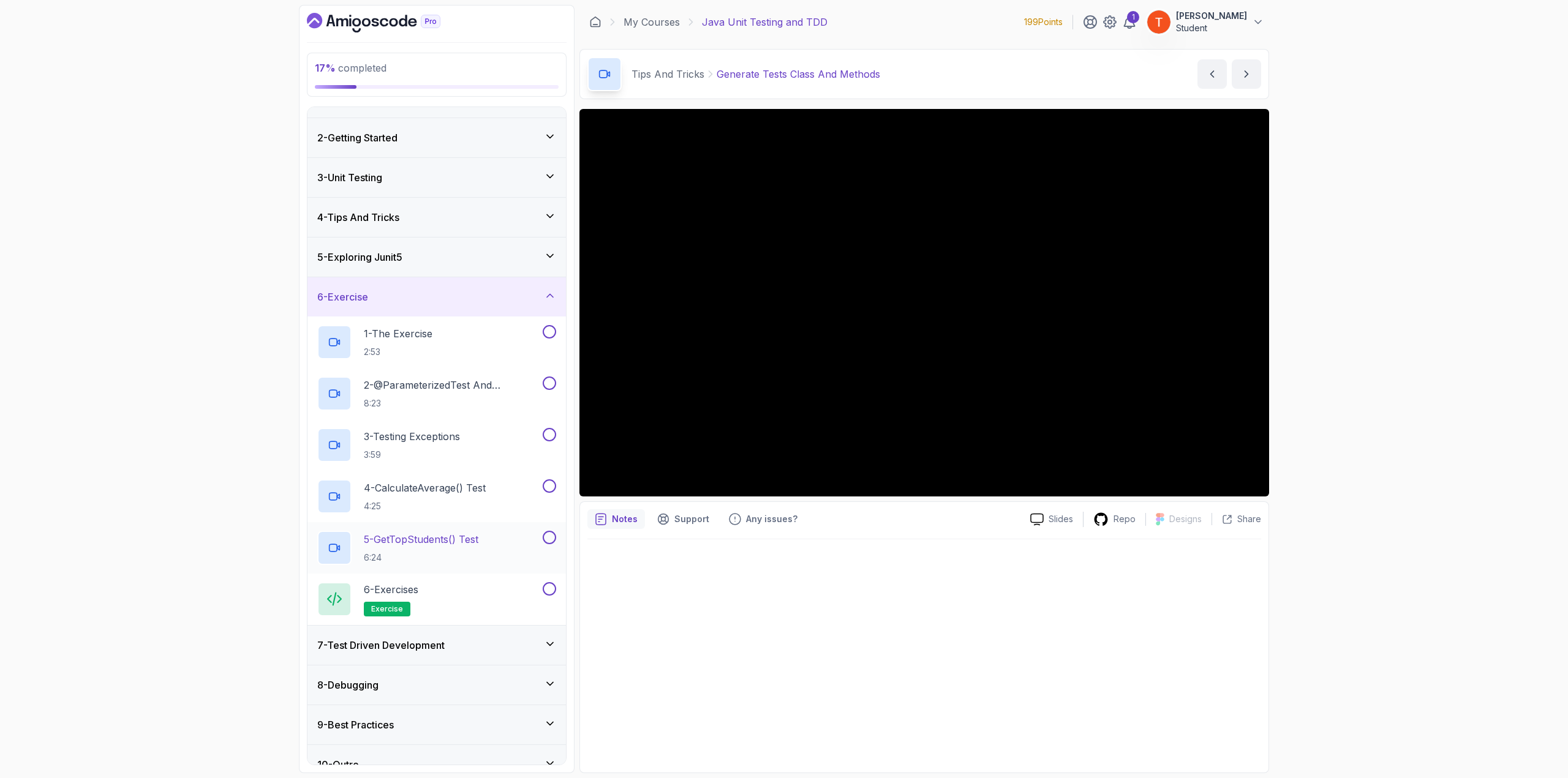
scroll to position [45, 0]
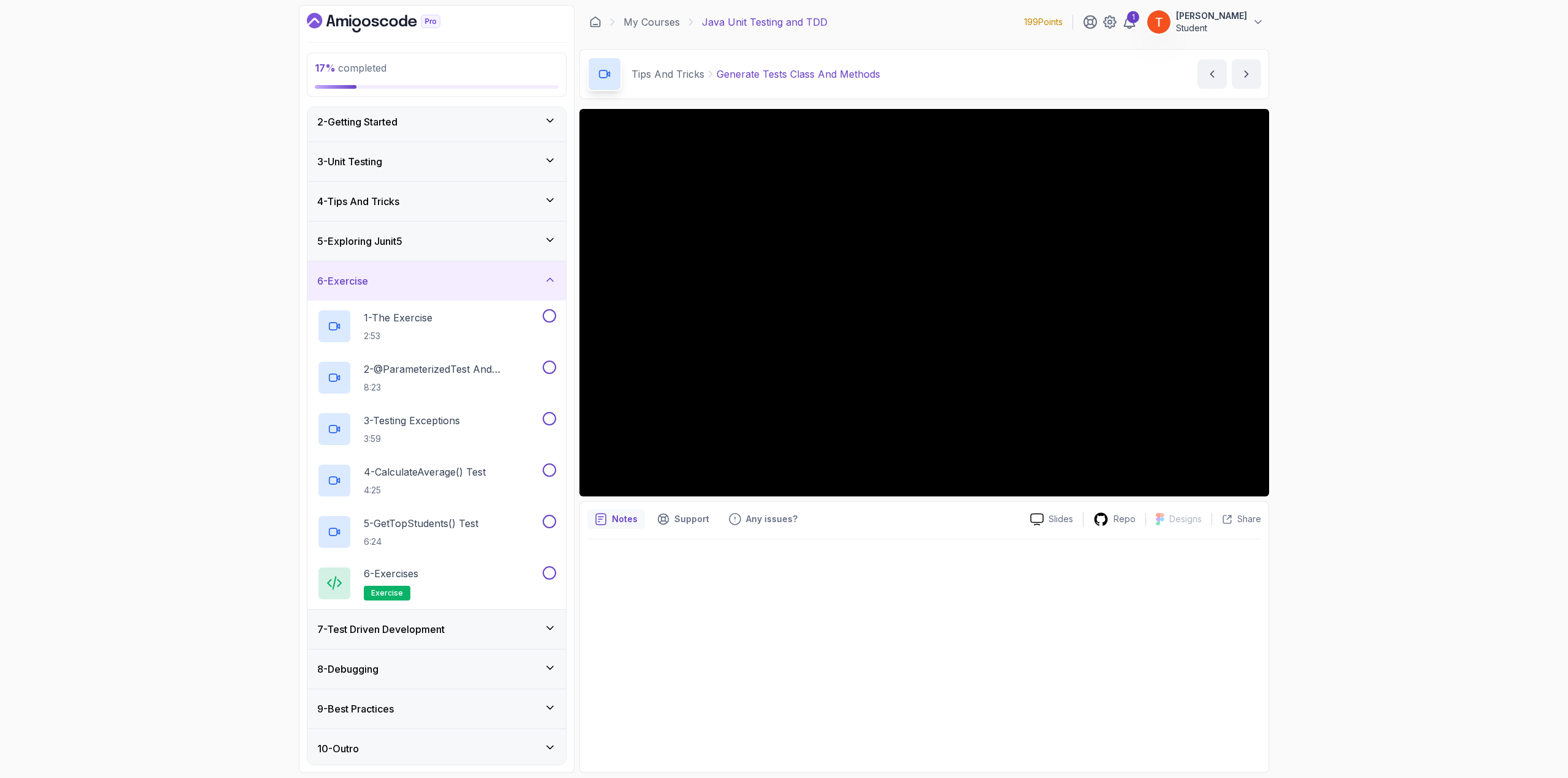
click at [421, 630] on h3 "7 - Test Driven Development" at bounding box center [381, 629] width 127 height 14
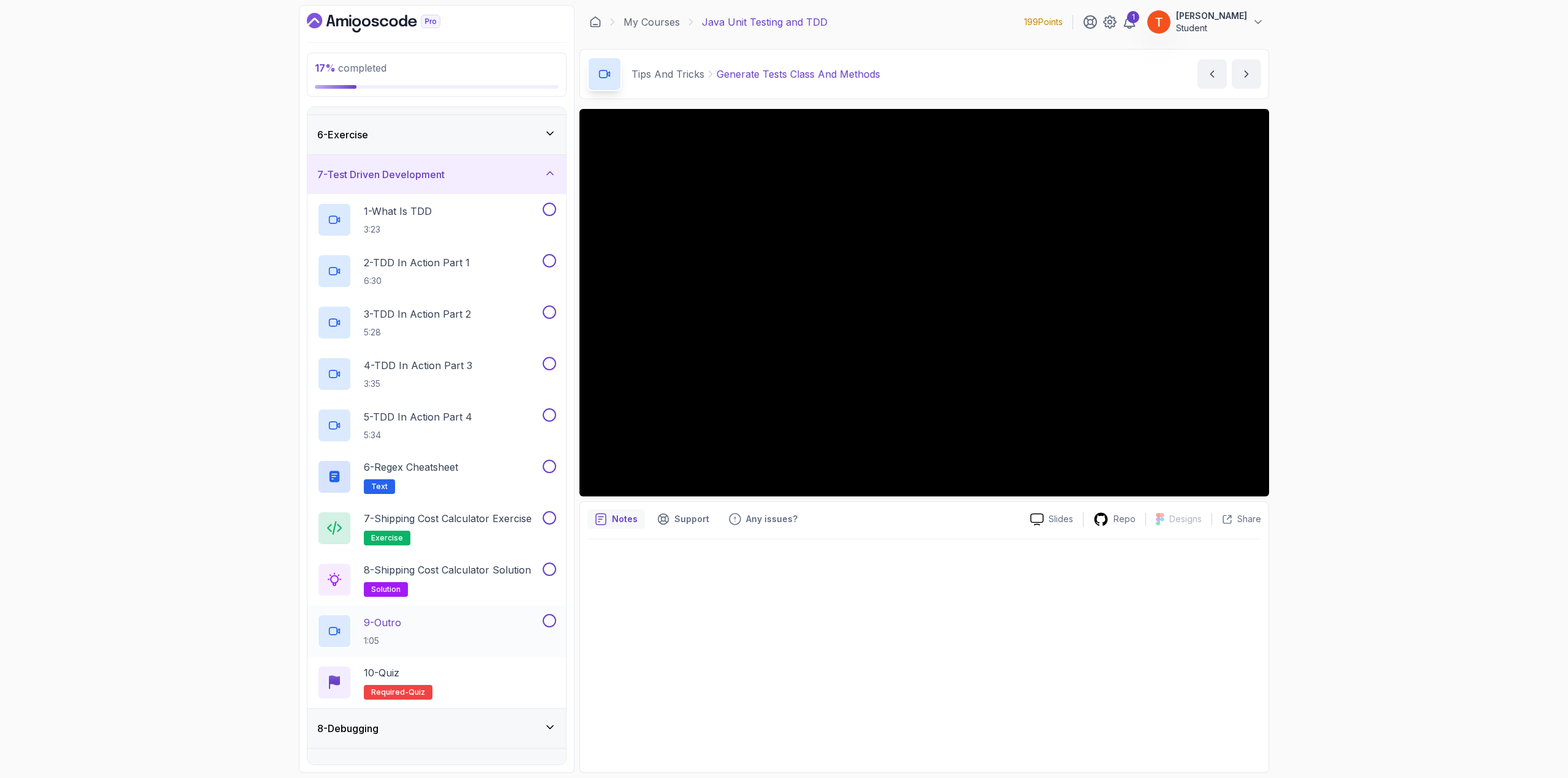
scroll to position [250, 0]
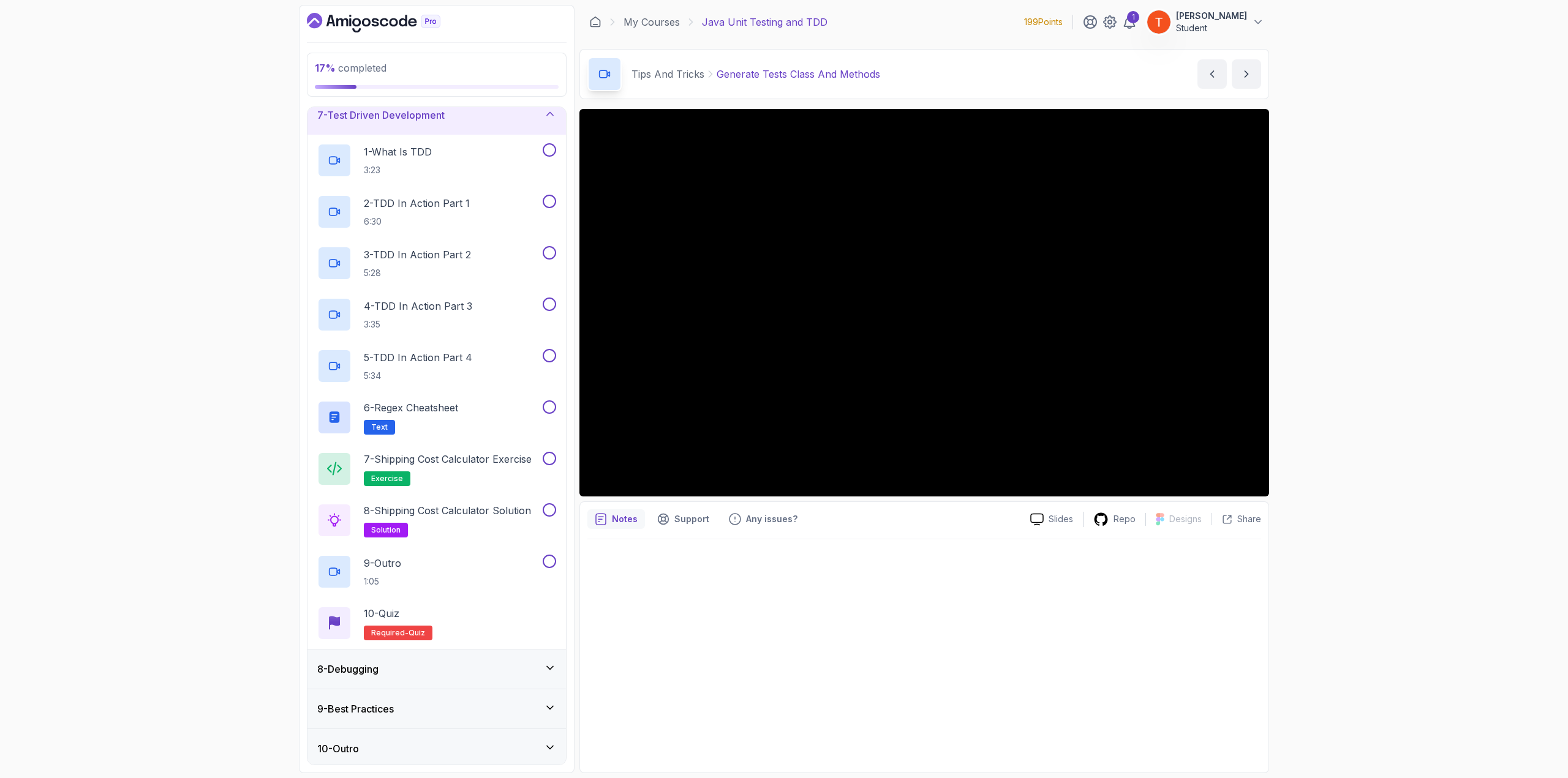
click at [420, 662] on div "8 - Debugging" at bounding box center [437, 669] width 239 height 14
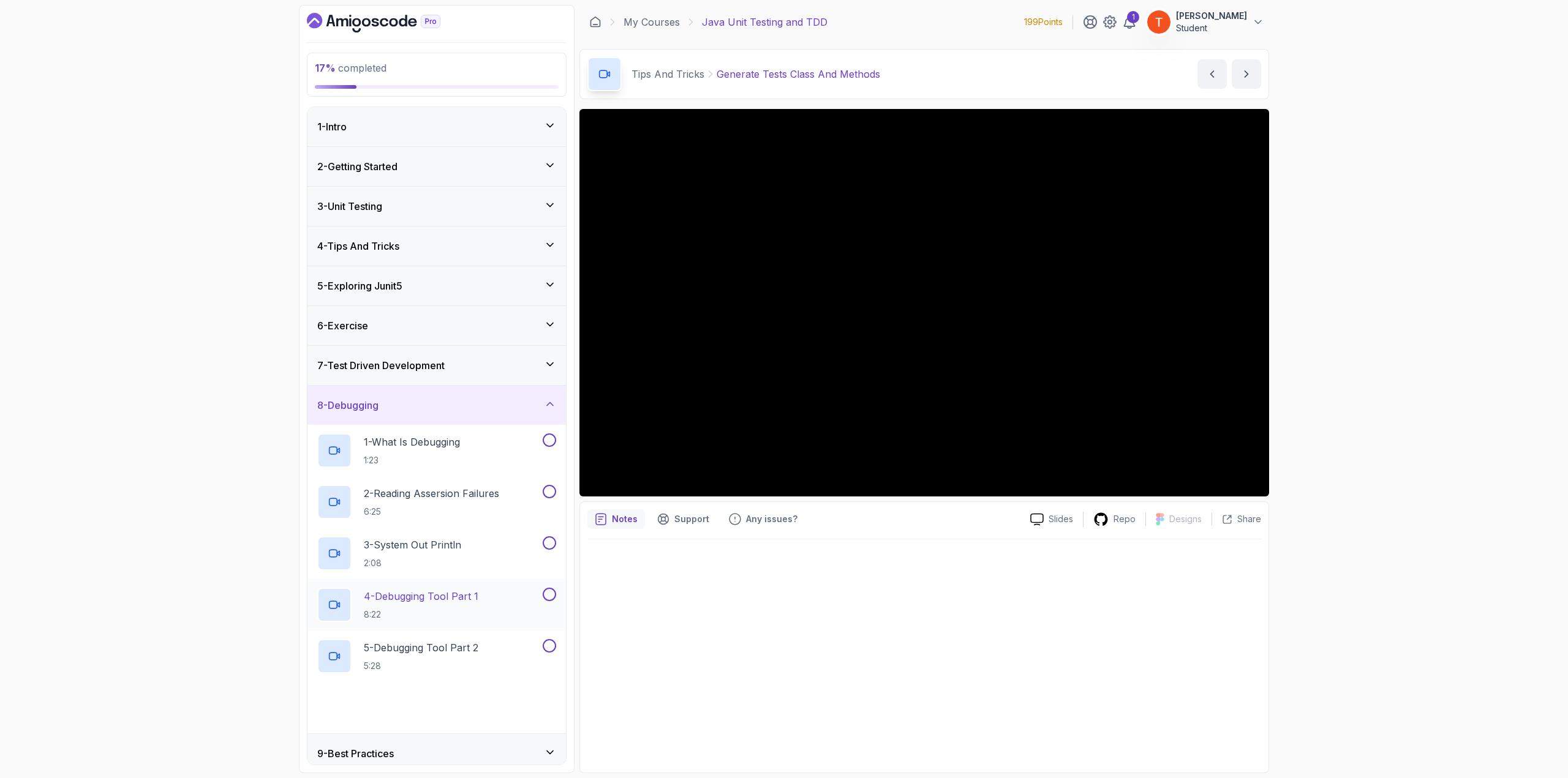
scroll to position [45, 0]
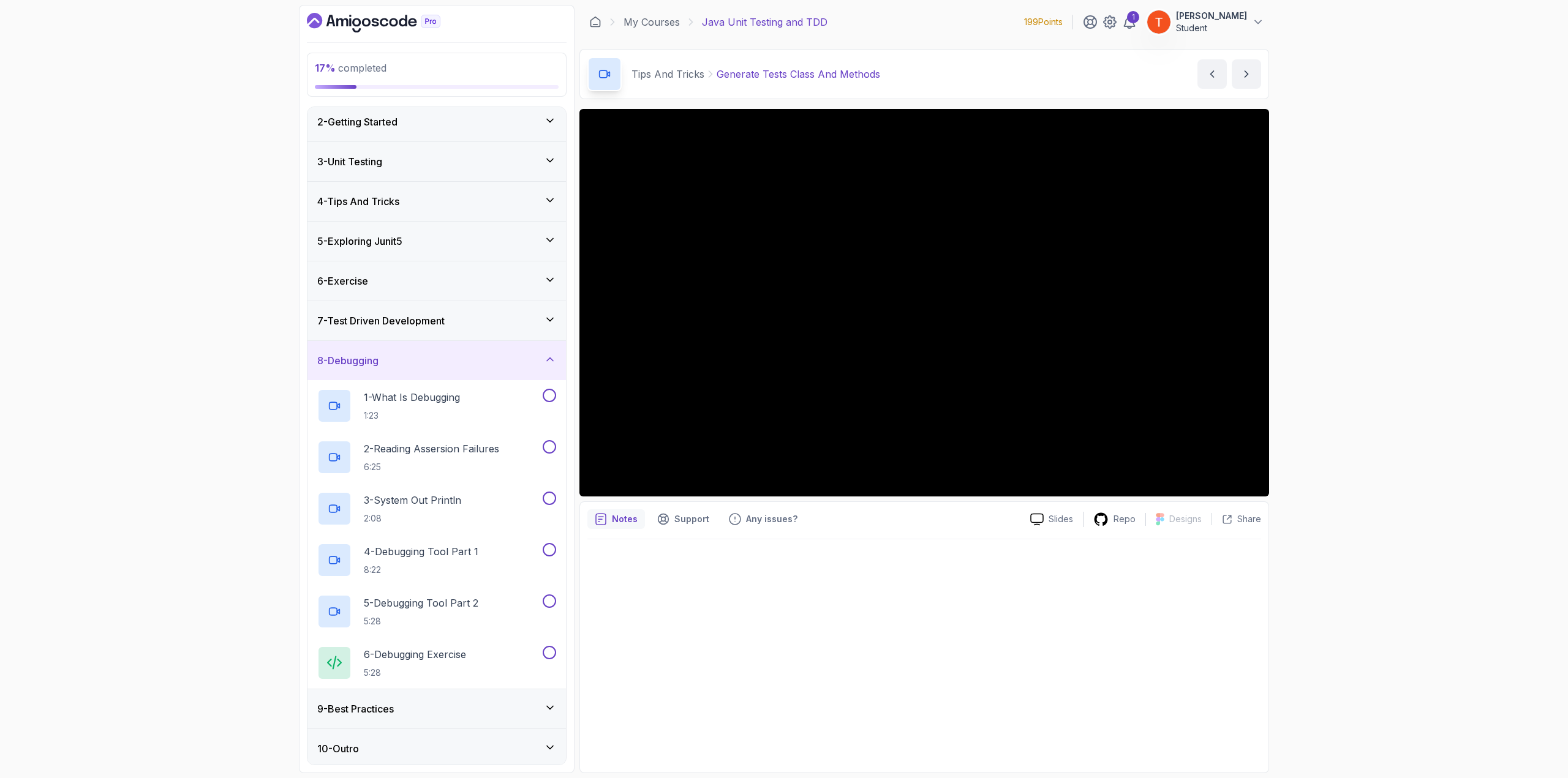
click at [413, 702] on div "9 - Best Practices" at bounding box center [437, 709] width 239 height 14
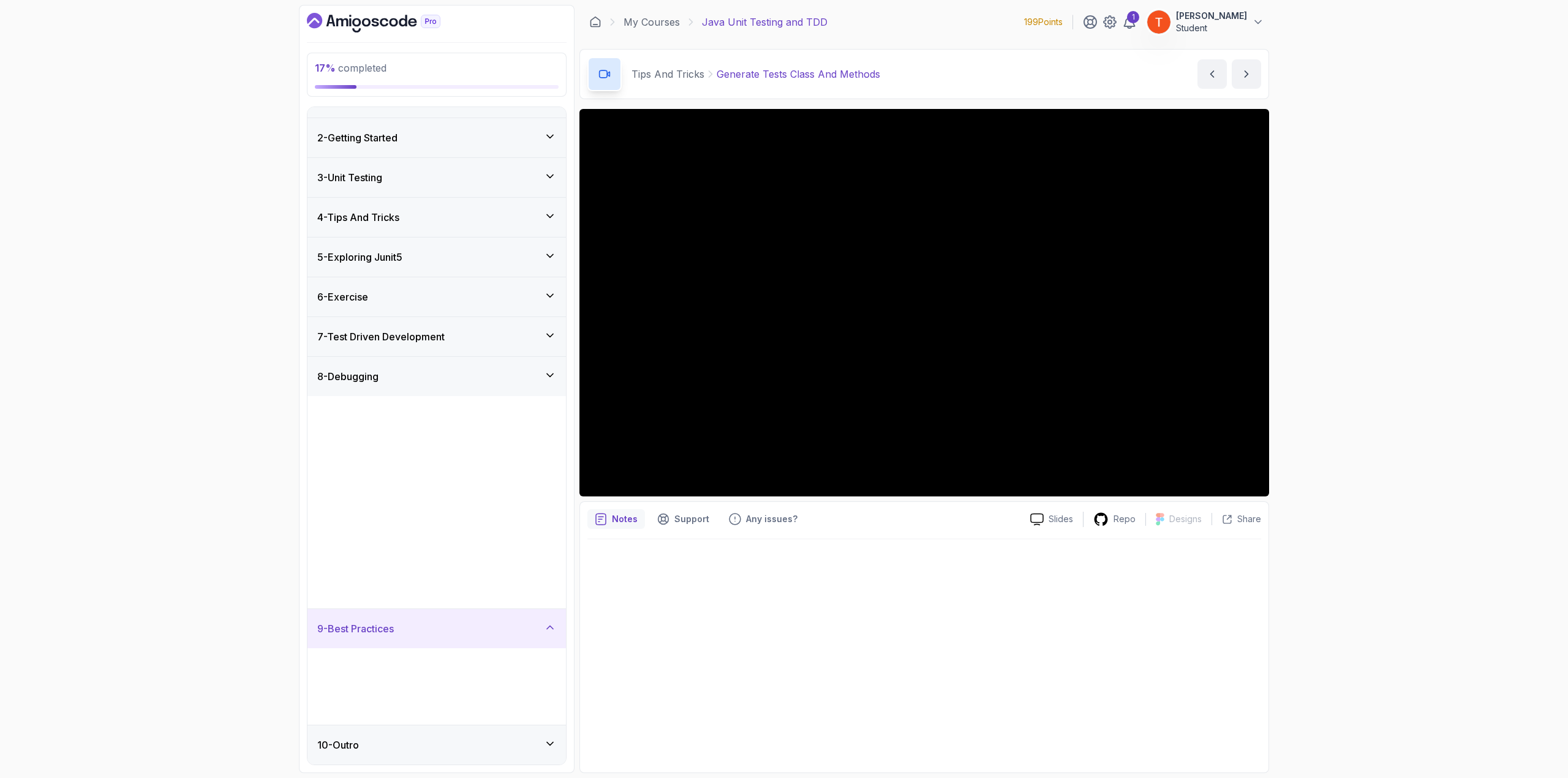
scroll to position [0, 0]
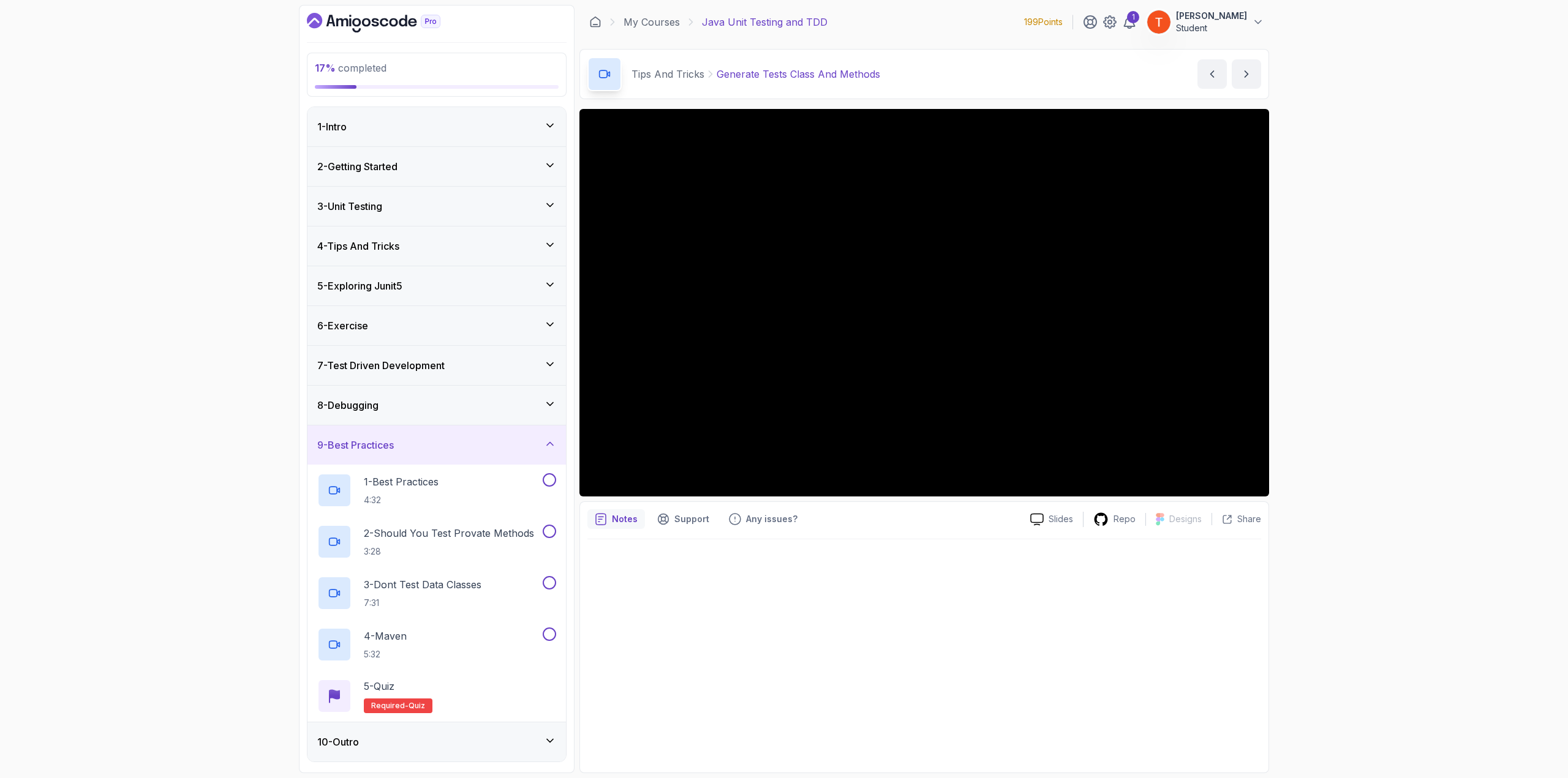
click at [469, 449] on div "9 - Best Practices" at bounding box center [437, 445] width 239 height 14
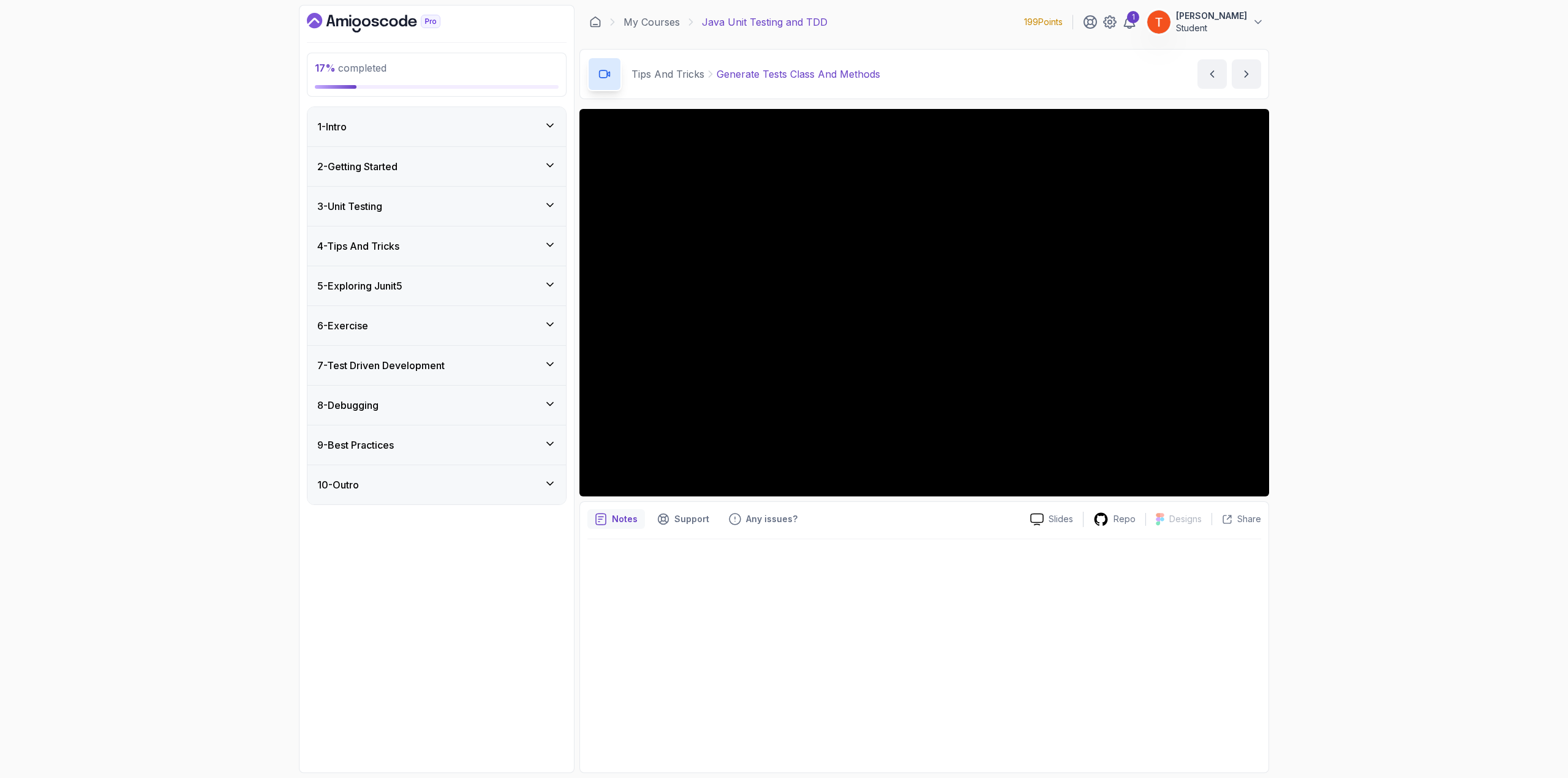
click at [461, 240] on div "4 - Tips And Tricks" at bounding box center [437, 246] width 239 height 14
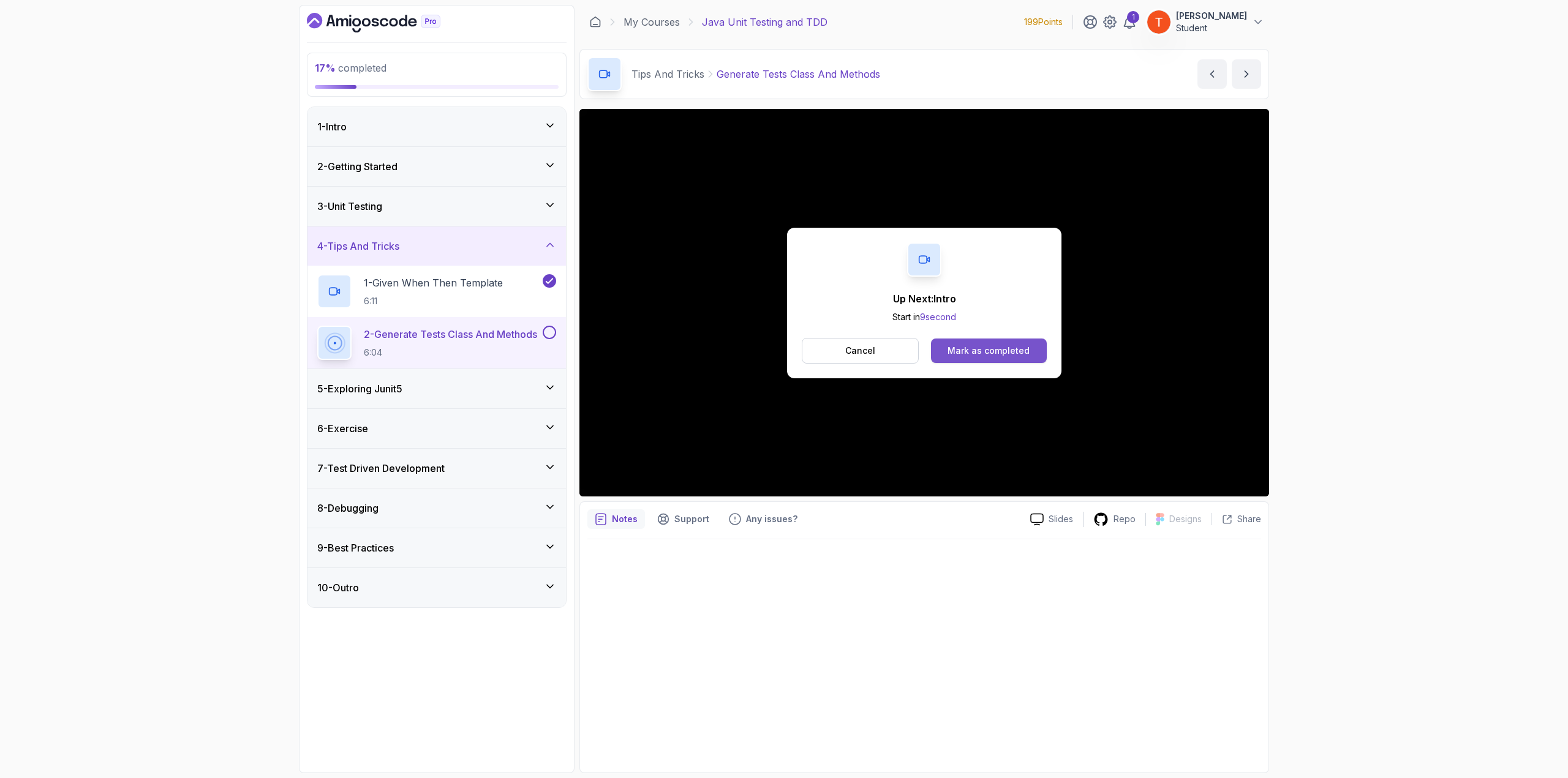
click at [1006, 350] on div "Mark as completed" at bounding box center [988, 350] width 82 height 12
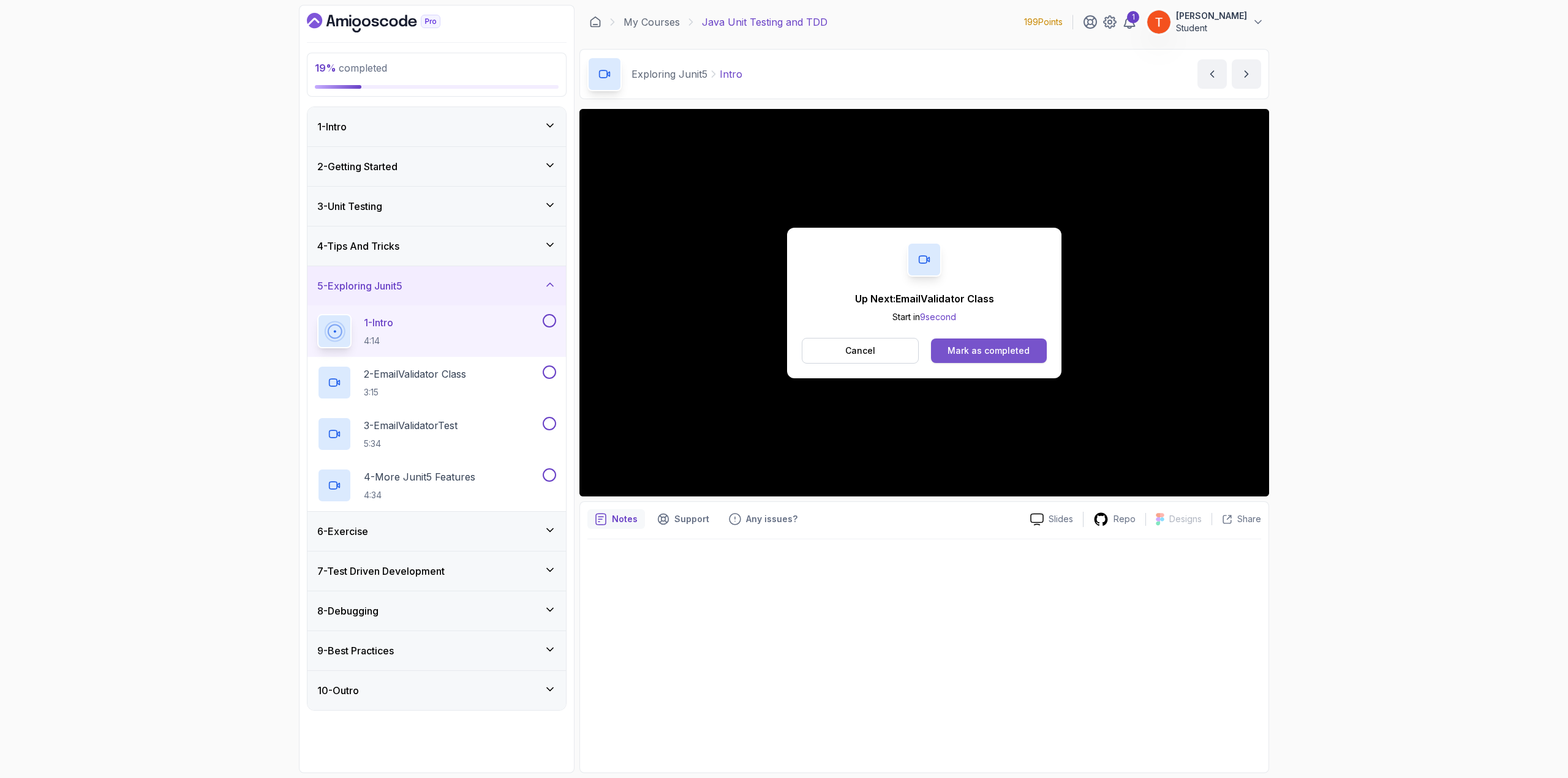
click at [989, 343] on button "Mark as completed" at bounding box center [988, 351] width 116 height 24
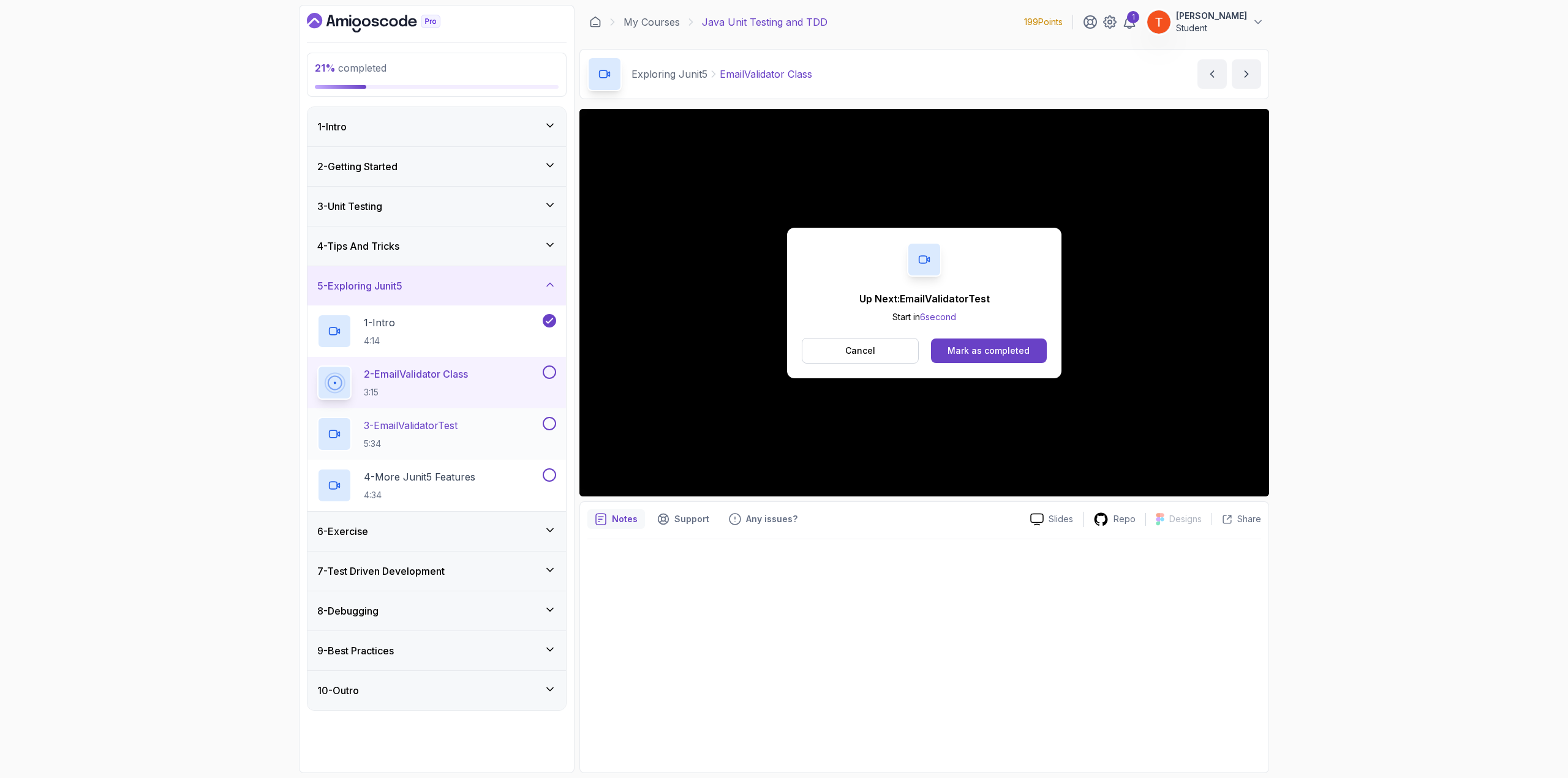
click at [417, 421] on p "3 - EmailValidatorTest" at bounding box center [410, 425] width 94 height 14
